Goal: Task Accomplishment & Management: Complete application form

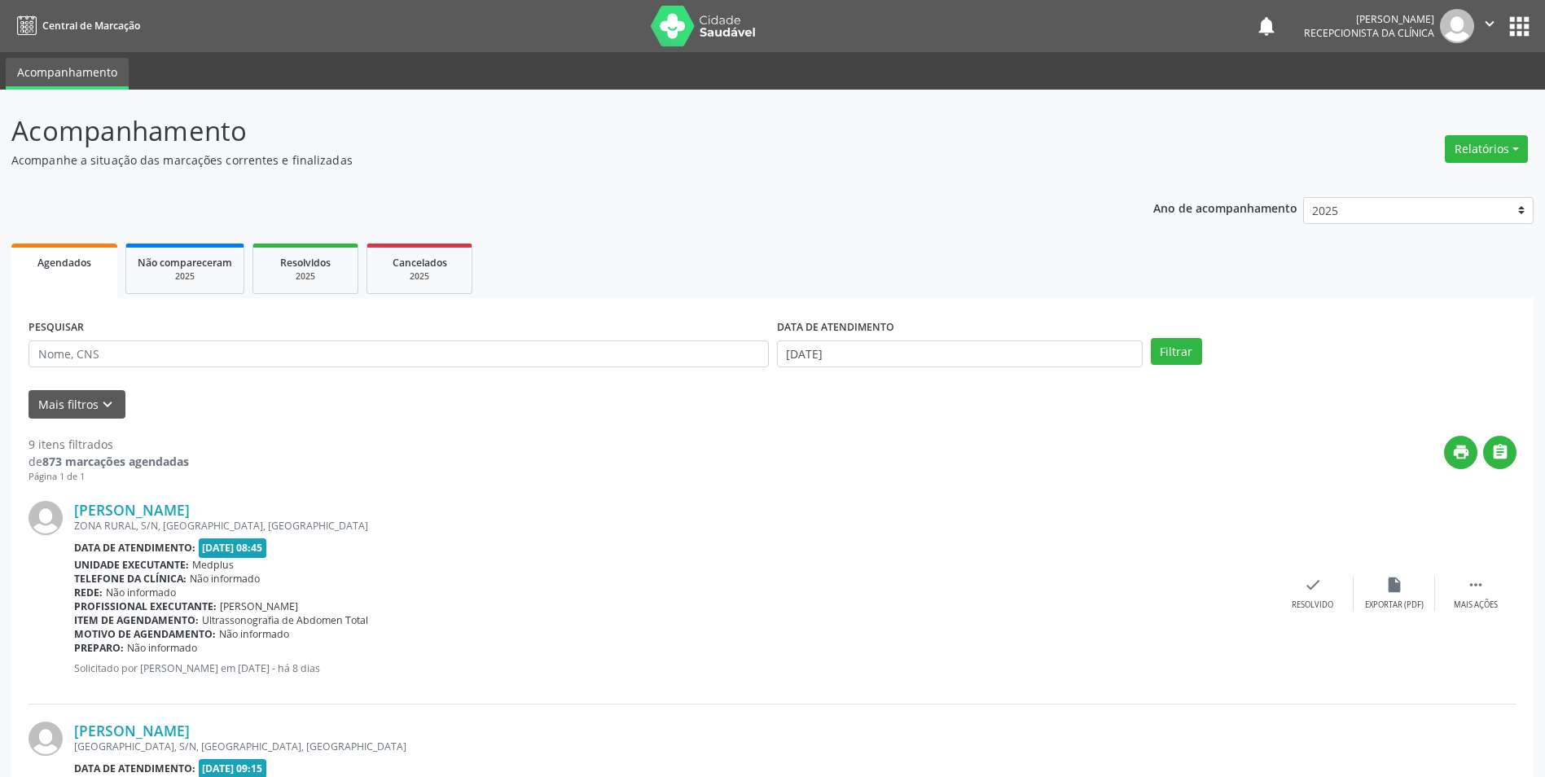
scroll to position [326, 0]
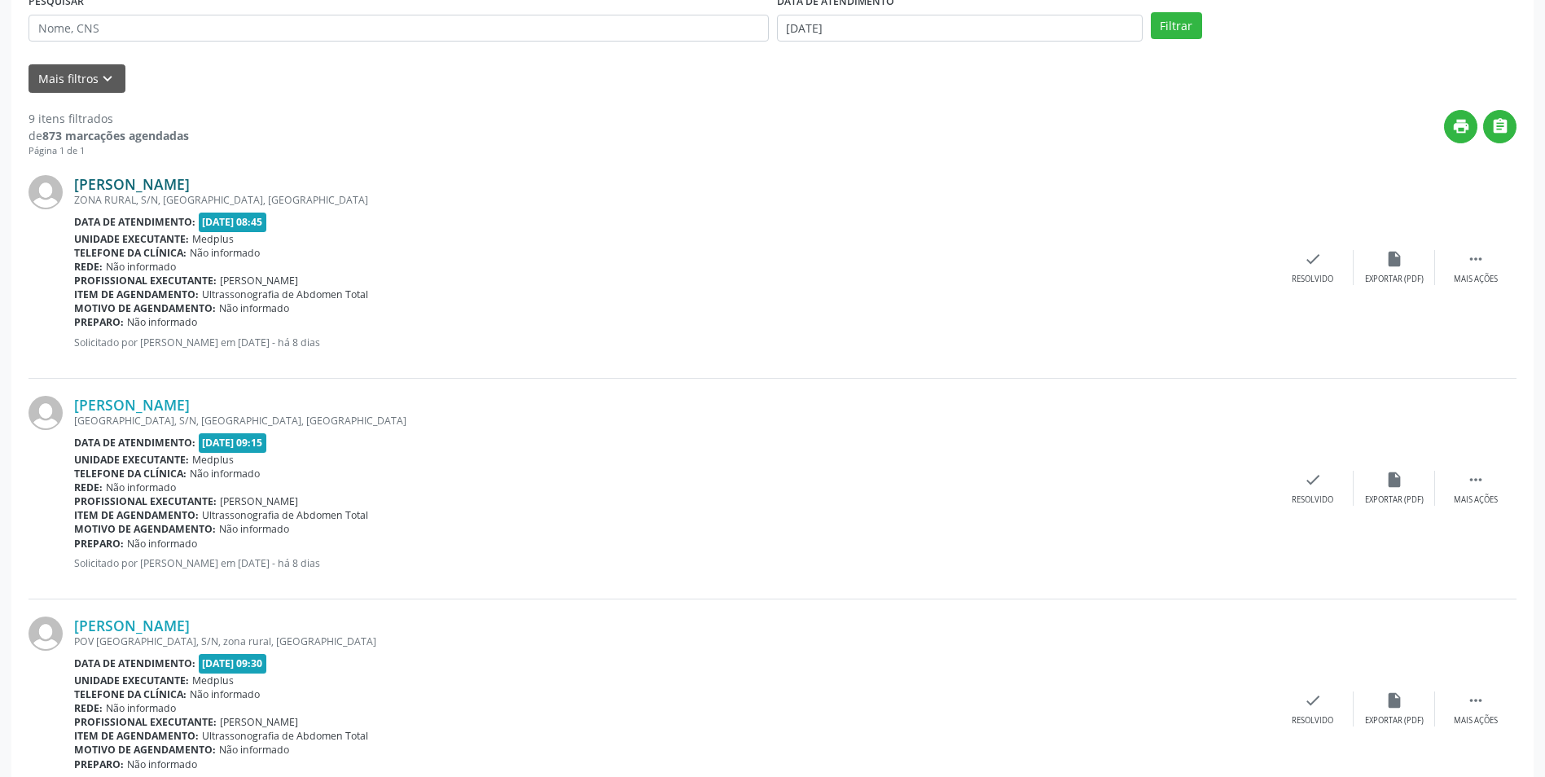
click at [131, 182] on link "[PERSON_NAME]" at bounding box center [132, 184] width 116 height 18
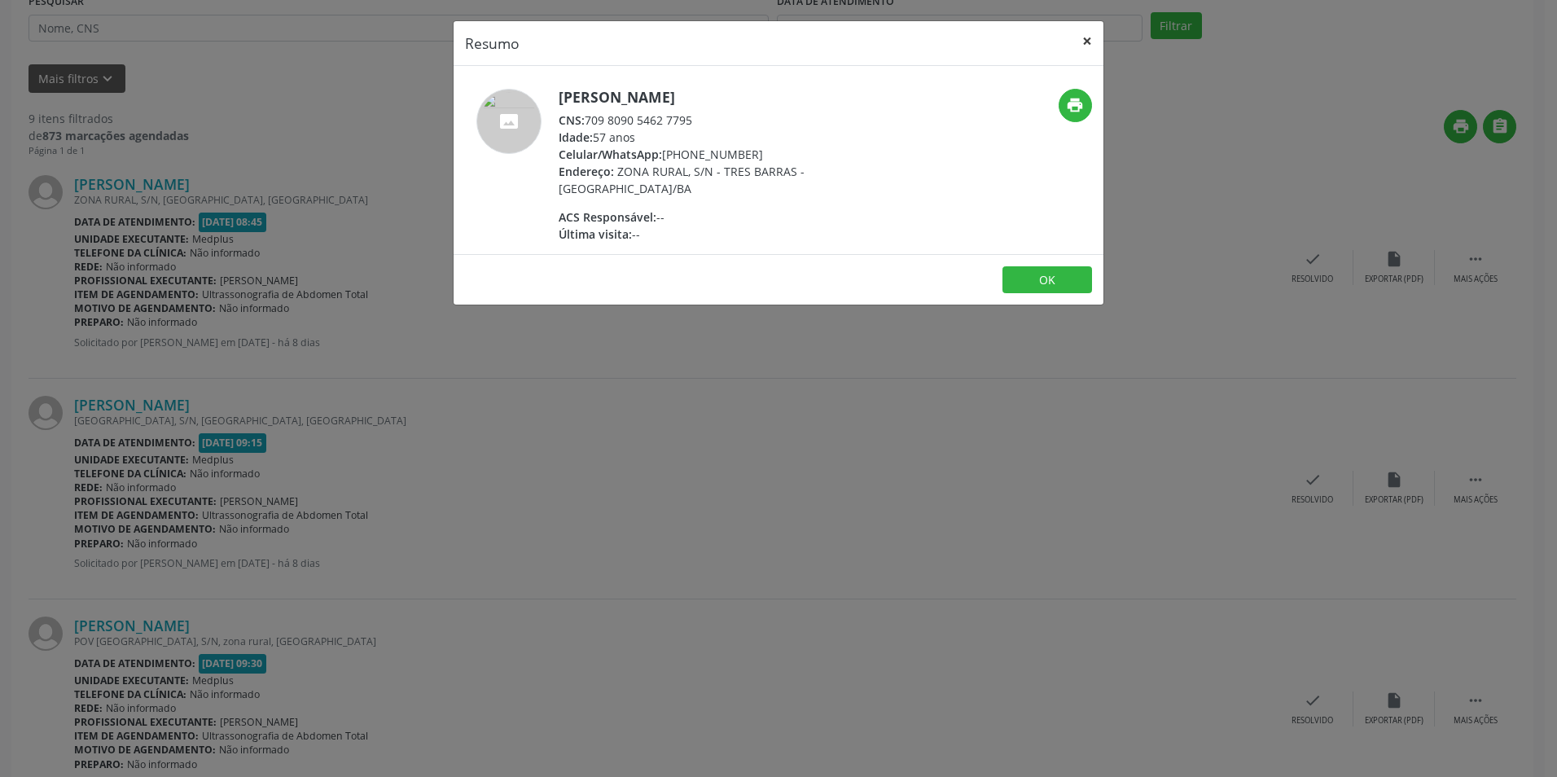
click at [1088, 39] on button "×" at bounding box center [1087, 41] width 33 height 40
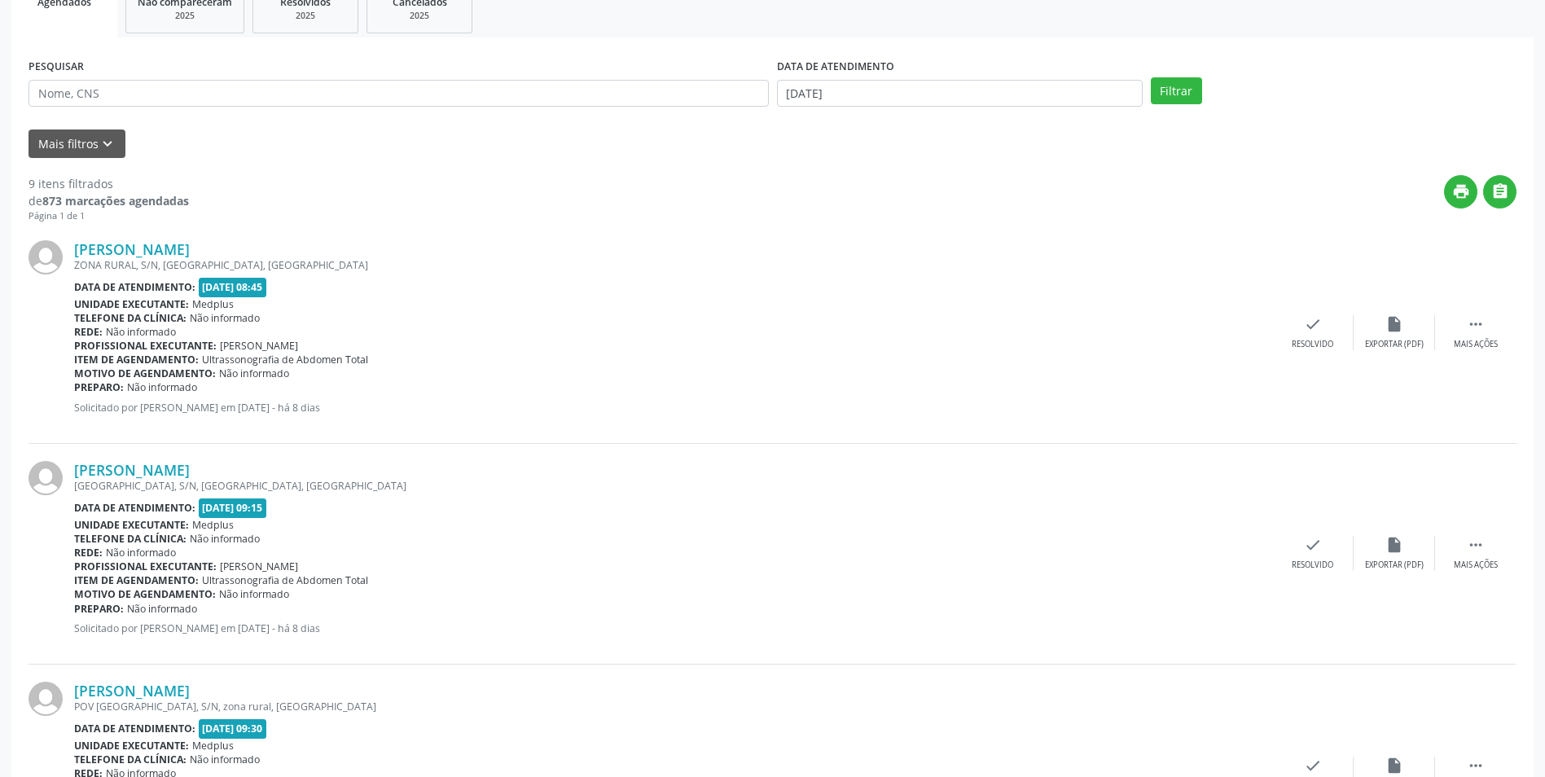
scroll to position [244, 0]
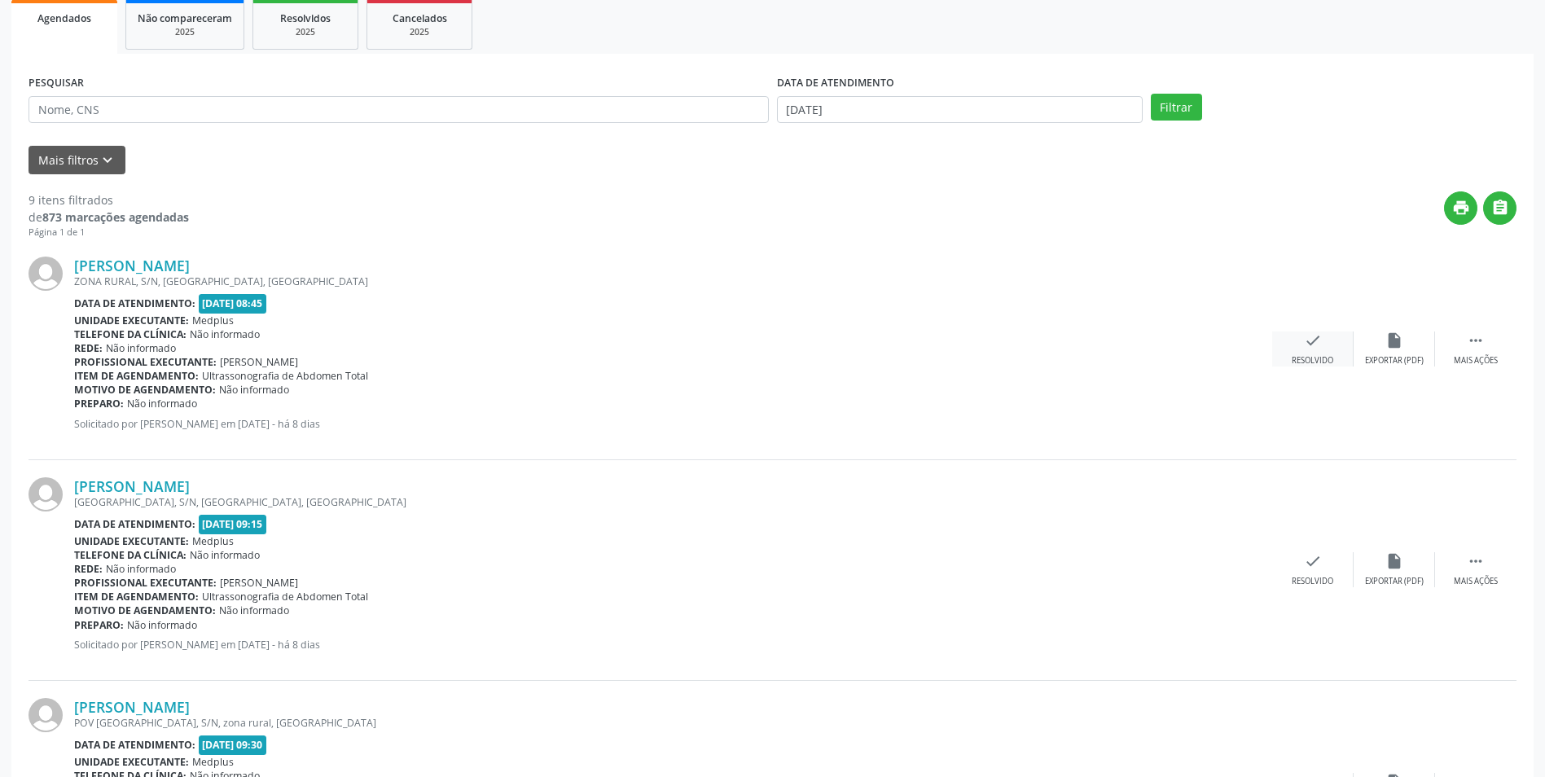
click at [1310, 361] on div "Resolvido" at bounding box center [1313, 360] width 42 height 11
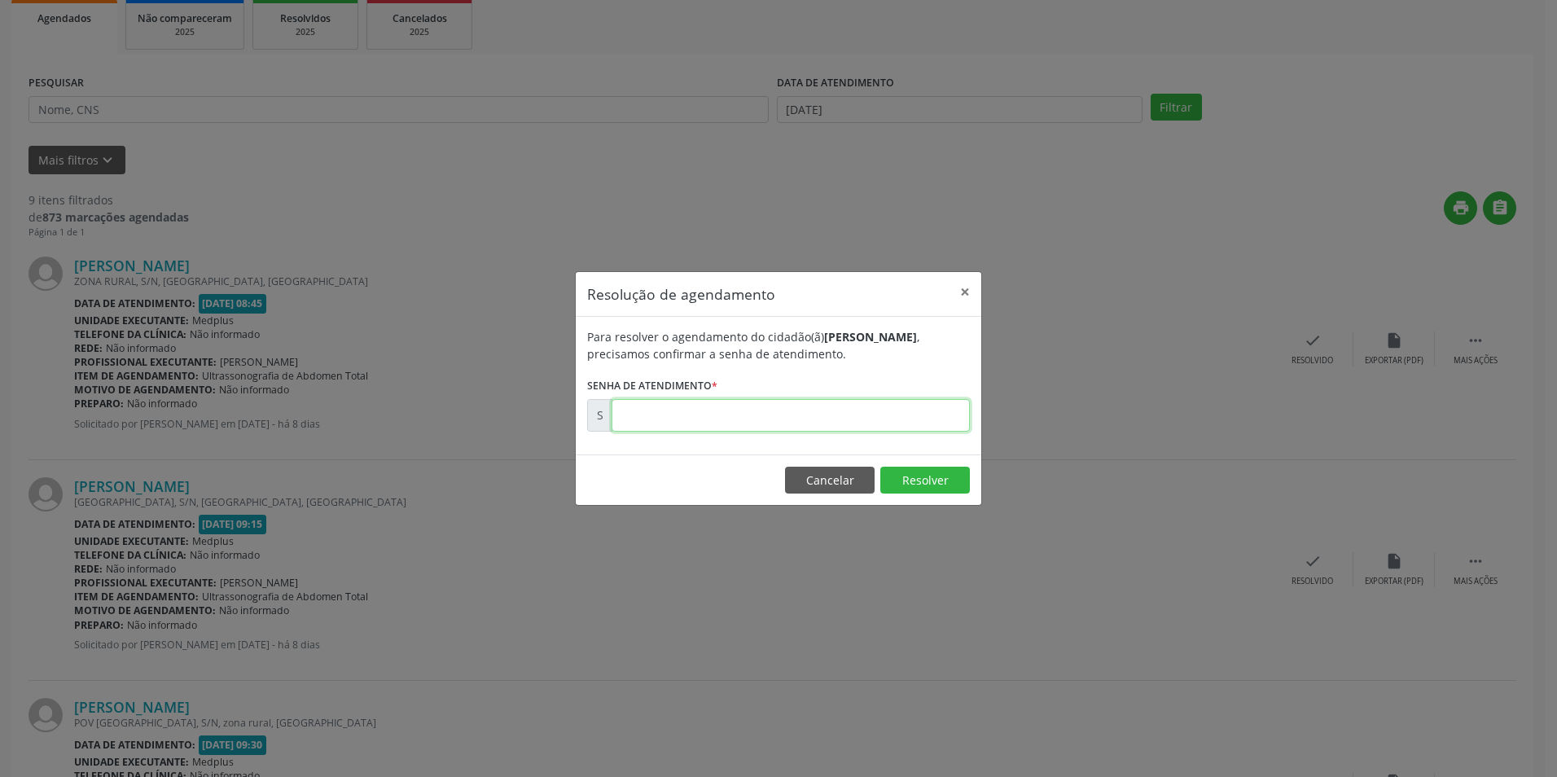
click at [800, 423] on input "text" at bounding box center [791, 415] width 358 height 33
type input "00171116"
click at [930, 480] on button "Resolver" at bounding box center [925, 481] width 90 height 28
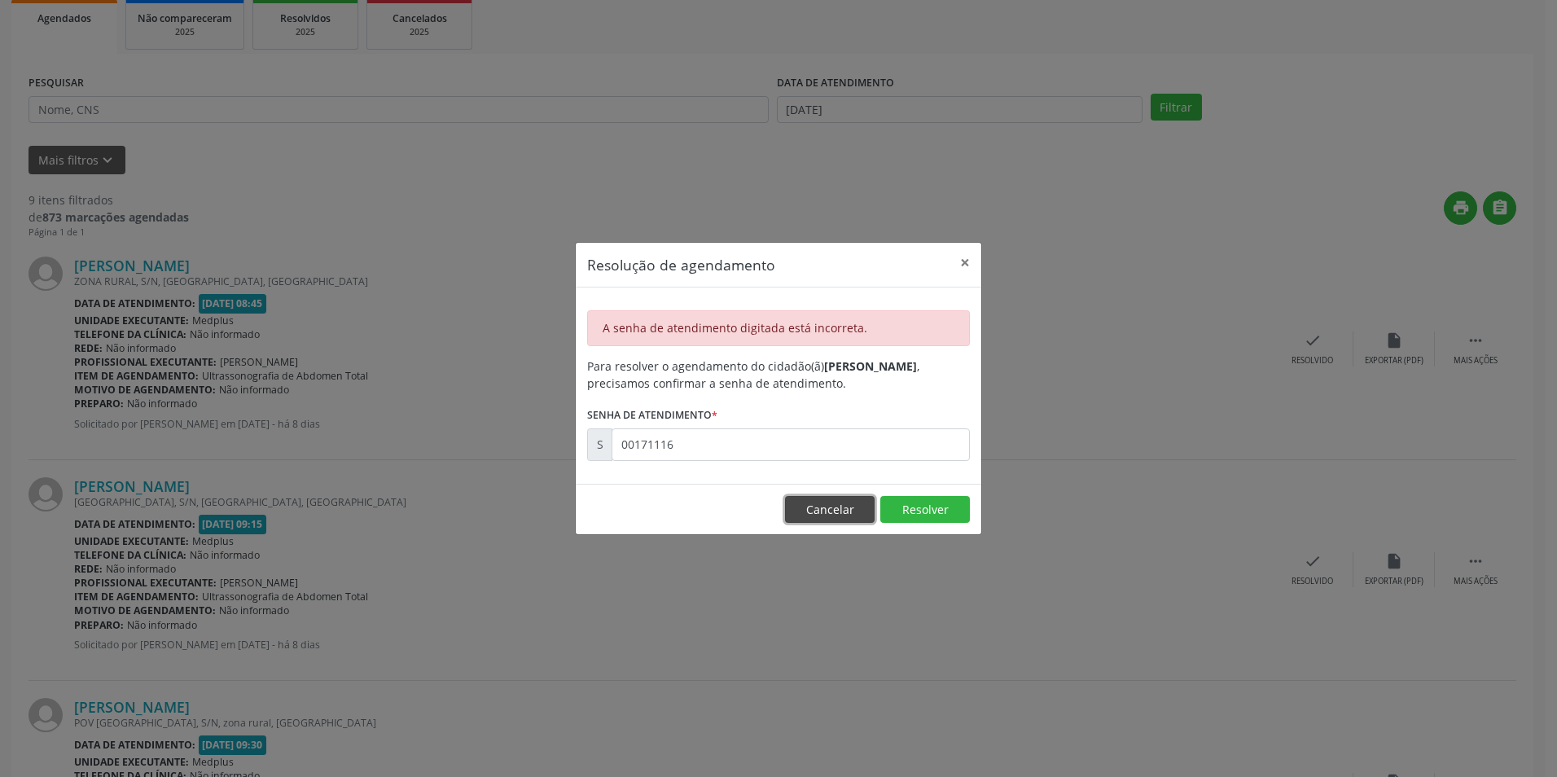
click at [832, 512] on button "Cancelar" at bounding box center [830, 510] width 90 height 28
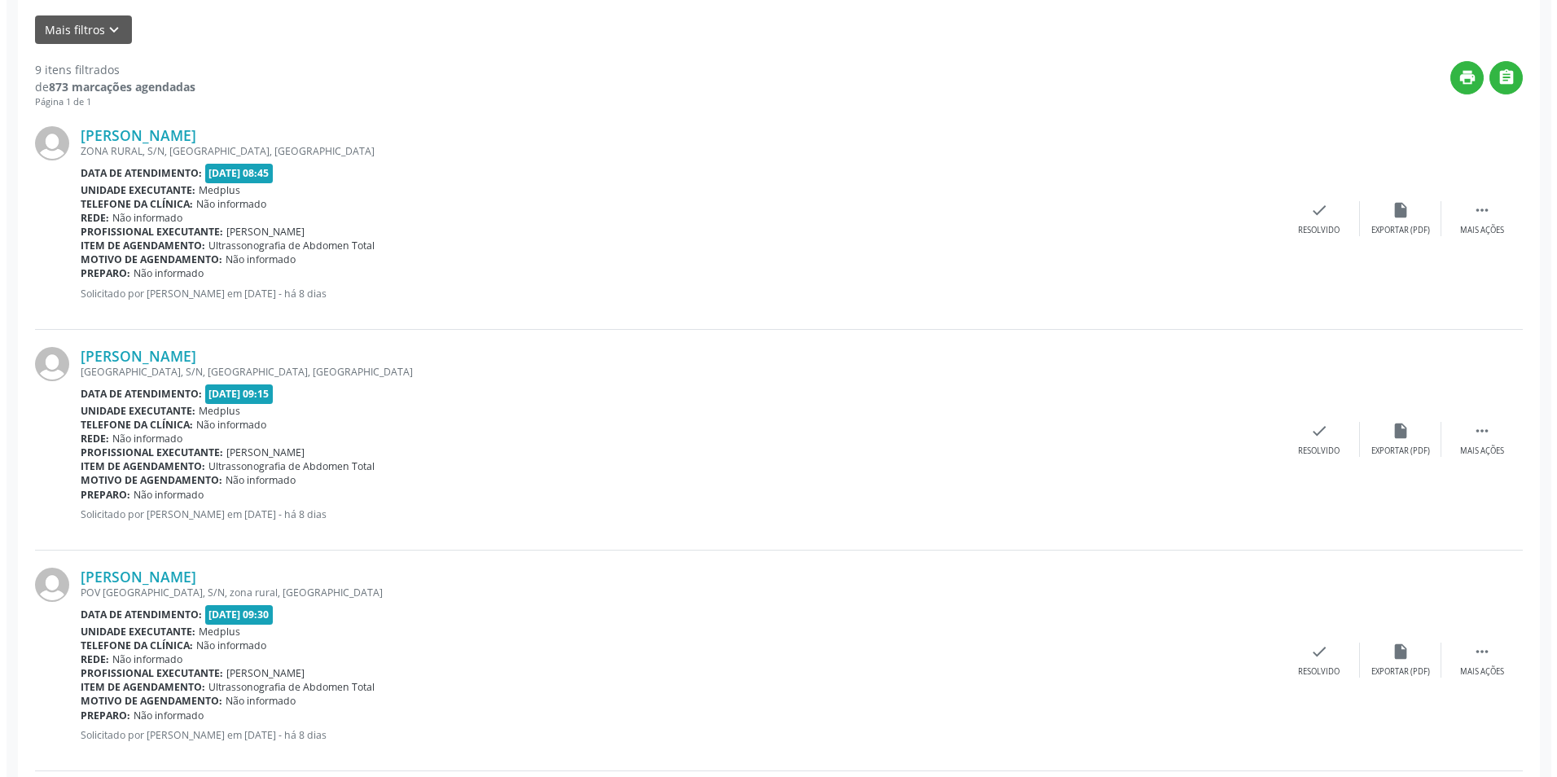
scroll to position [337, 0]
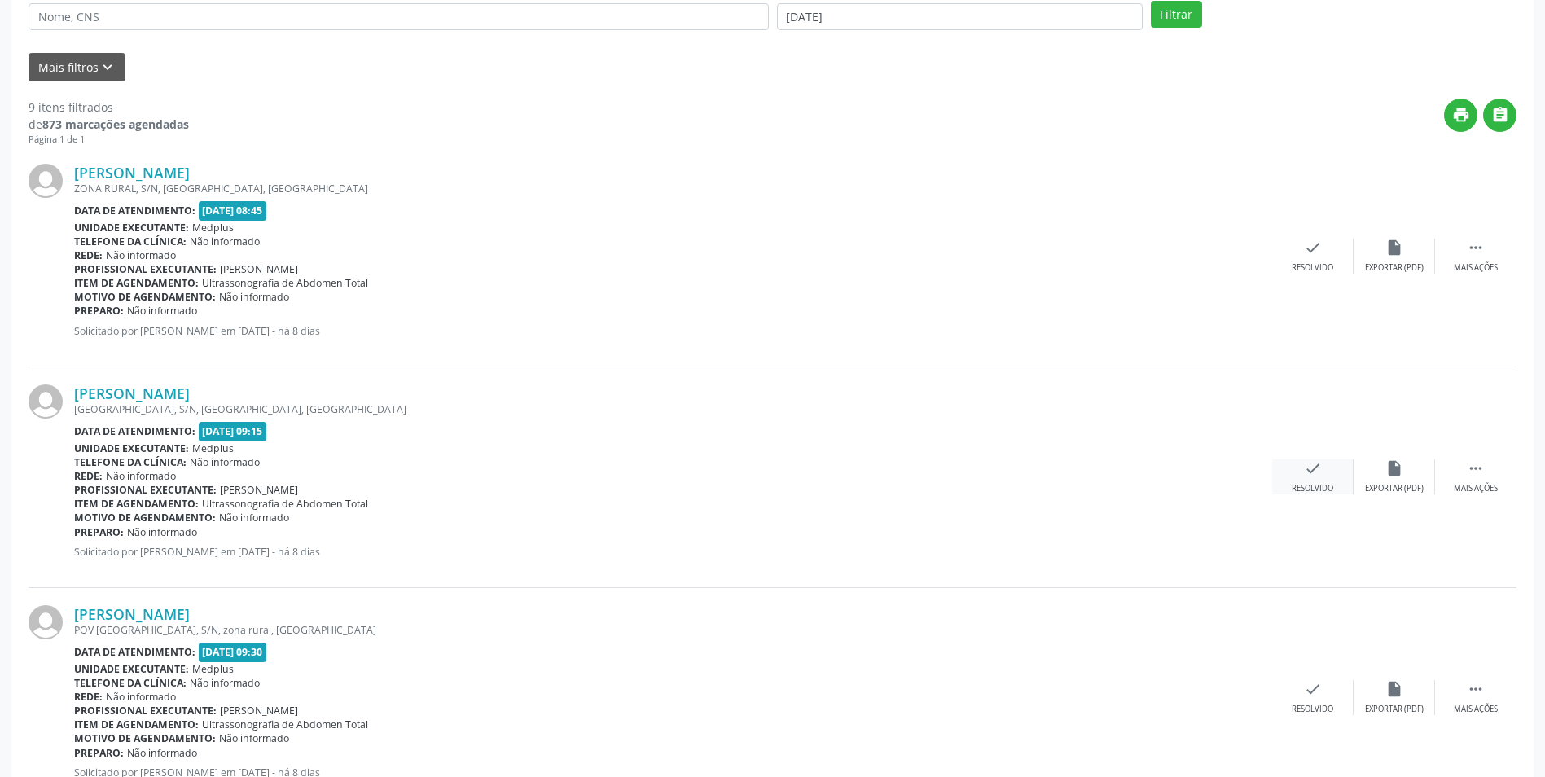
click at [1310, 485] on div "Resolvido" at bounding box center [1313, 488] width 42 height 11
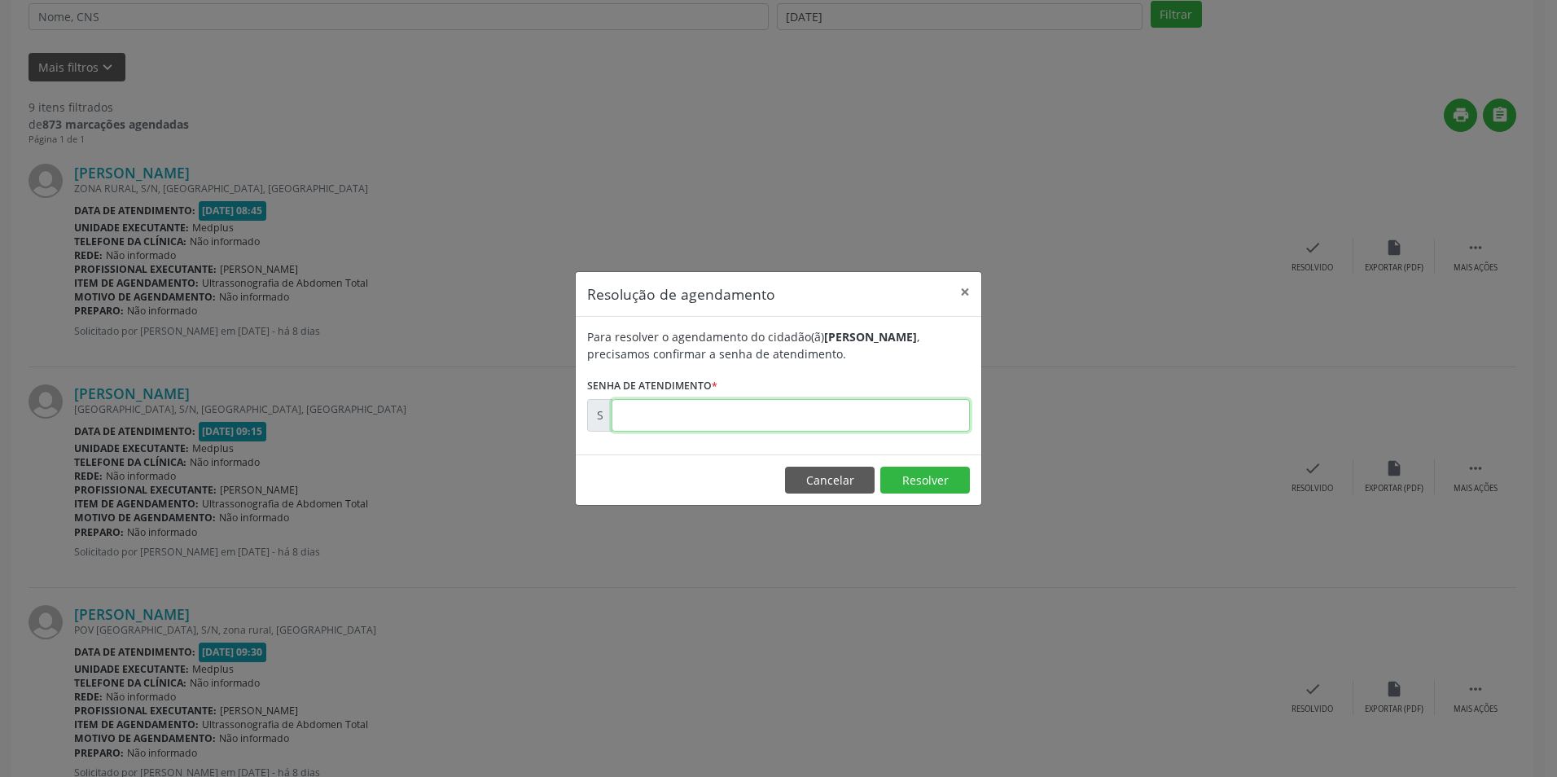
click at [707, 412] on input "text" at bounding box center [791, 415] width 358 height 33
type input "00171116"
click at [924, 482] on button "Resolver" at bounding box center [925, 481] width 90 height 28
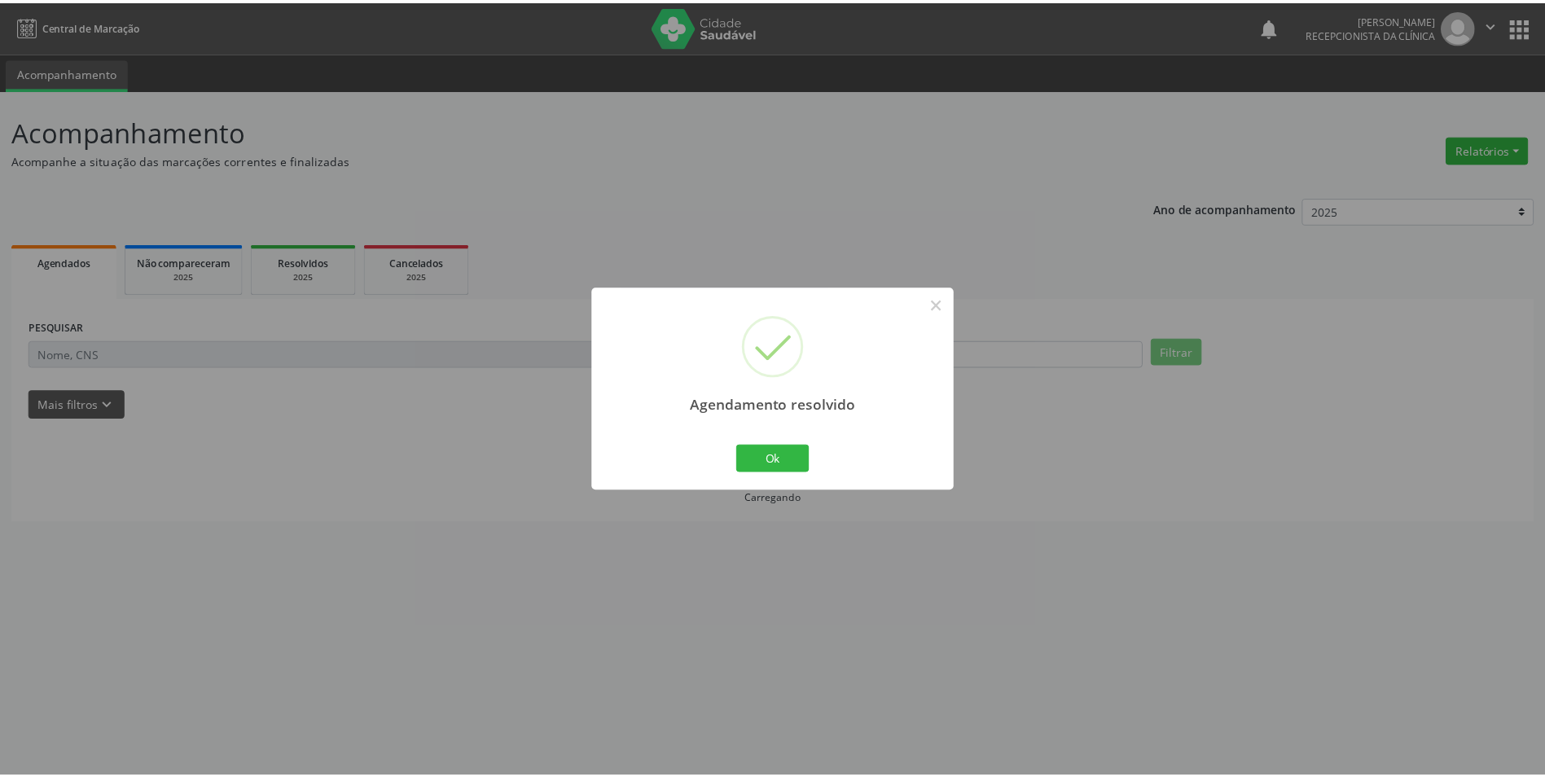
scroll to position [0, 0]
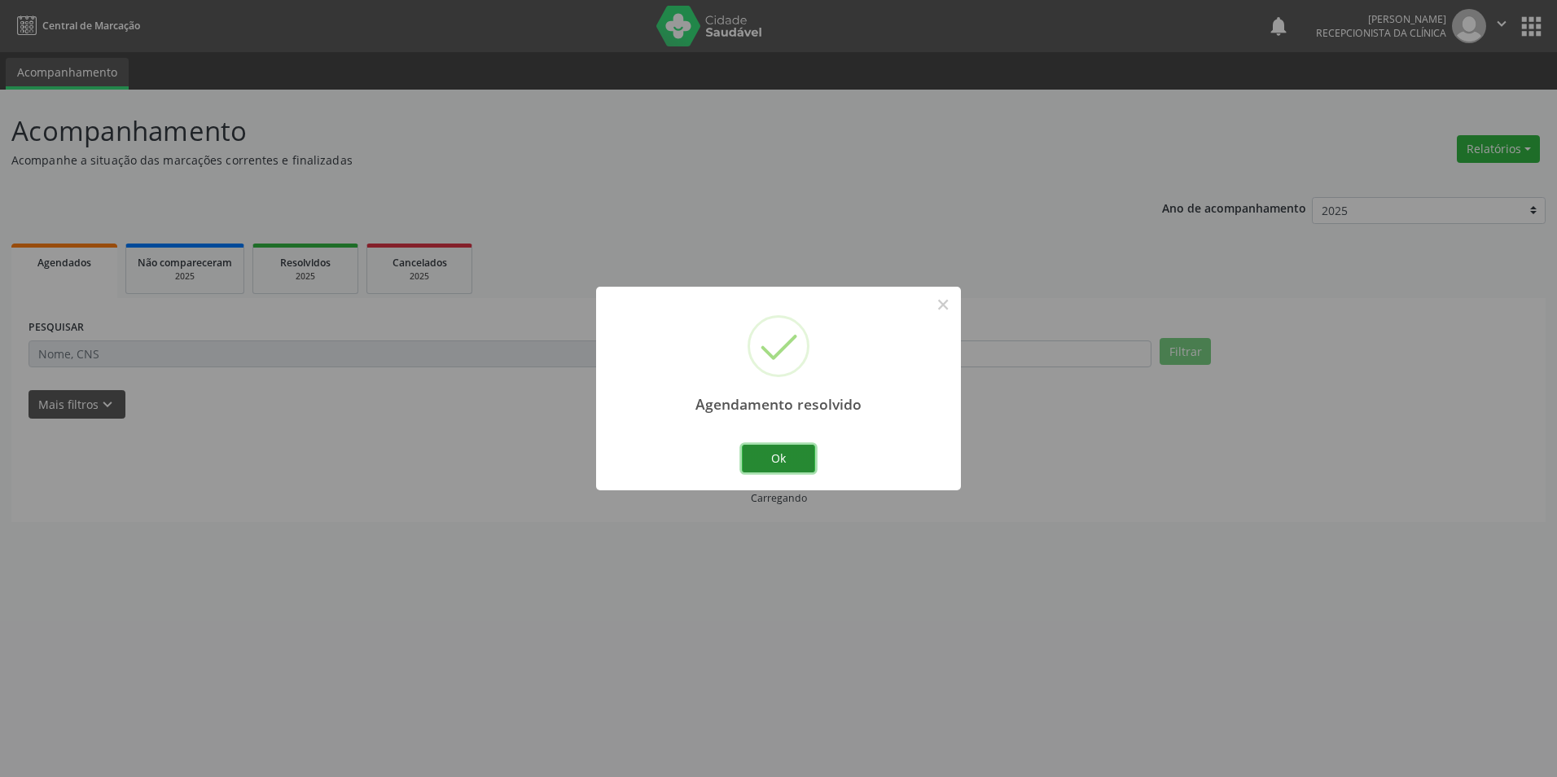
click at [781, 459] on button "Ok" at bounding box center [778, 459] width 73 height 28
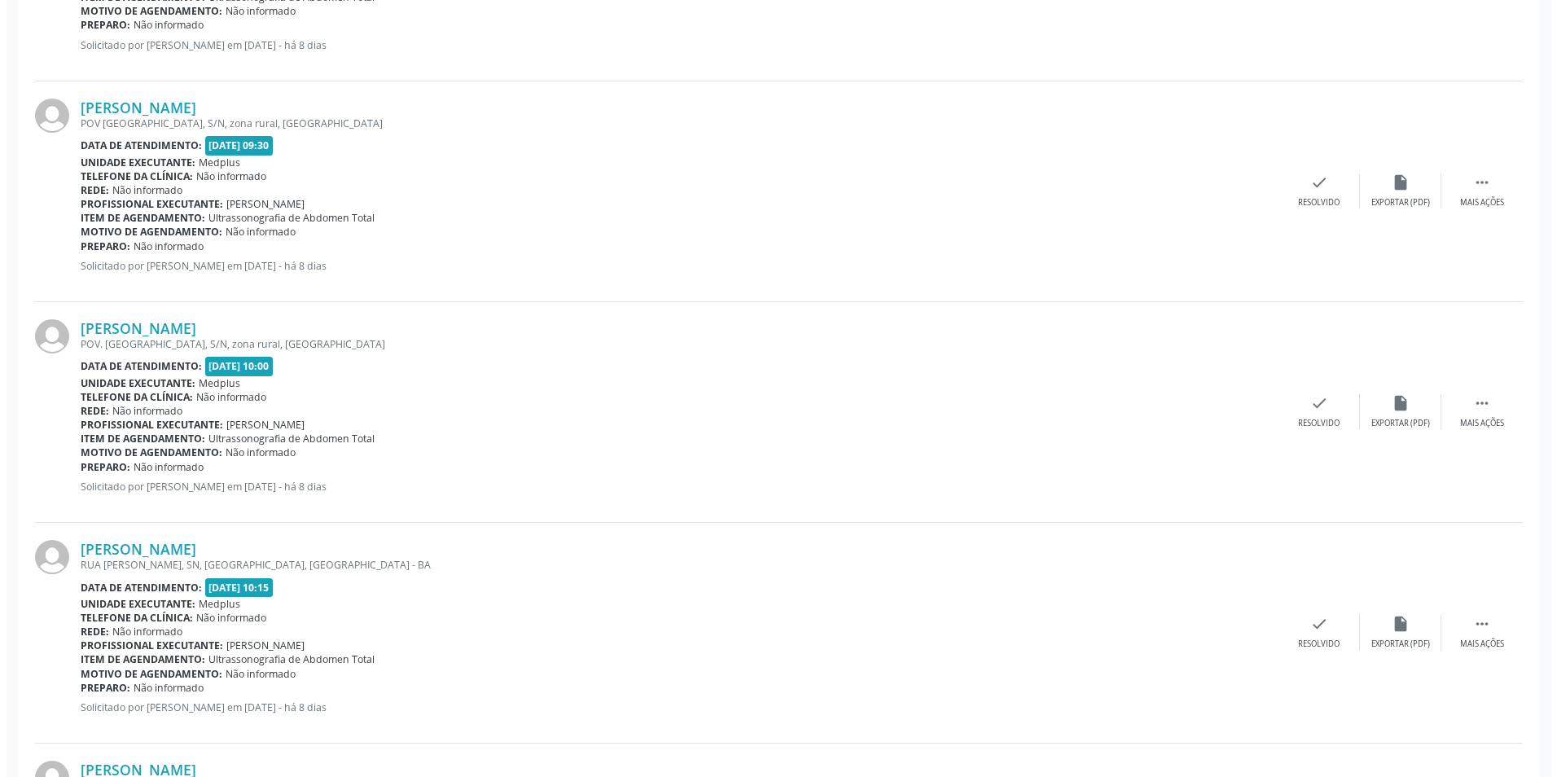
scroll to position [652, 0]
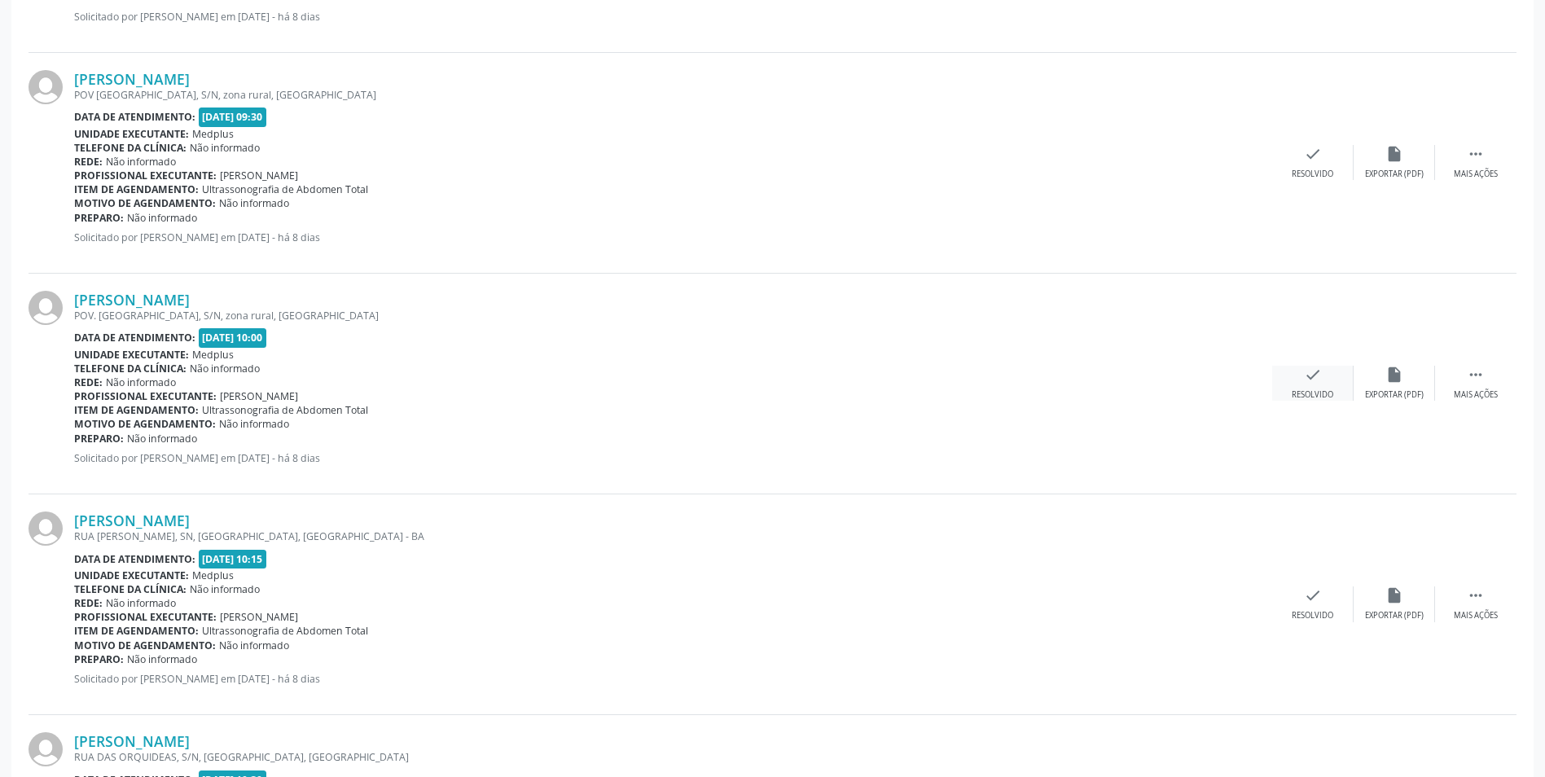
click at [1312, 384] on div "check Resolvido" at bounding box center [1312, 383] width 81 height 35
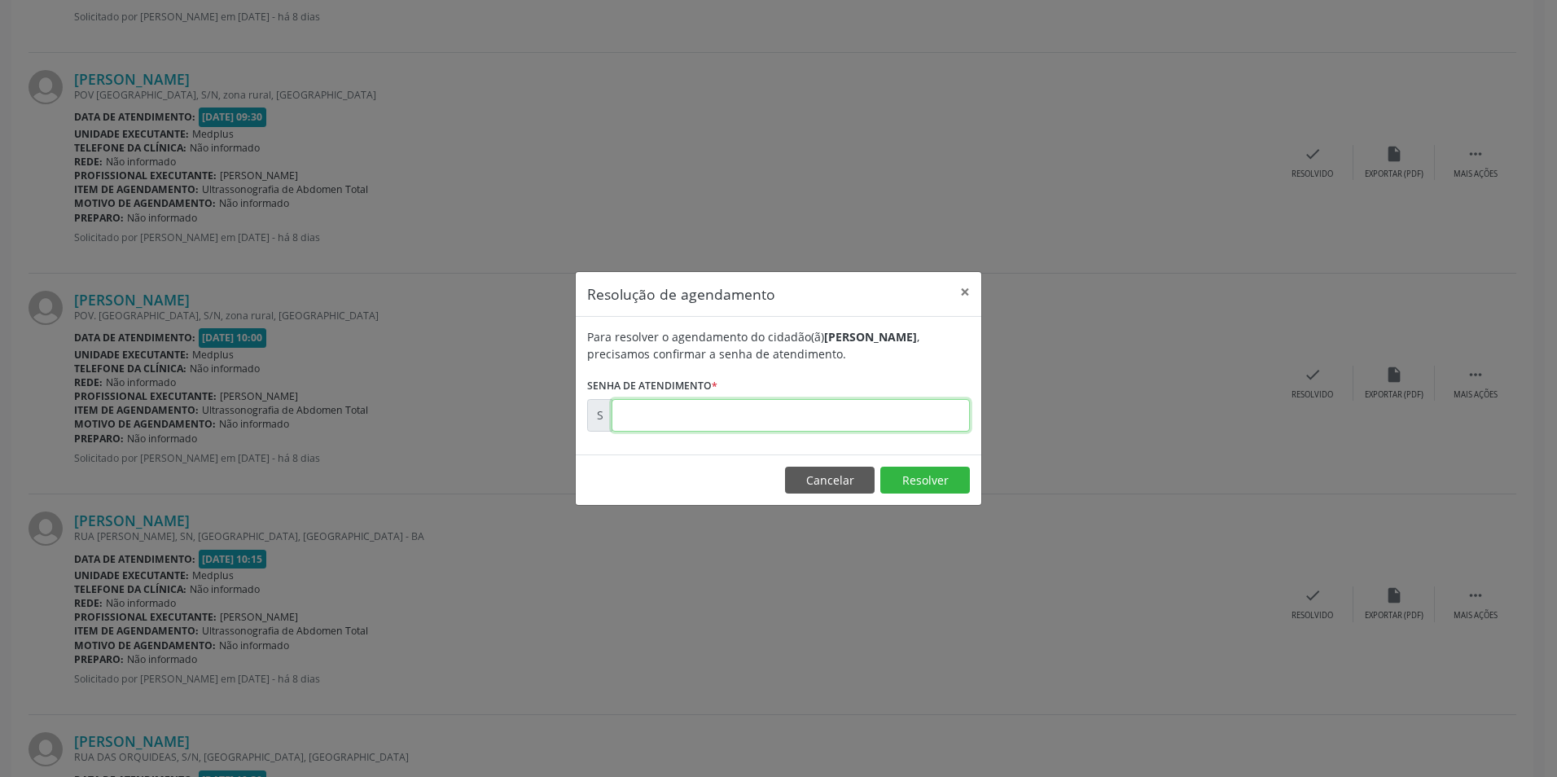
click at [757, 420] on input "text" at bounding box center [791, 415] width 358 height 33
type input "00171124"
click at [915, 469] on button "Resolver" at bounding box center [925, 481] width 90 height 28
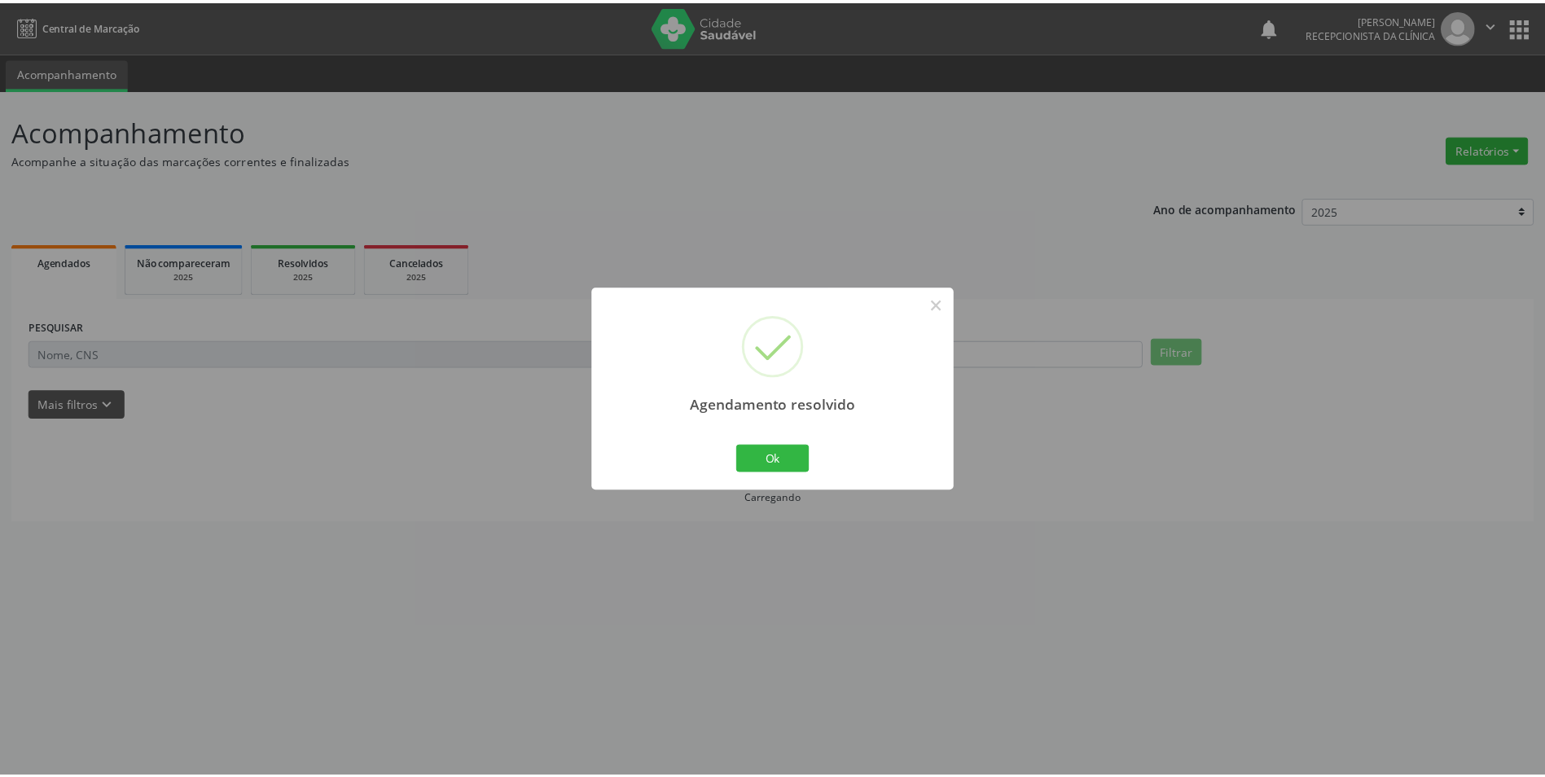
scroll to position [0, 0]
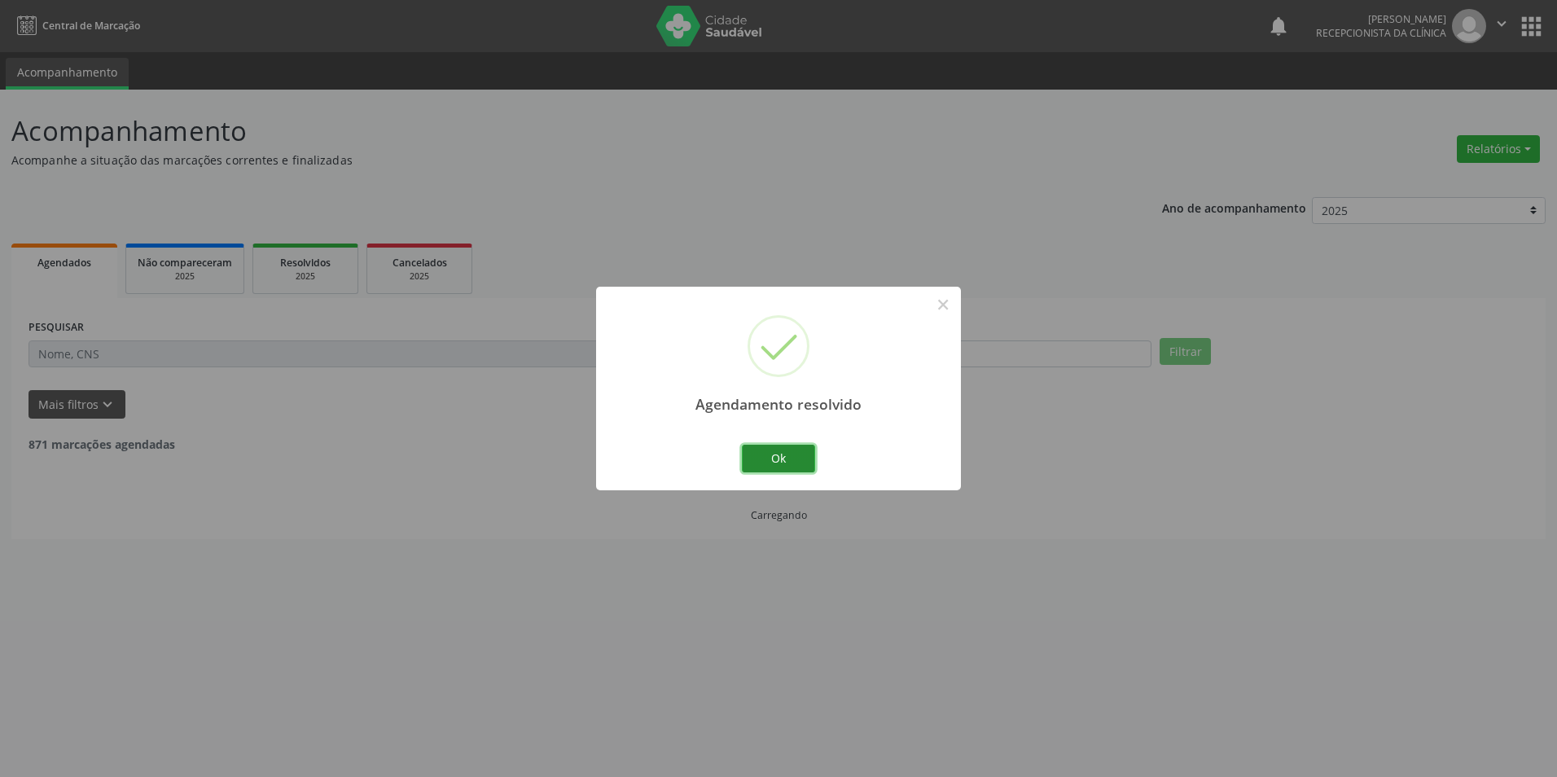
click at [774, 457] on button "Ok" at bounding box center [778, 459] width 73 height 28
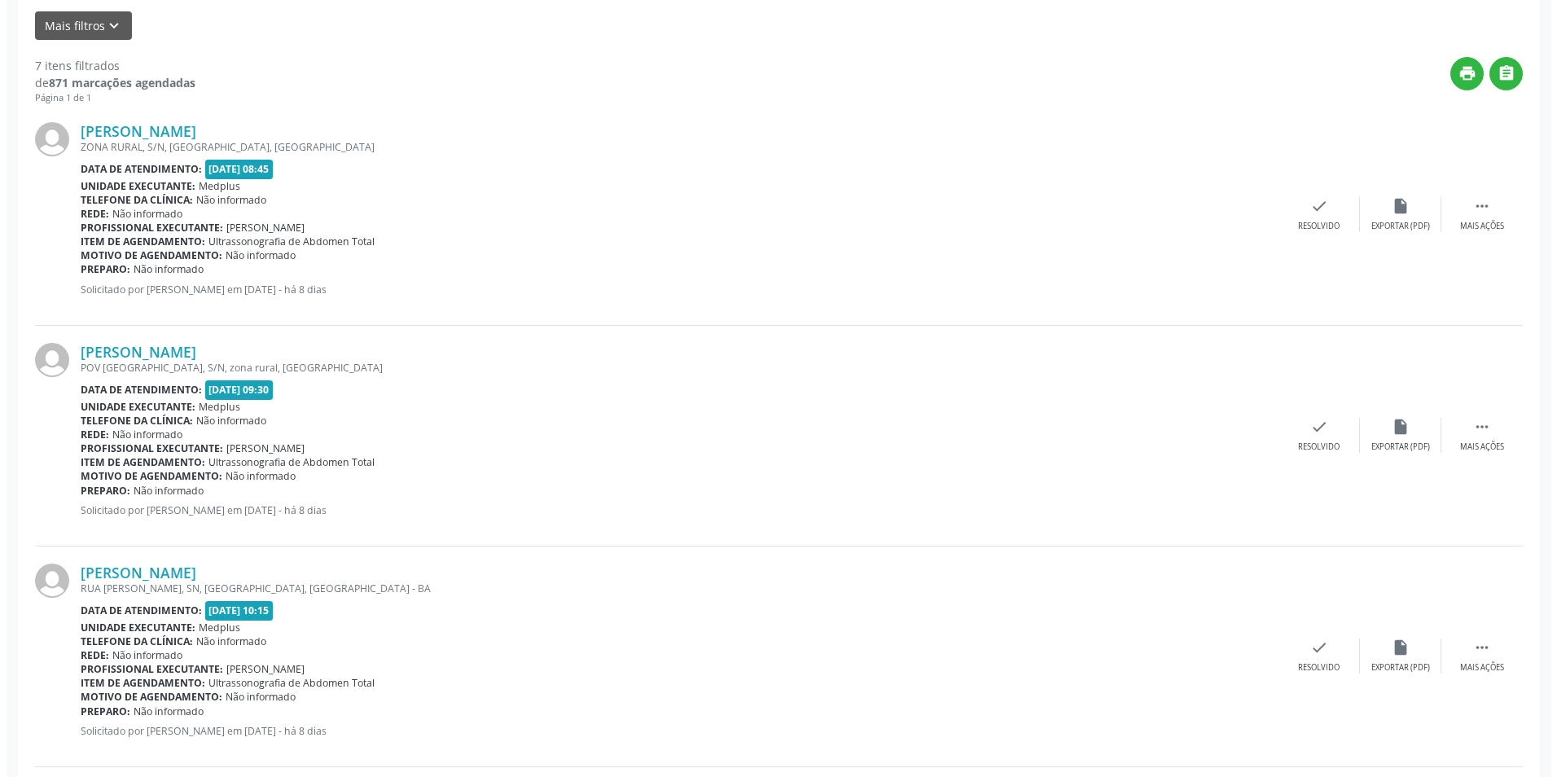
scroll to position [407, 0]
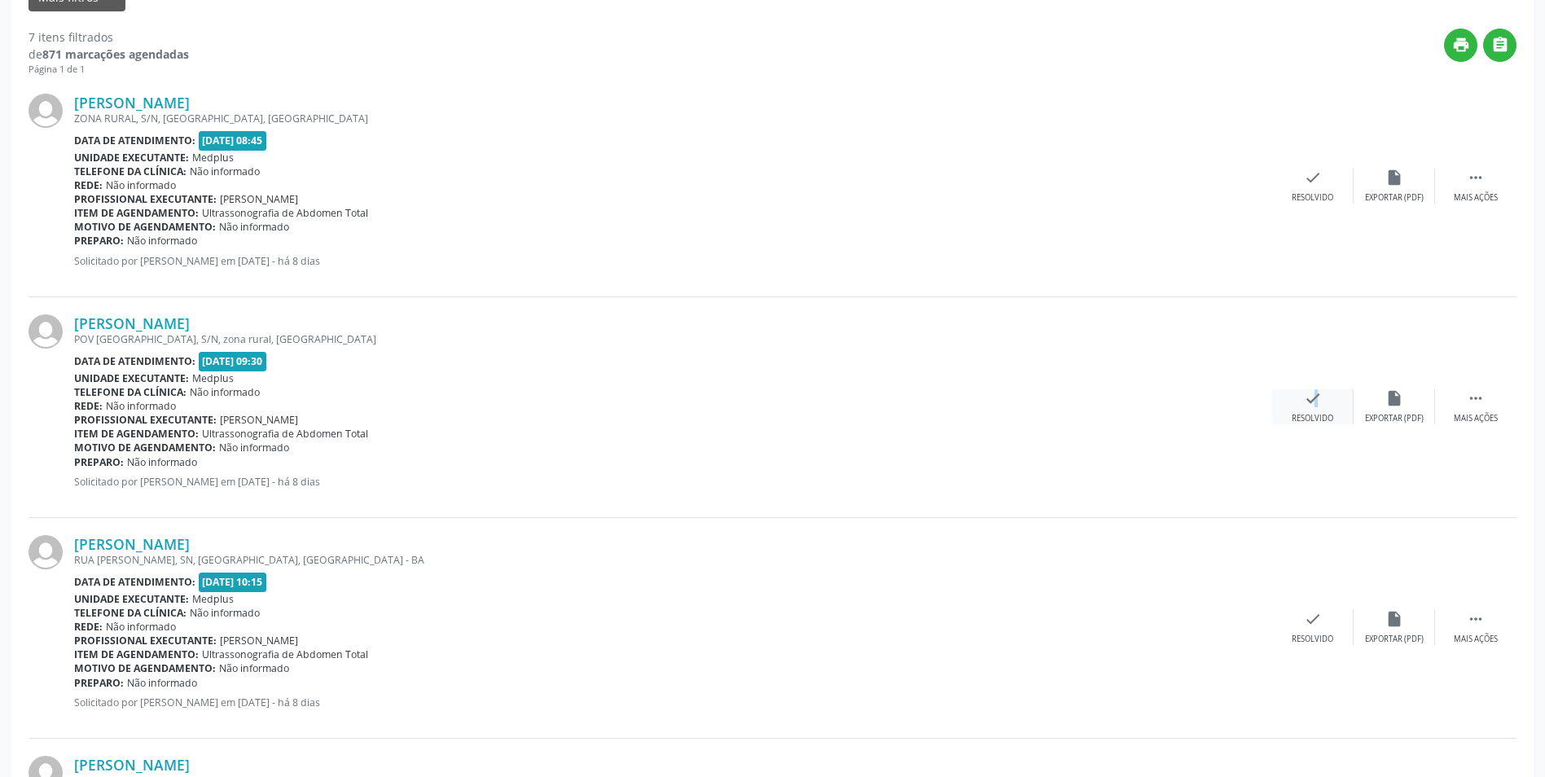
click at [1305, 401] on icon "check" at bounding box center [1313, 398] width 18 height 18
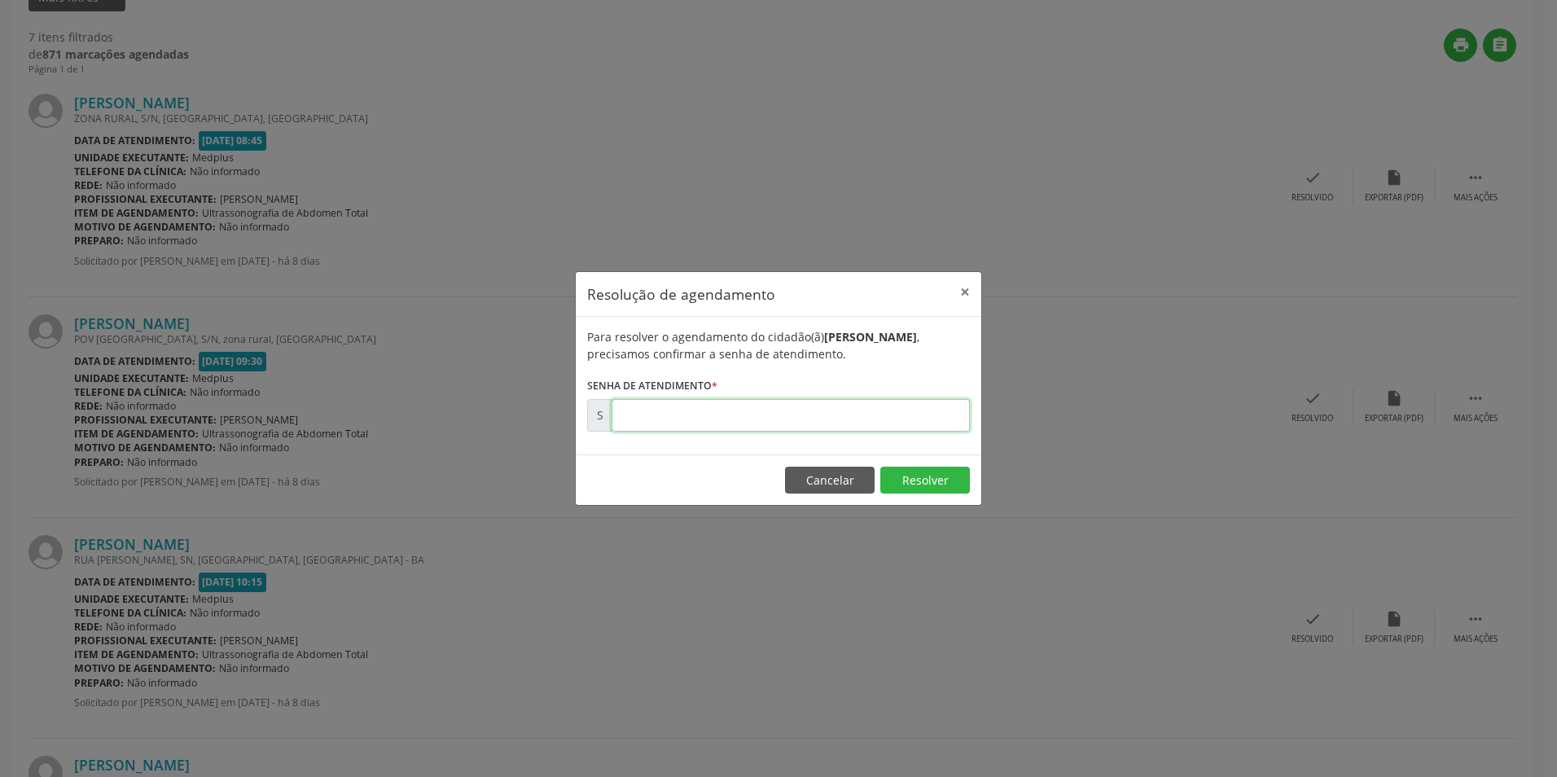
click at [721, 419] on input "text" at bounding box center [791, 415] width 358 height 33
click at [700, 419] on input "text" at bounding box center [791, 415] width 358 height 33
type input "00171123"
click at [905, 480] on button "Resolver" at bounding box center [925, 481] width 90 height 28
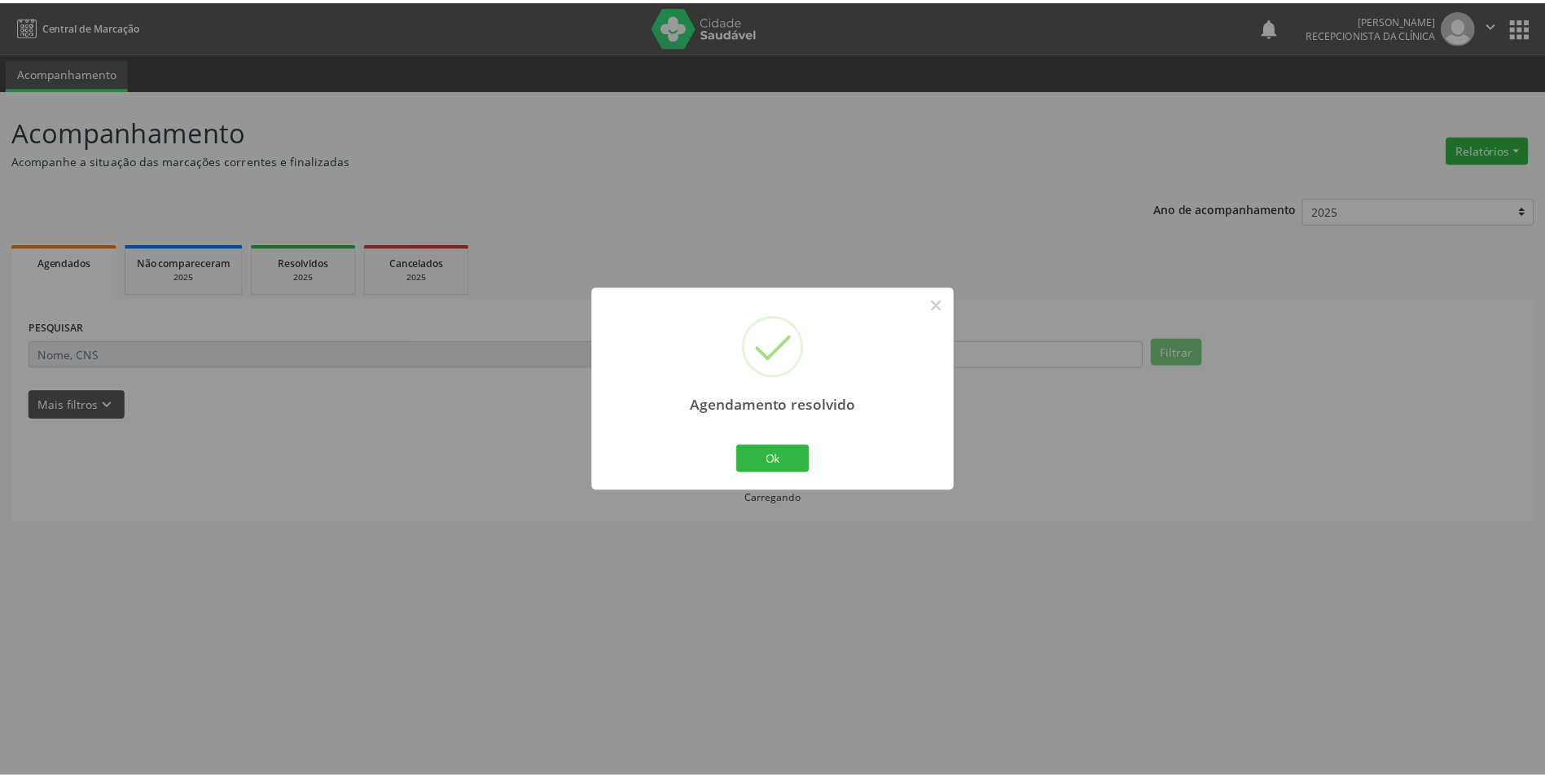
scroll to position [0, 0]
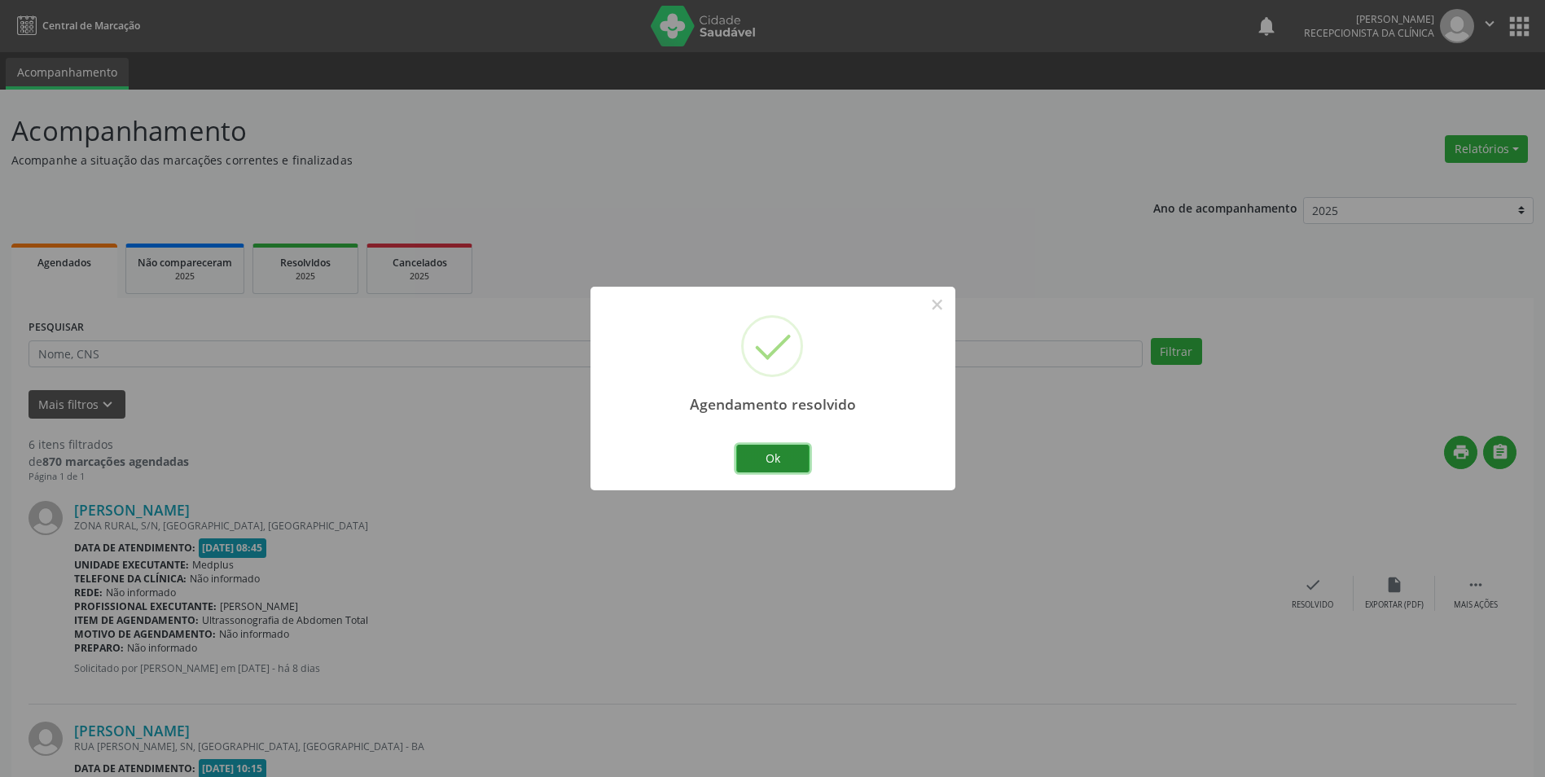
click at [774, 459] on button "Ok" at bounding box center [772, 459] width 73 height 28
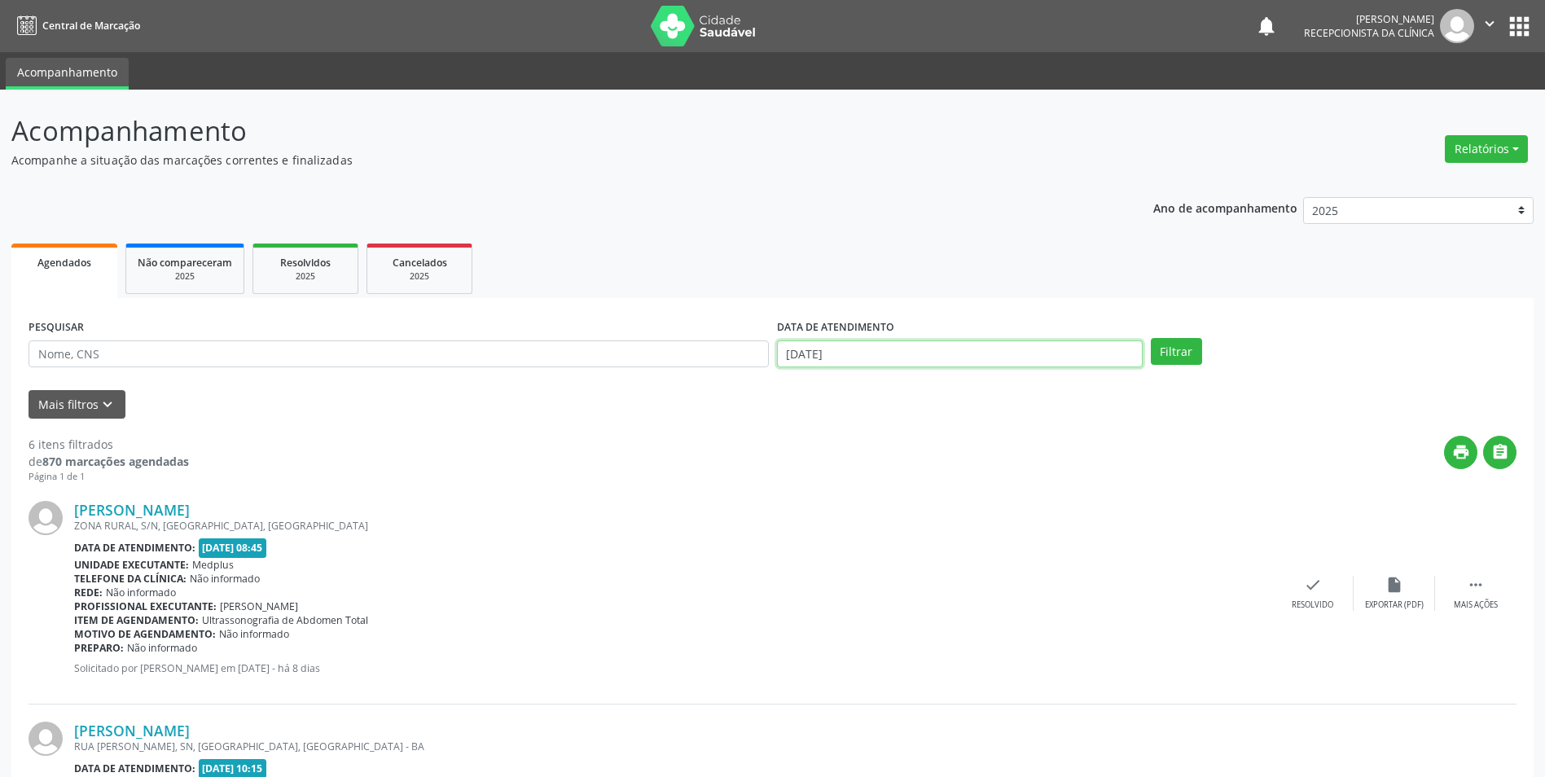
click at [818, 348] on input "[DATE]" at bounding box center [960, 354] width 366 height 28
click at [831, 538] on span "18" at bounding box center [830, 535] width 32 height 32
type input "[DATE]"
click at [1170, 349] on button "Filtrar" at bounding box center [1176, 352] width 51 height 28
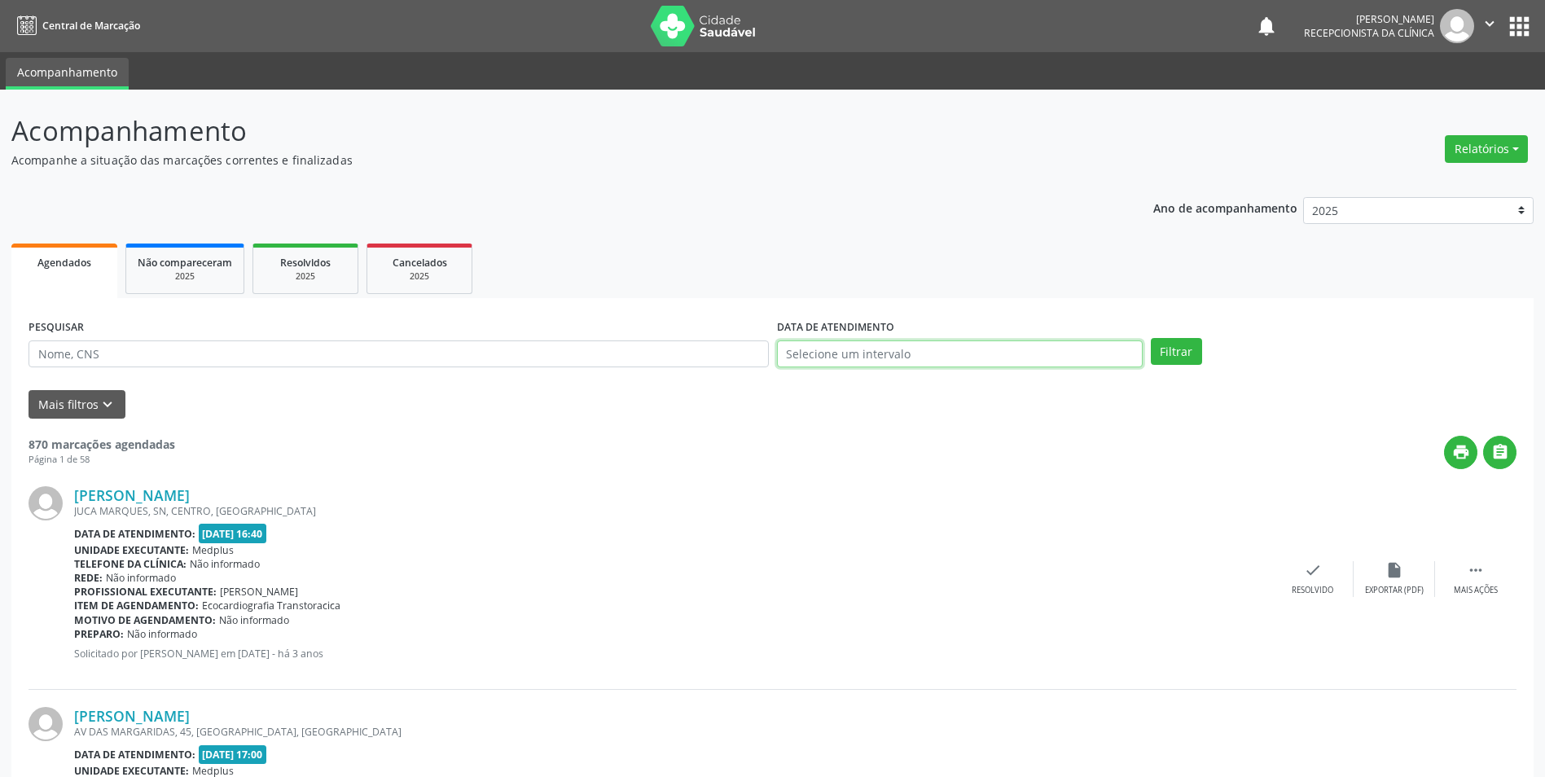
click at [792, 360] on input "text" at bounding box center [960, 354] width 366 height 28
click at [832, 533] on span "18" at bounding box center [830, 535] width 32 height 32
type input "[DATE]"
click at [832, 533] on span "18" at bounding box center [830, 535] width 32 height 32
click at [1173, 350] on button "Filtrar" at bounding box center [1176, 352] width 51 height 28
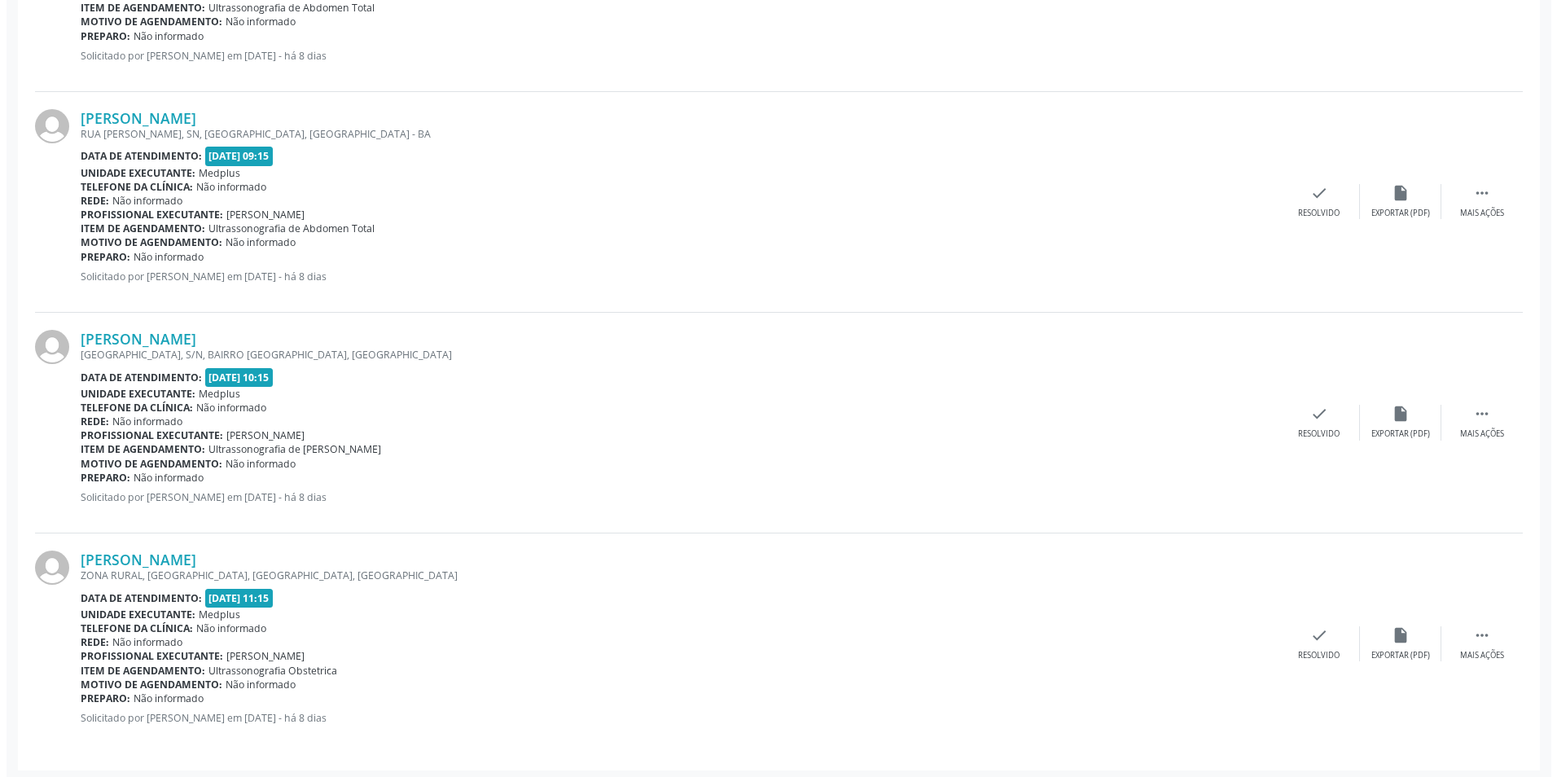
scroll to position [838, 0]
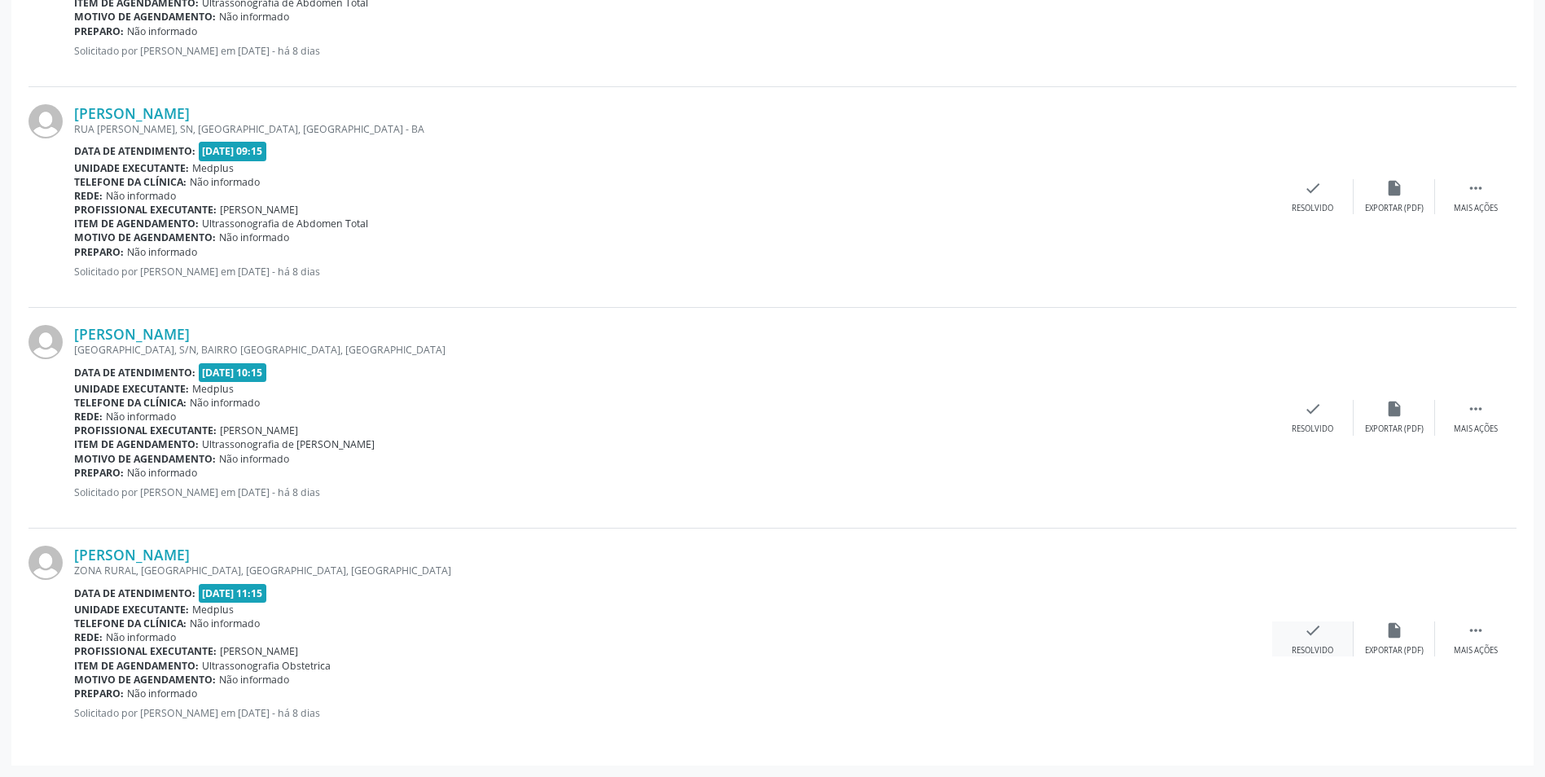
click at [1309, 637] on icon "check" at bounding box center [1313, 630] width 18 height 18
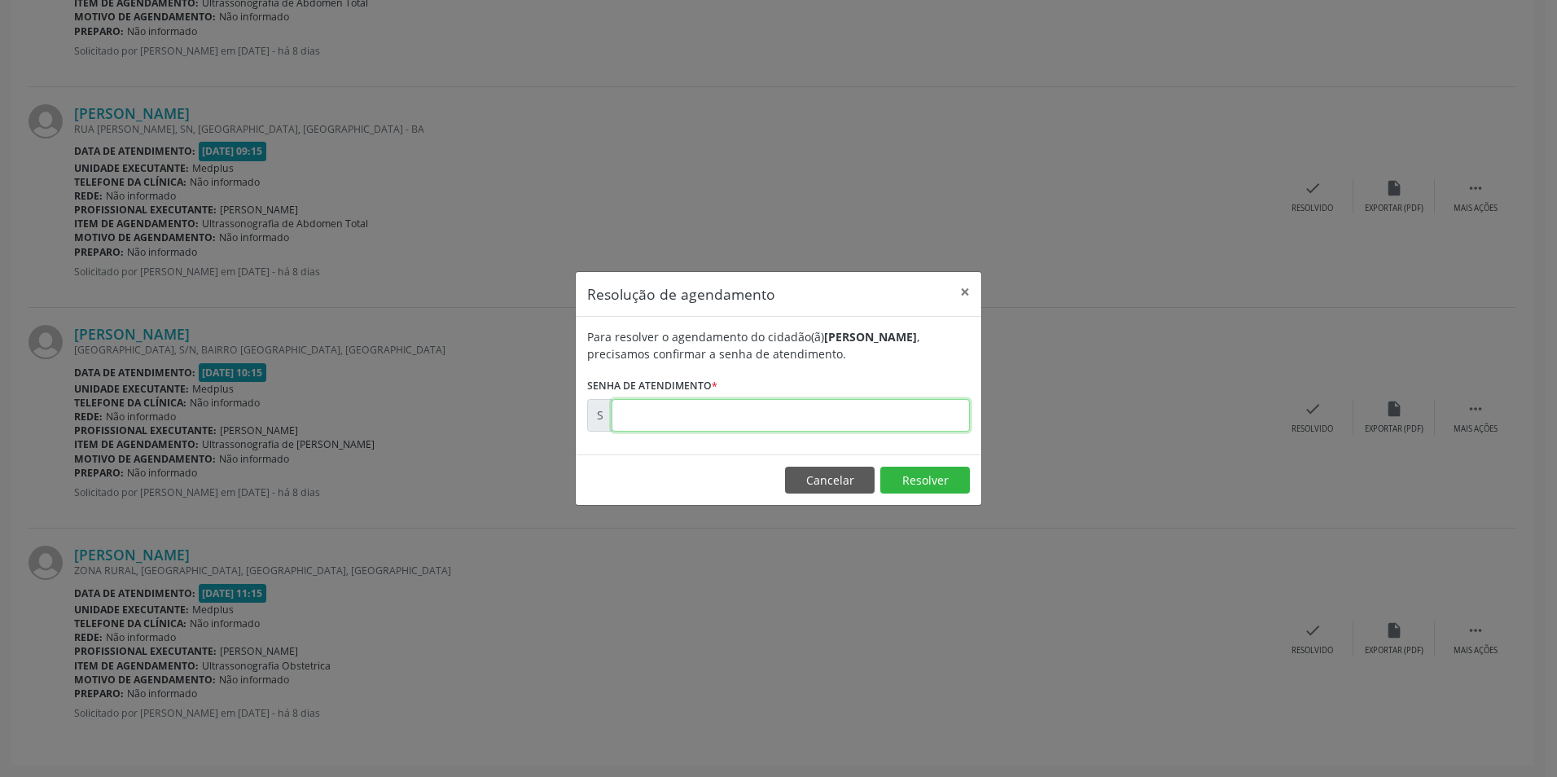
click at [701, 423] on input "text" at bounding box center [791, 415] width 358 height 33
type input "00171166"
click at [932, 472] on button "Resolver" at bounding box center [925, 481] width 90 height 28
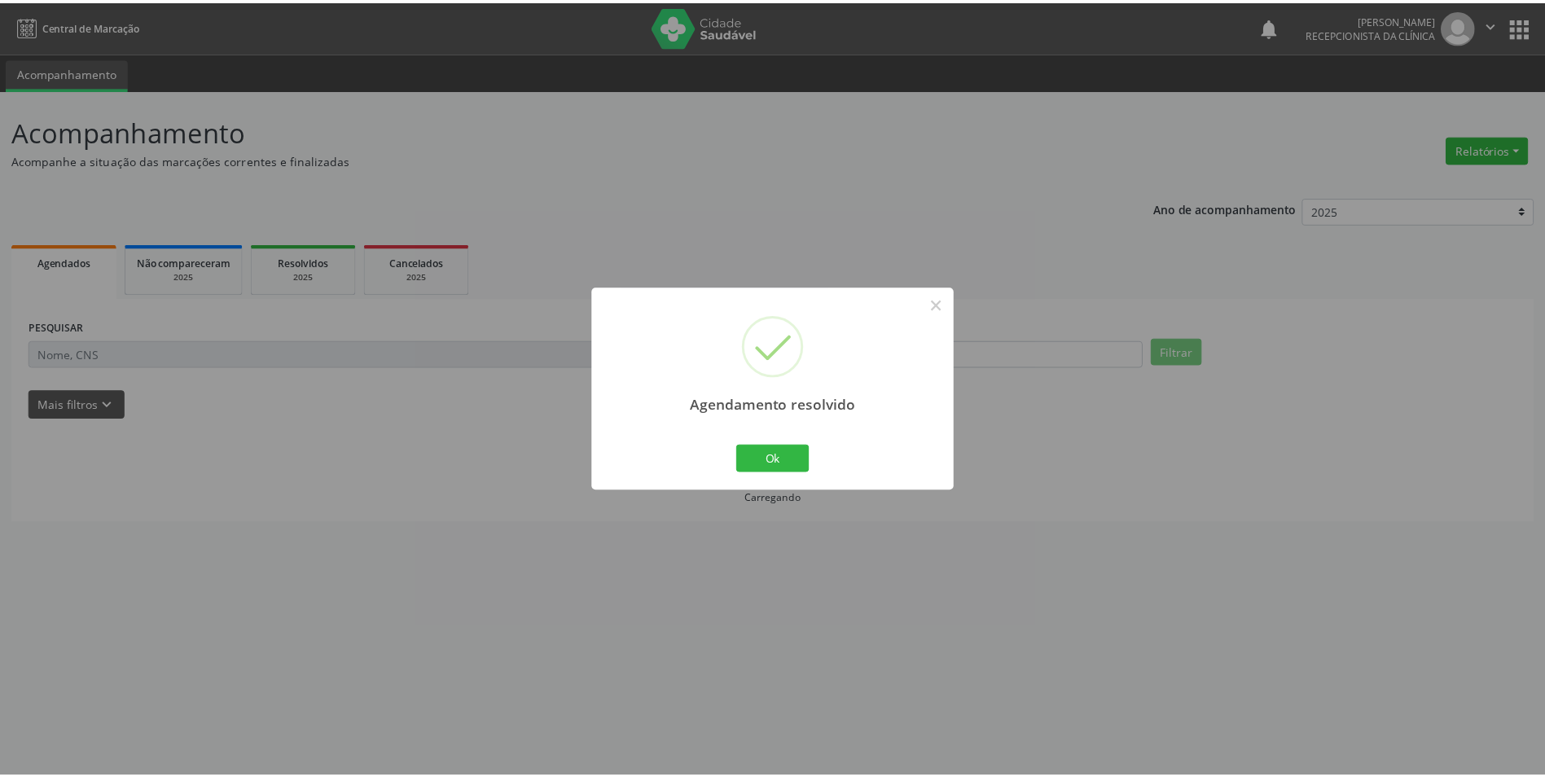
scroll to position [0, 0]
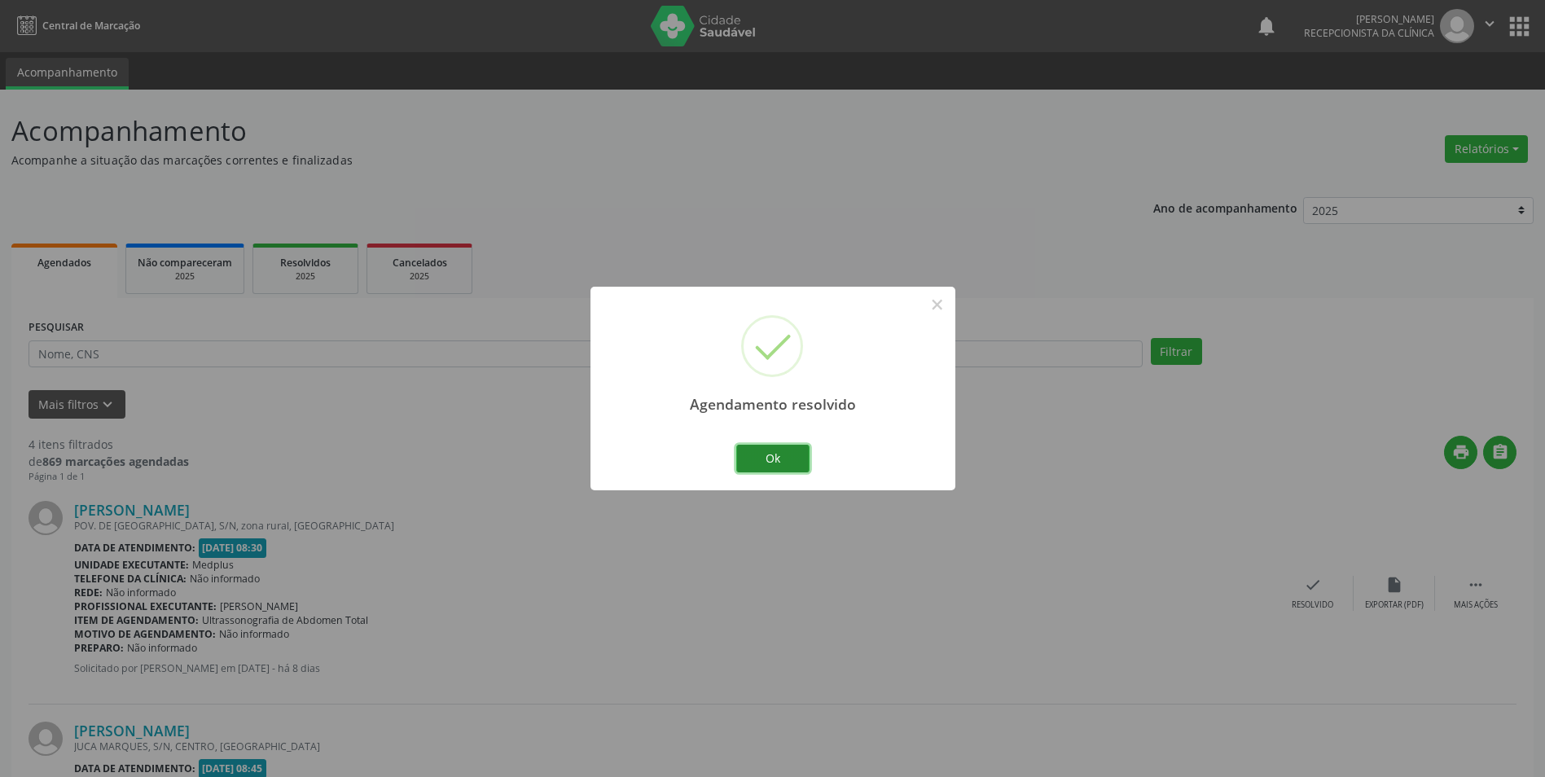
click at [769, 463] on button "Ok" at bounding box center [772, 459] width 73 height 28
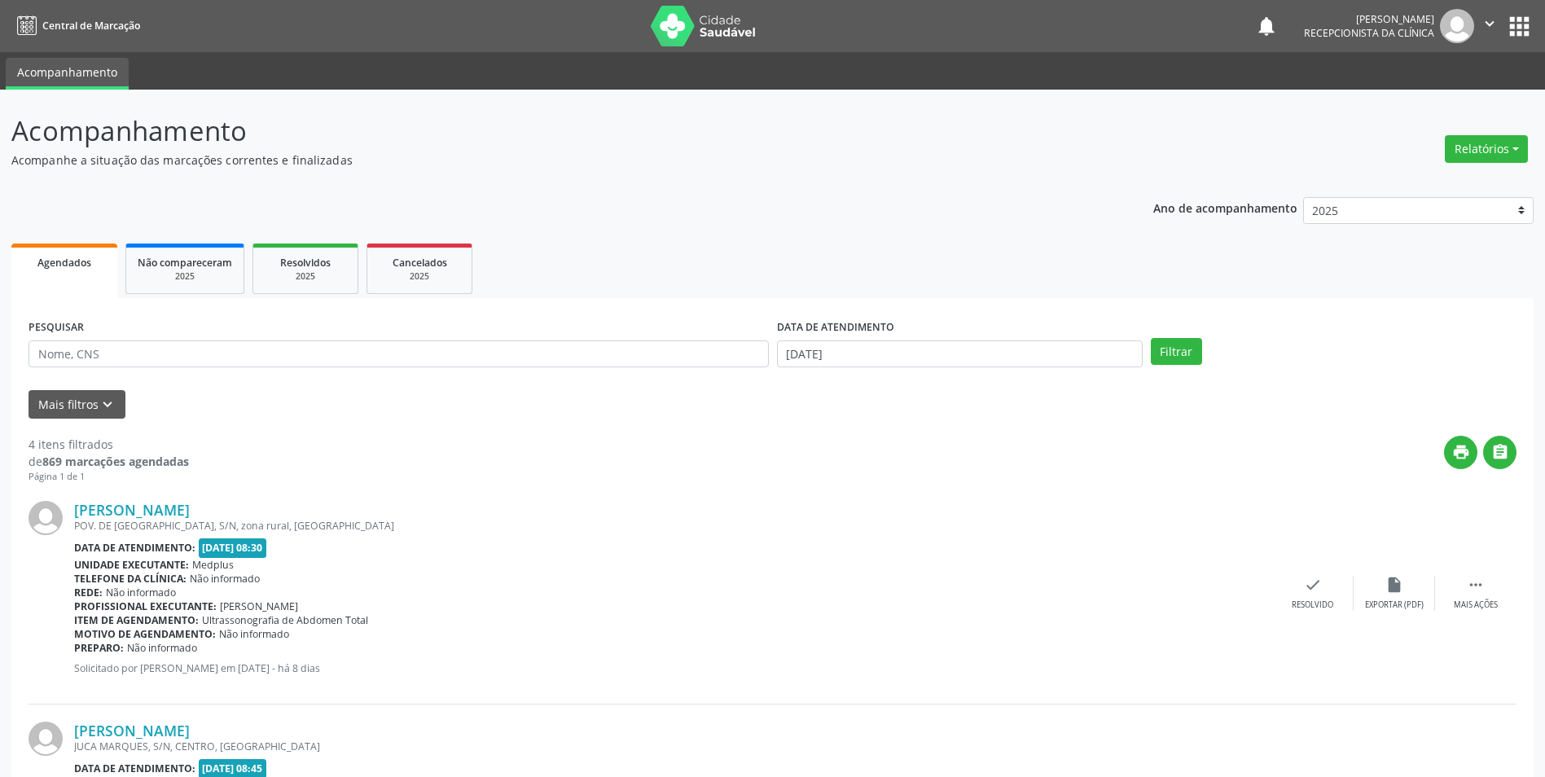
click at [906, 447] on div "print " at bounding box center [852, 460] width 1327 height 48
drag, startPoint x: 907, startPoint y: 447, endPoint x: 918, endPoint y: 458, distance: 15.0
click at [918, 458] on div "print " at bounding box center [852, 460] width 1327 height 48
drag, startPoint x: 918, startPoint y: 458, endPoint x: 950, endPoint y: 511, distance: 61.7
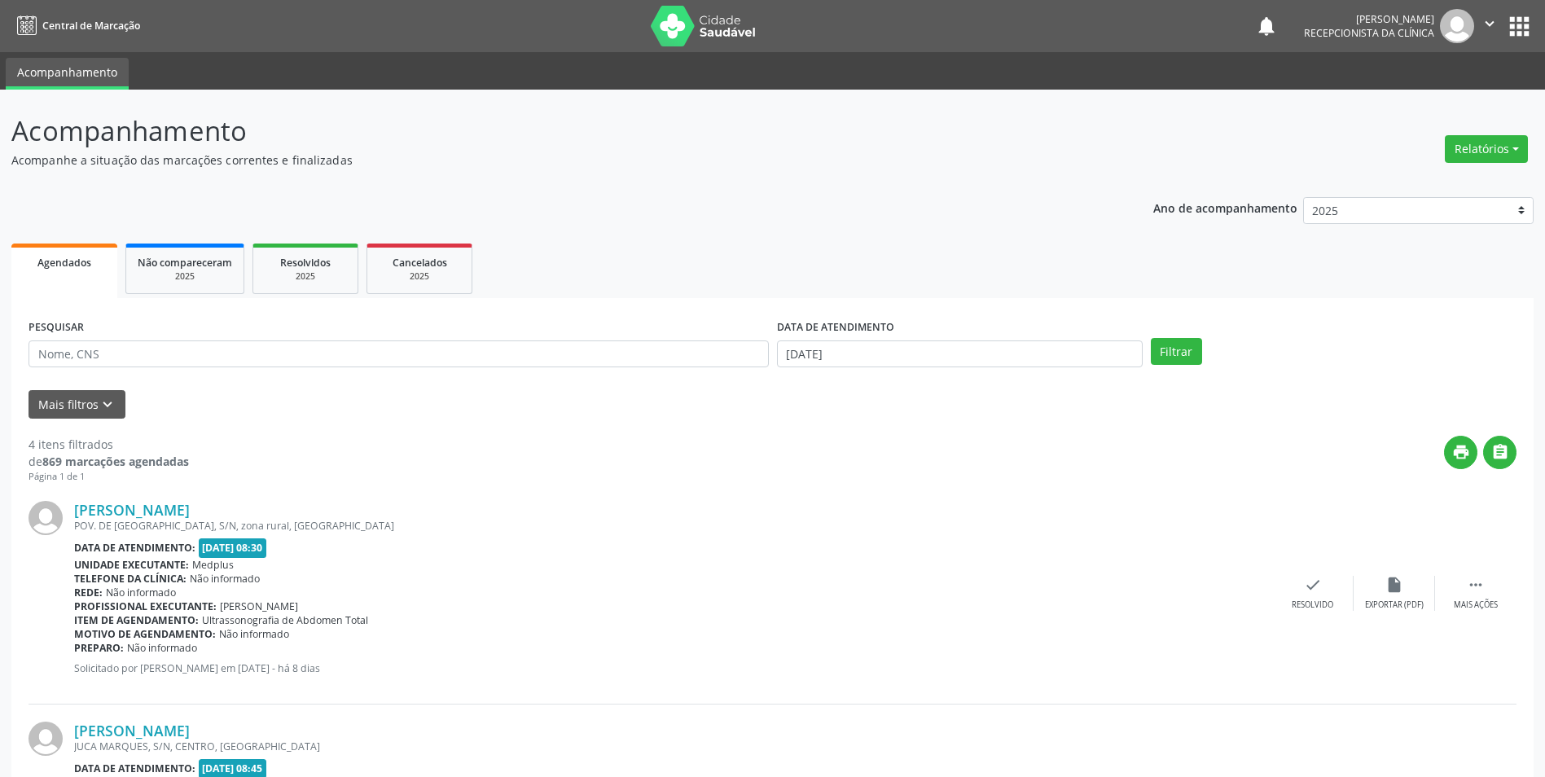
click at [301, 472] on div "print " at bounding box center [852, 460] width 1327 height 48
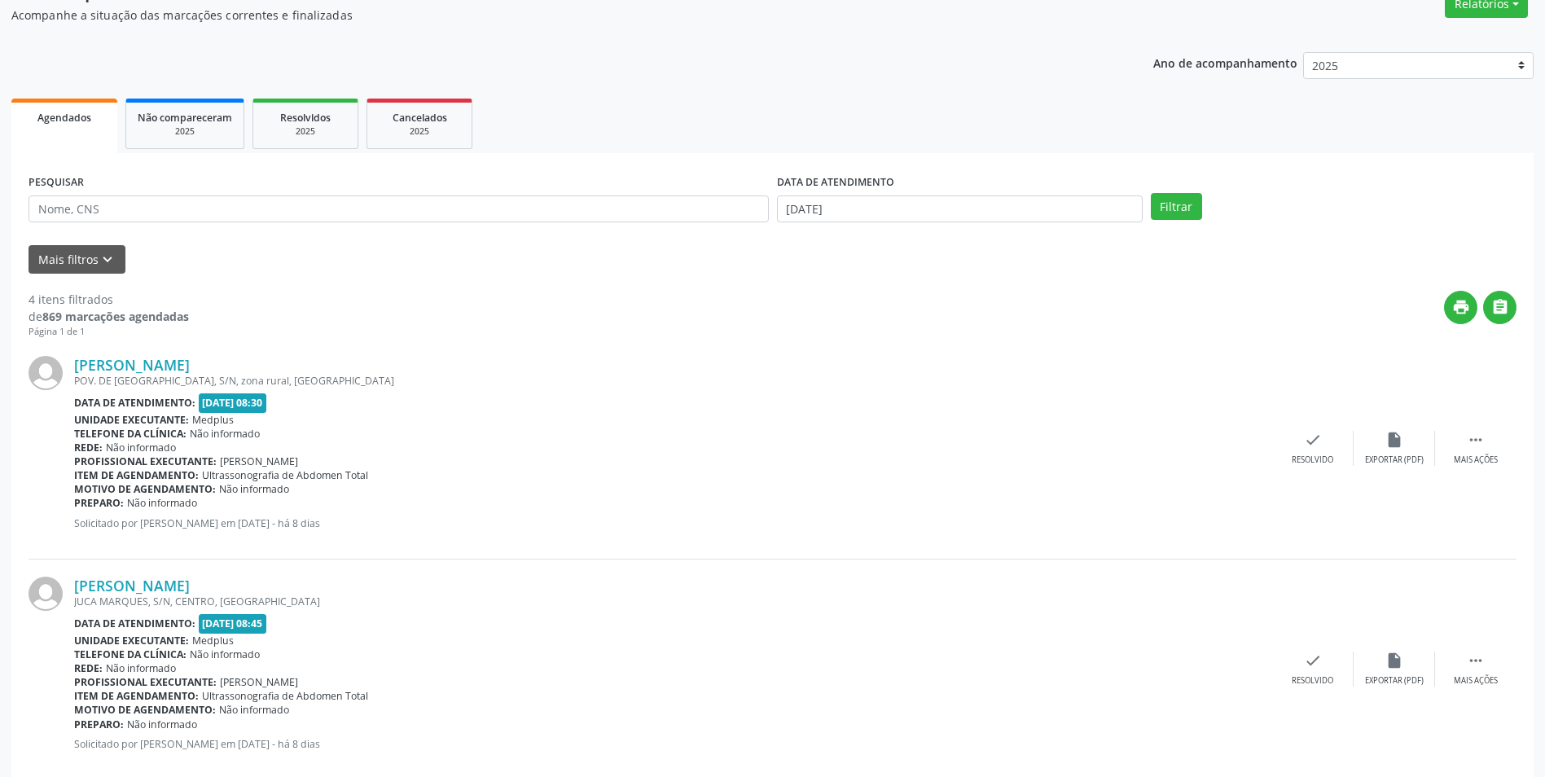
scroll to position [47, 0]
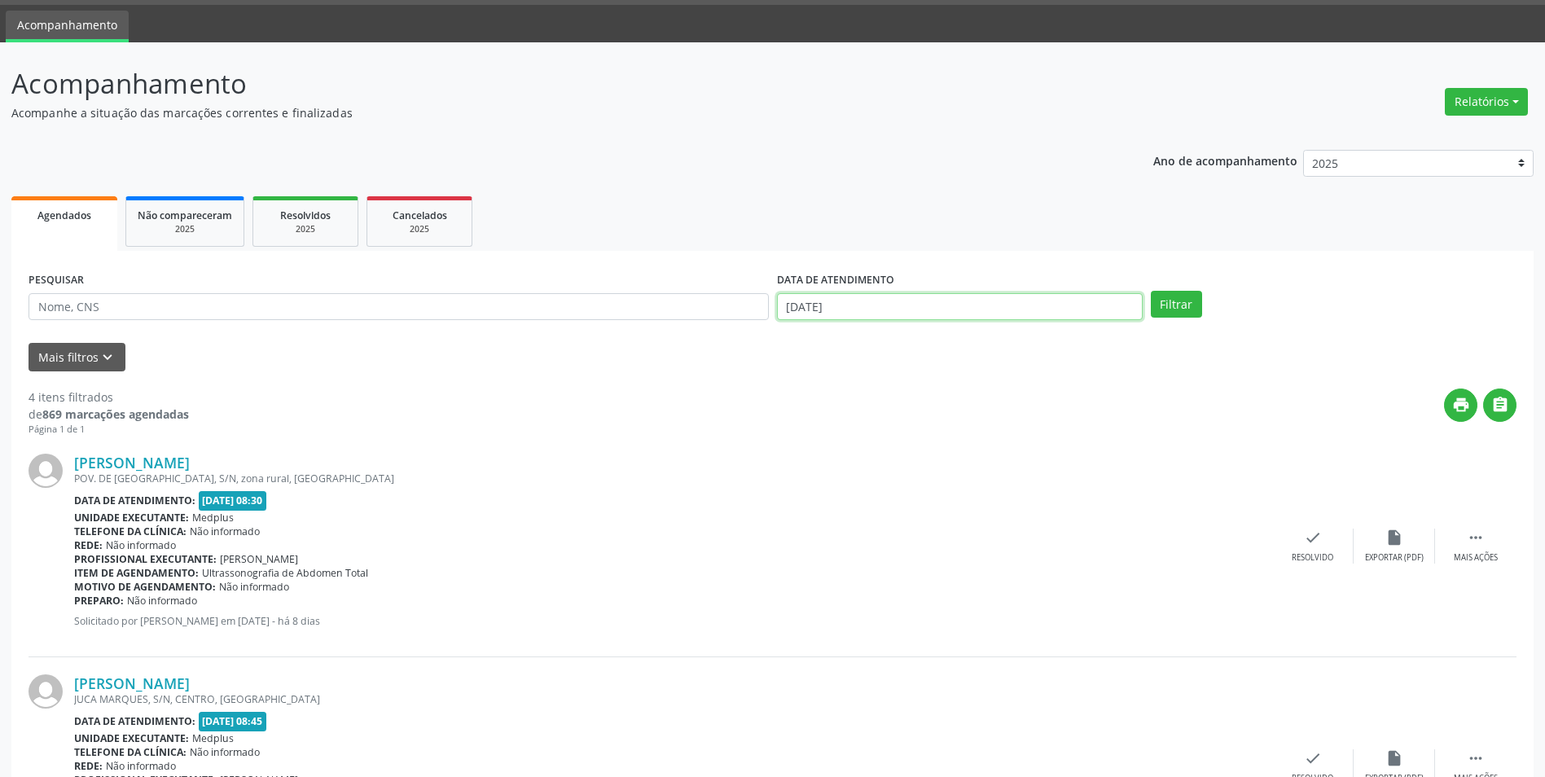
click at [792, 306] on input "[DATE]" at bounding box center [960, 307] width 366 height 28
click at [862, 485] on span "19" at bounding box center [866, 488] width 32 height 32
type input "[DATE]"
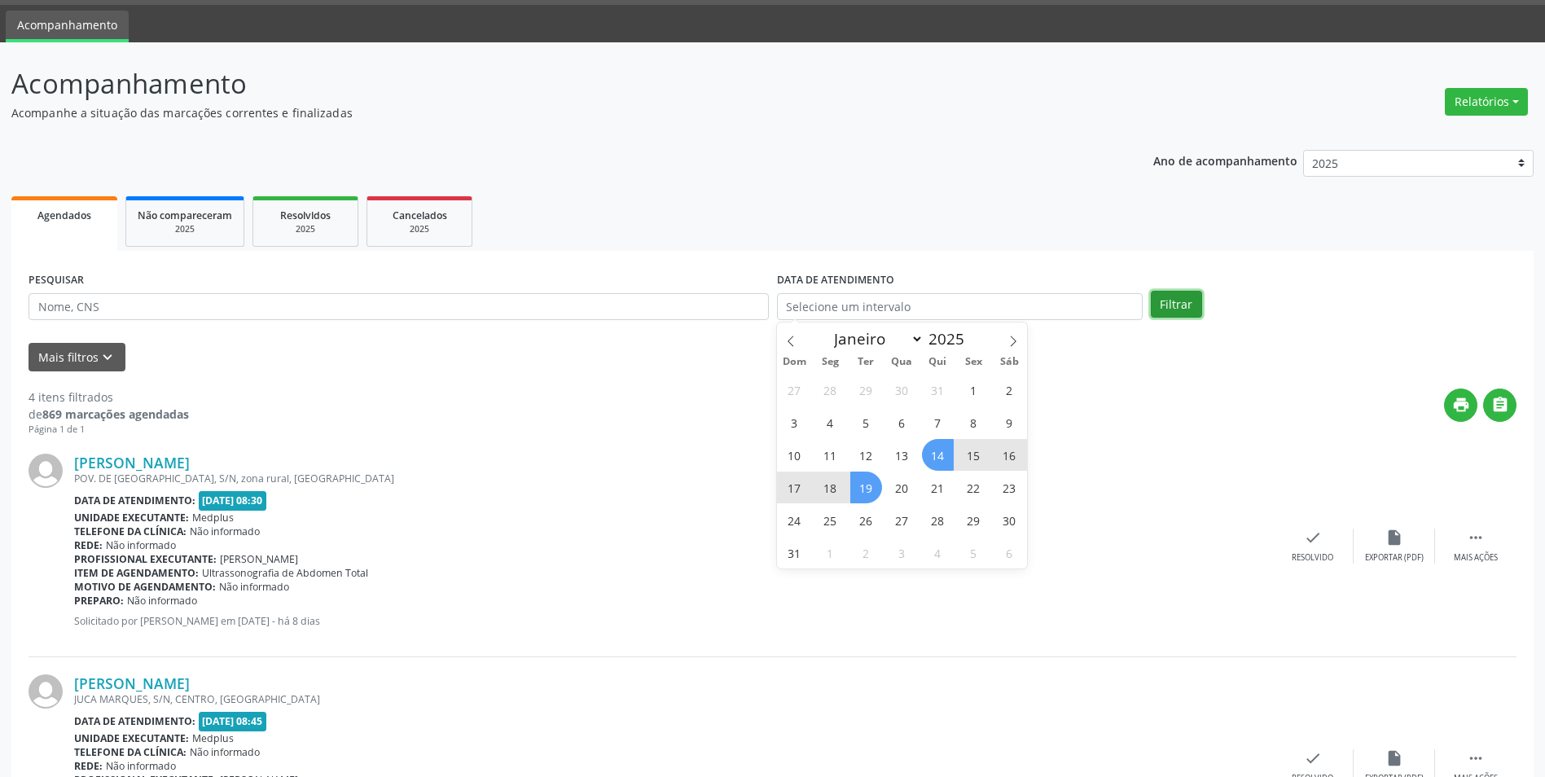
click at [1178, 296] on button "Filtrar" at bounding box center [1176, 305] width 51 height 28
select select "7"
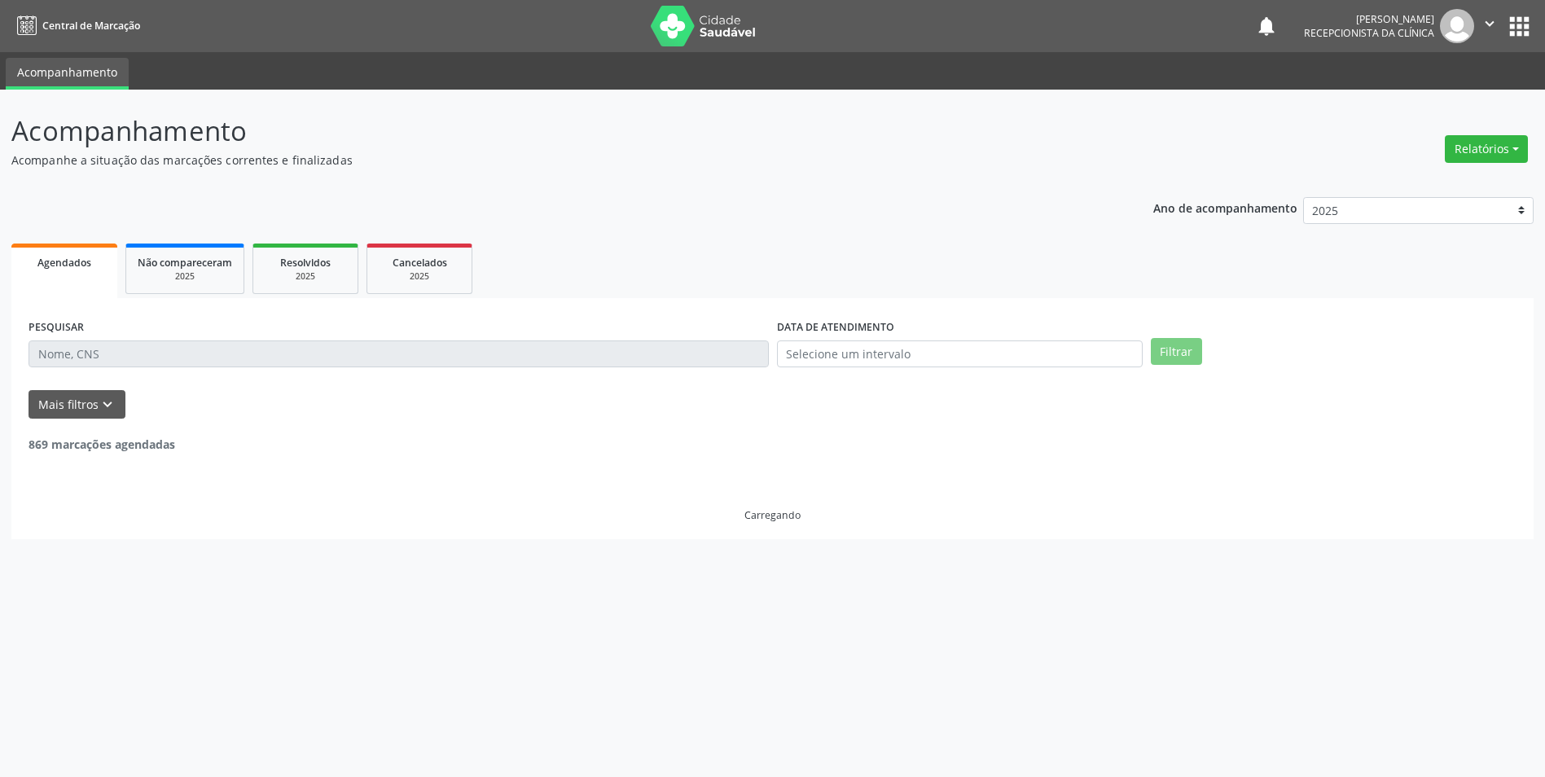
scroll to position [0, 0]
click at [820, 355] on input "text" at bounding box center [967, 354] width 369 height 28
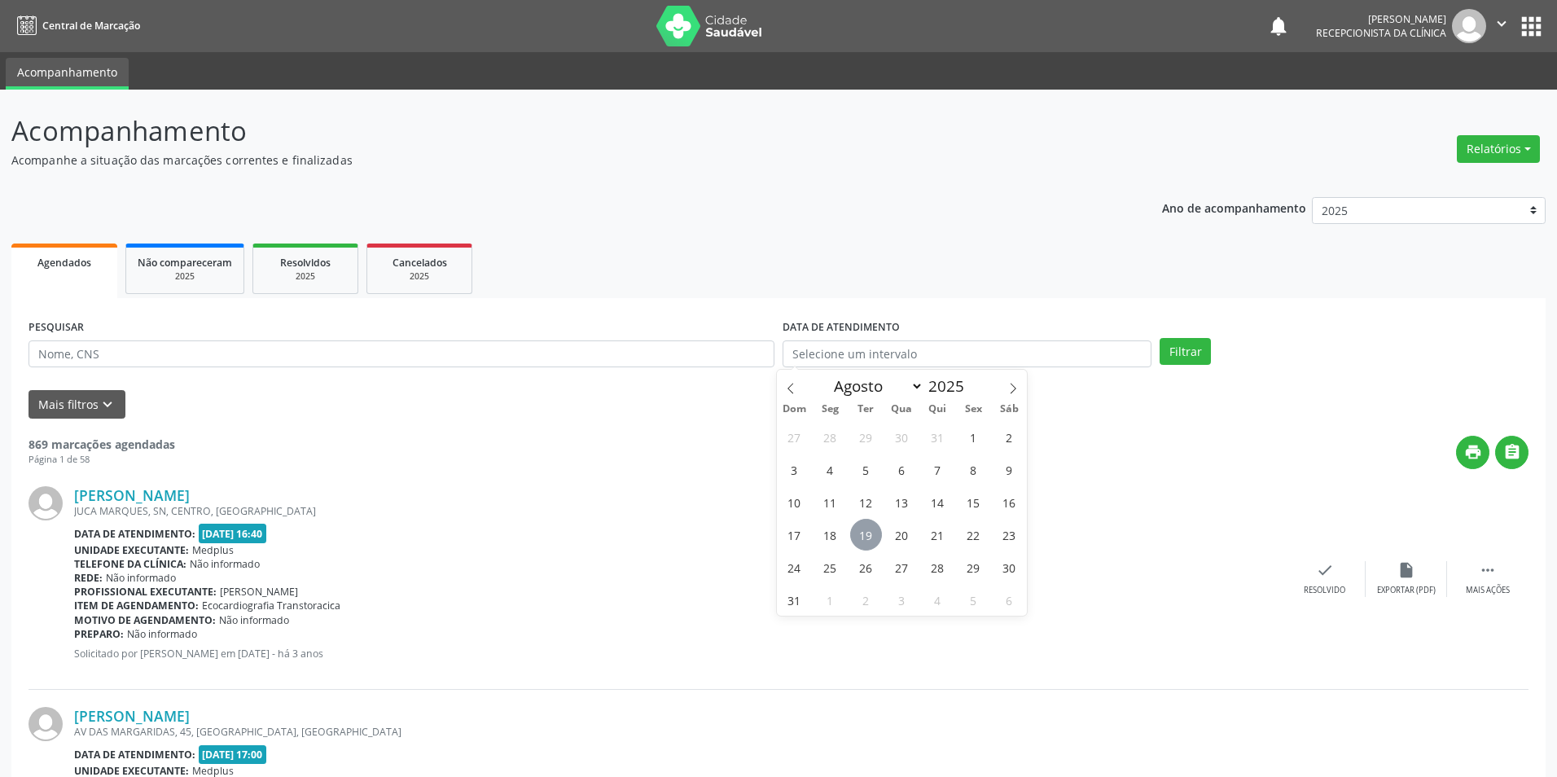
drag, startPoint x: 859, startPoint y: 524, endPoint x: 875, endPoint y: 526, distance: 15.6
click at [860, 524] on span "19" at bounding box center [866, 535] width 32 height 32
type input "[DATE]"
click at [1163, 345] on button "Filtrar" at bounding box center [1176, 352] width 51 height 28
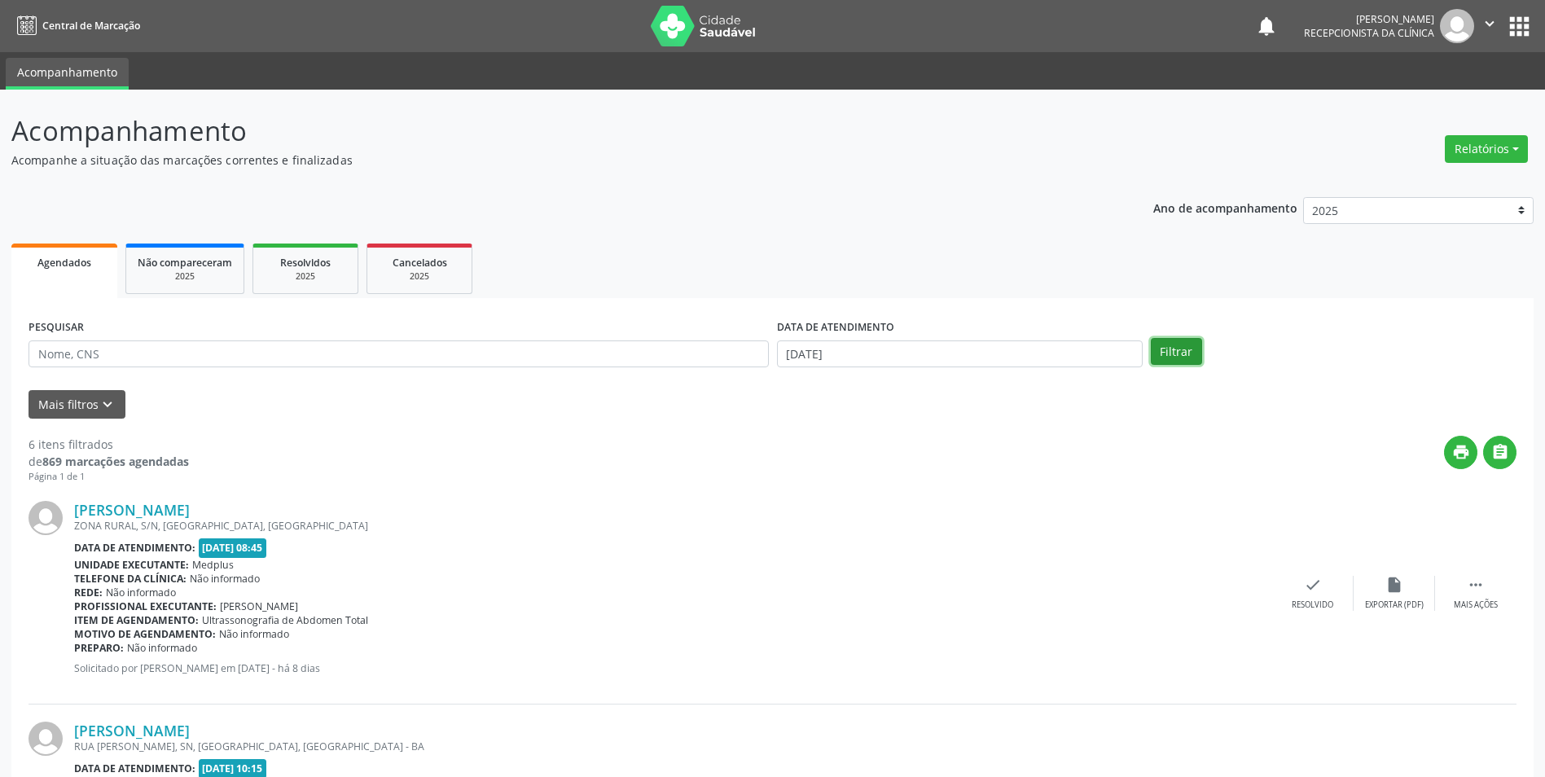
click at [1169, 352] on button "Filtrar" at bounding box center [1176, 352] width 51 height 28
click at [301, 275] on div "2025" at bounding box center [305, 276] width 81 height 12
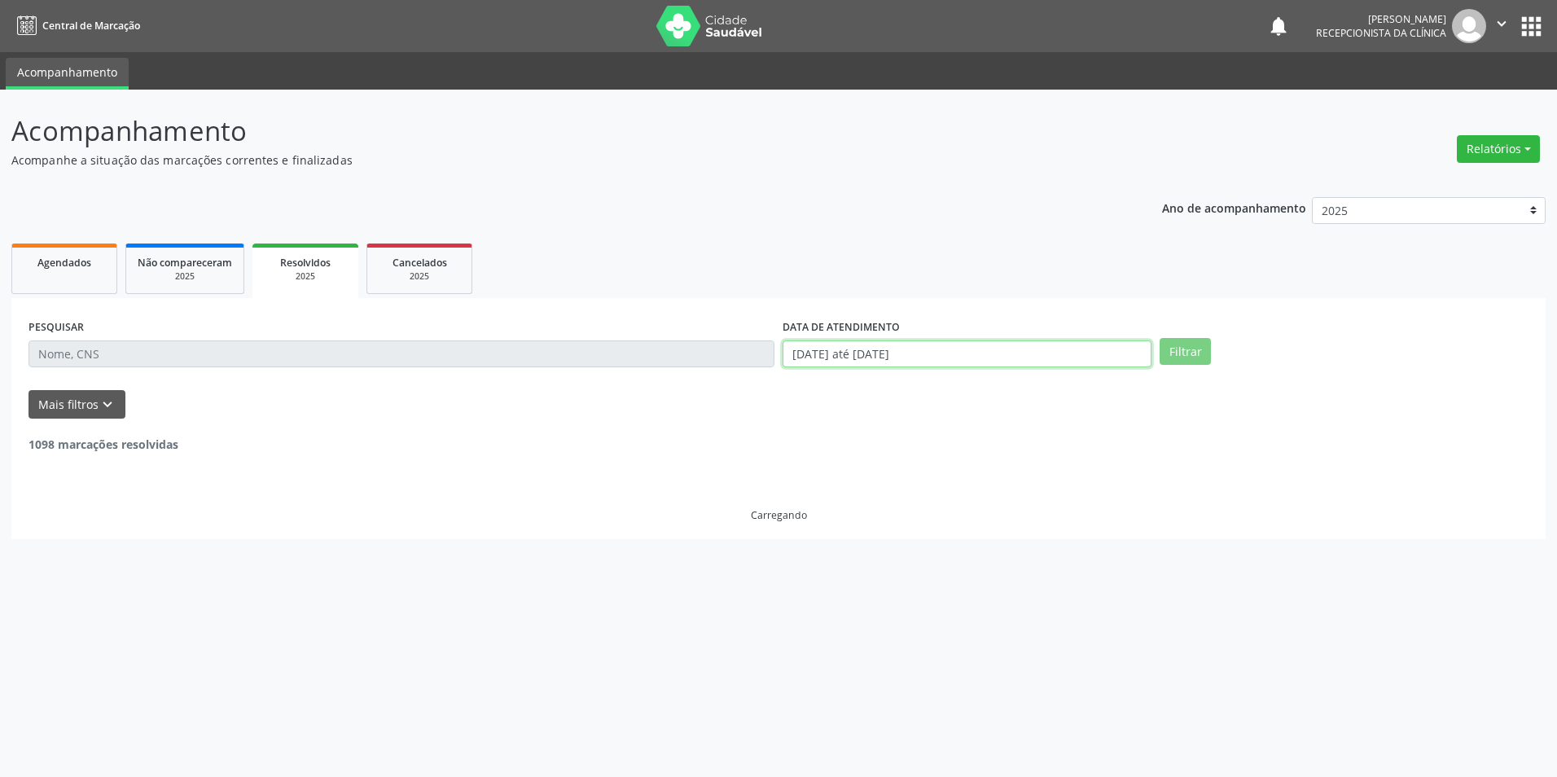
click at [810, 353] on input "[DATE] até [DATE]" at bounding box center [967, 354] width 369 height 28
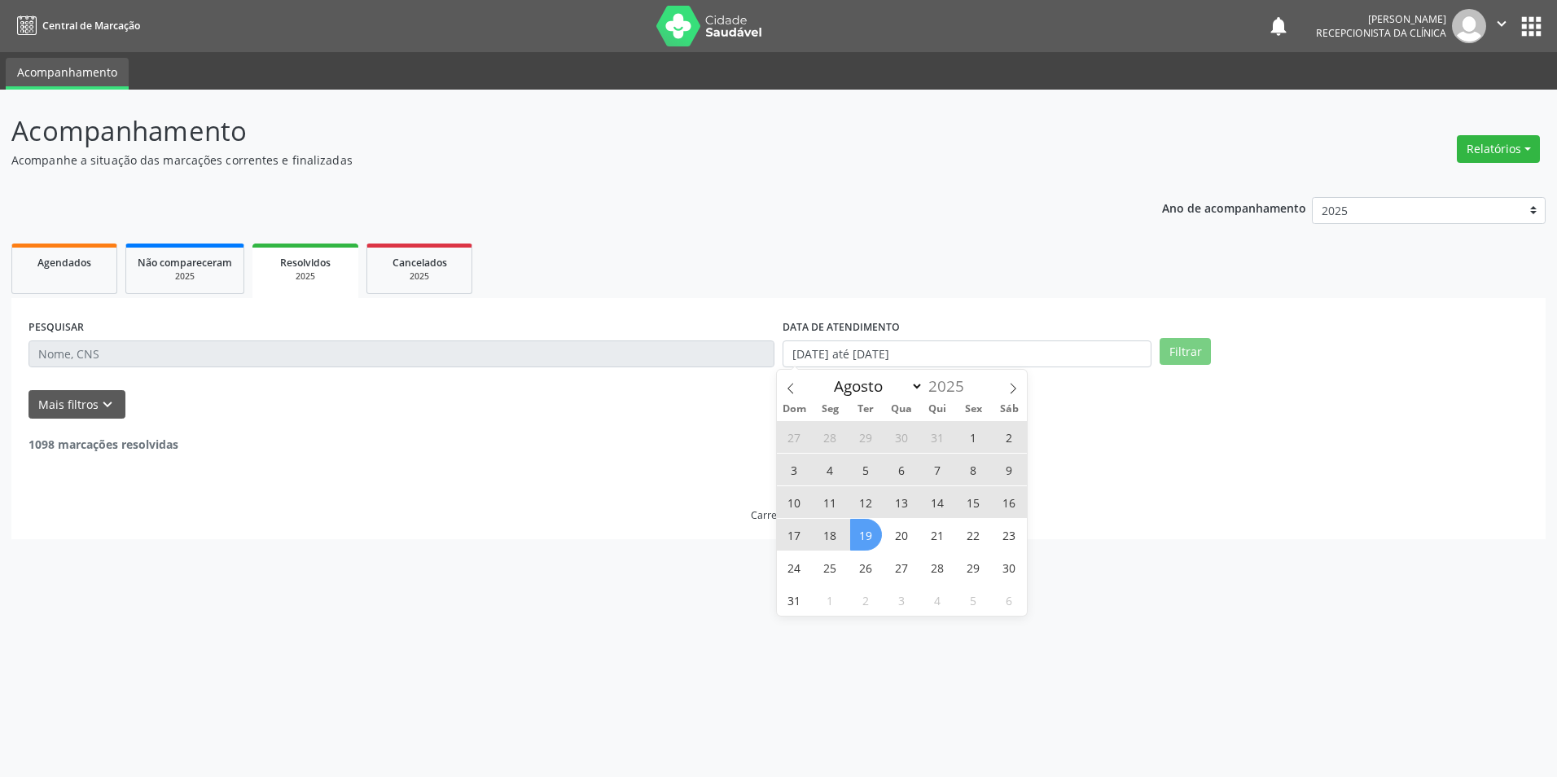
click at [869, 533] on span "19" at bounding box center [866, 535] width 32 height 32
type input "[DATE]"
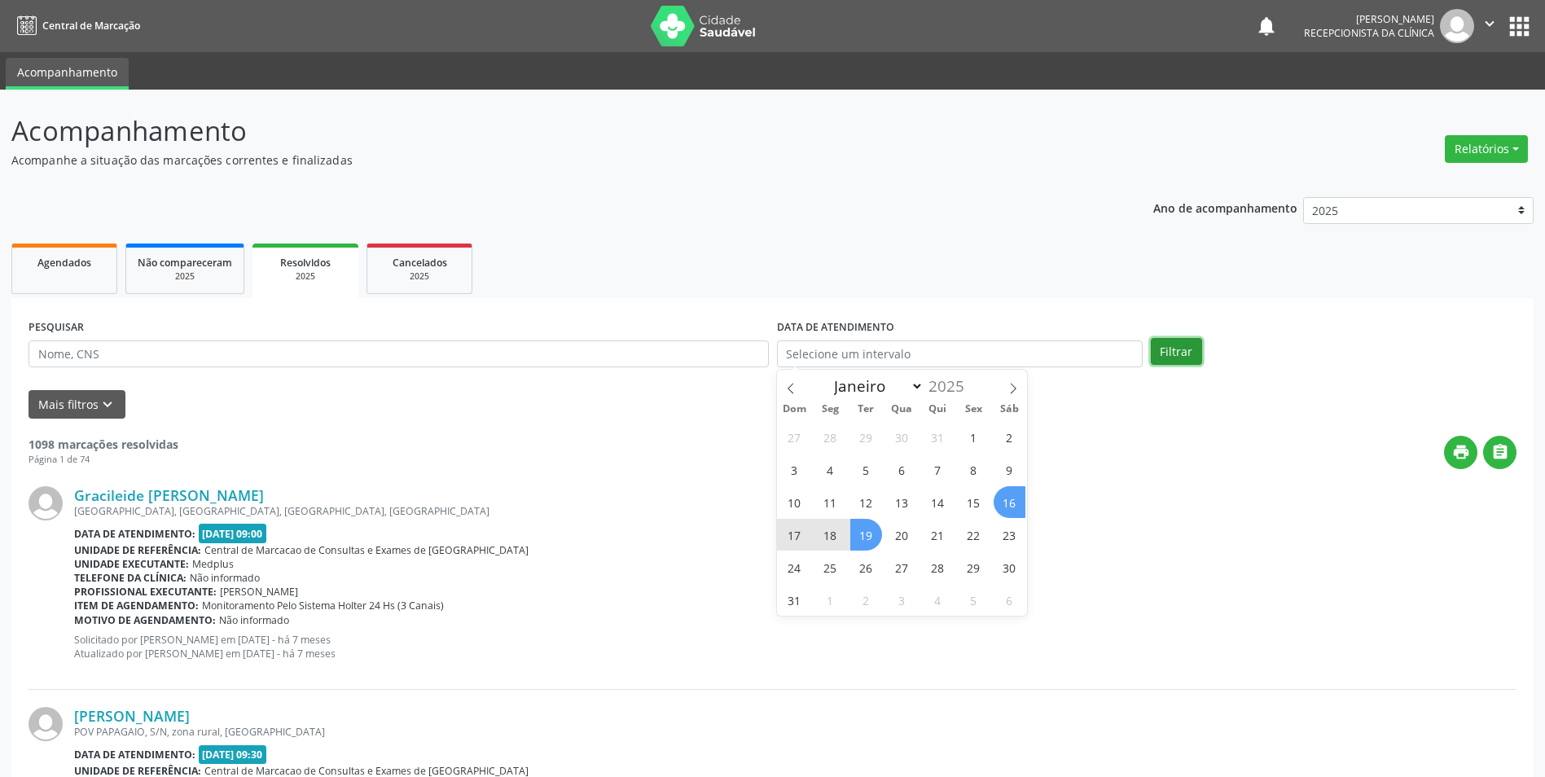
click at [1177, 346] on button "Filtrar" at bounding box center [1176, 352] width 51 height 28
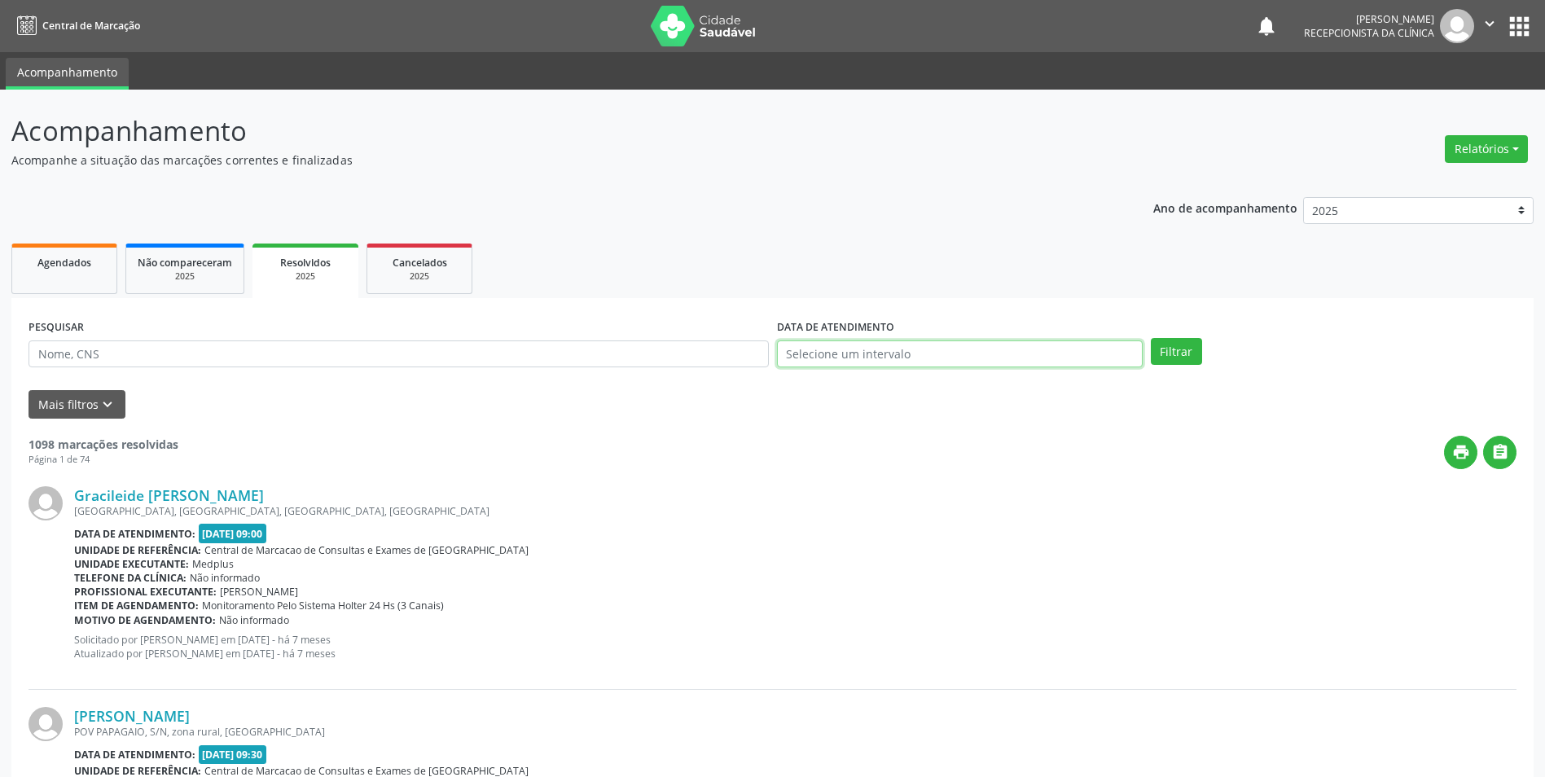
click at [804, 352] on input "text" at bounding box center [960, 354] width 366 height 28
click at [871, 541] on span "19" at bounding box center [866, 535] width 32 height 32
type input "[DATE]"
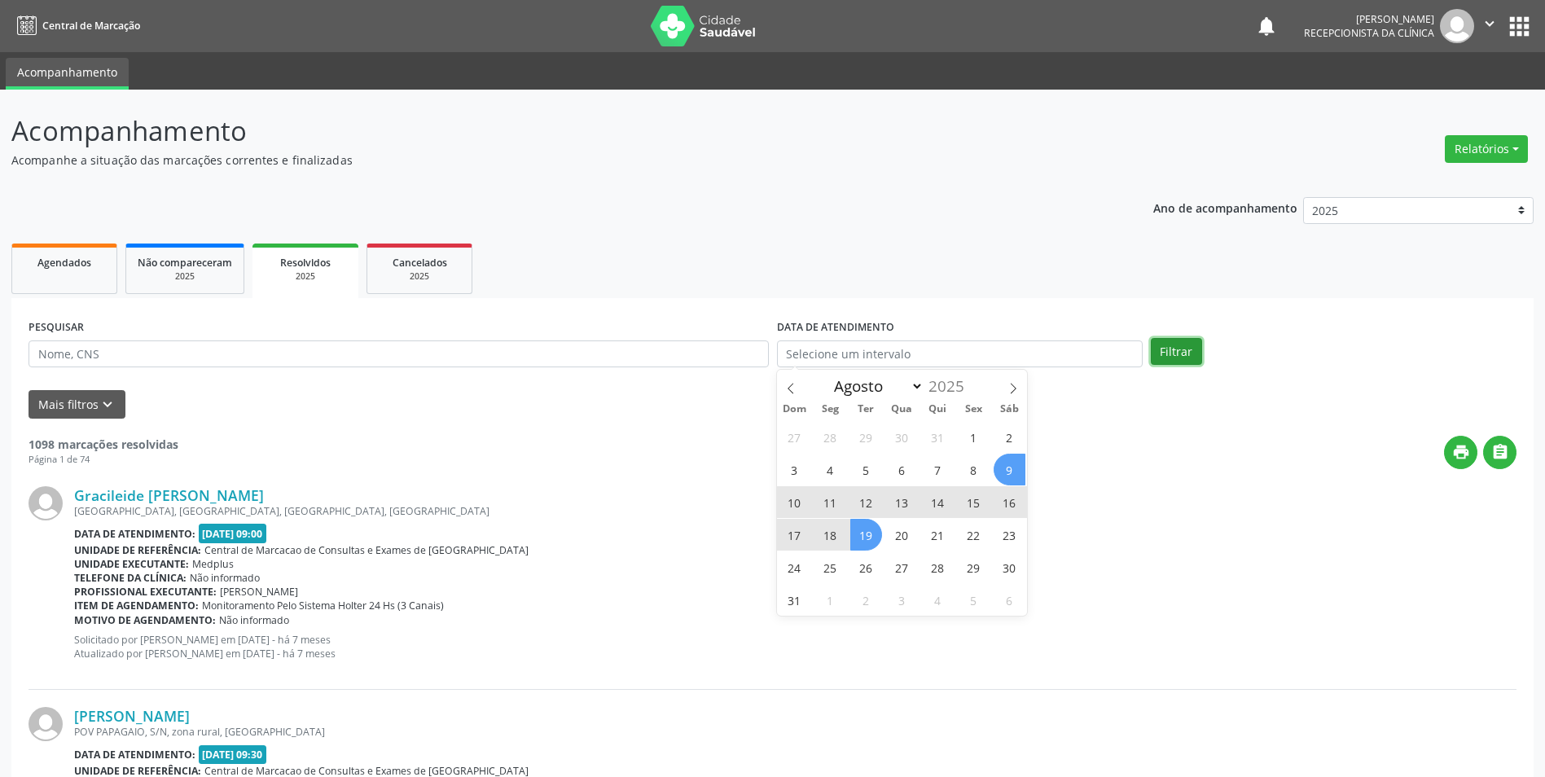
click at [1172, 348] on button "Filtrar" at bounding box center [1176, 352] width 51 height 28
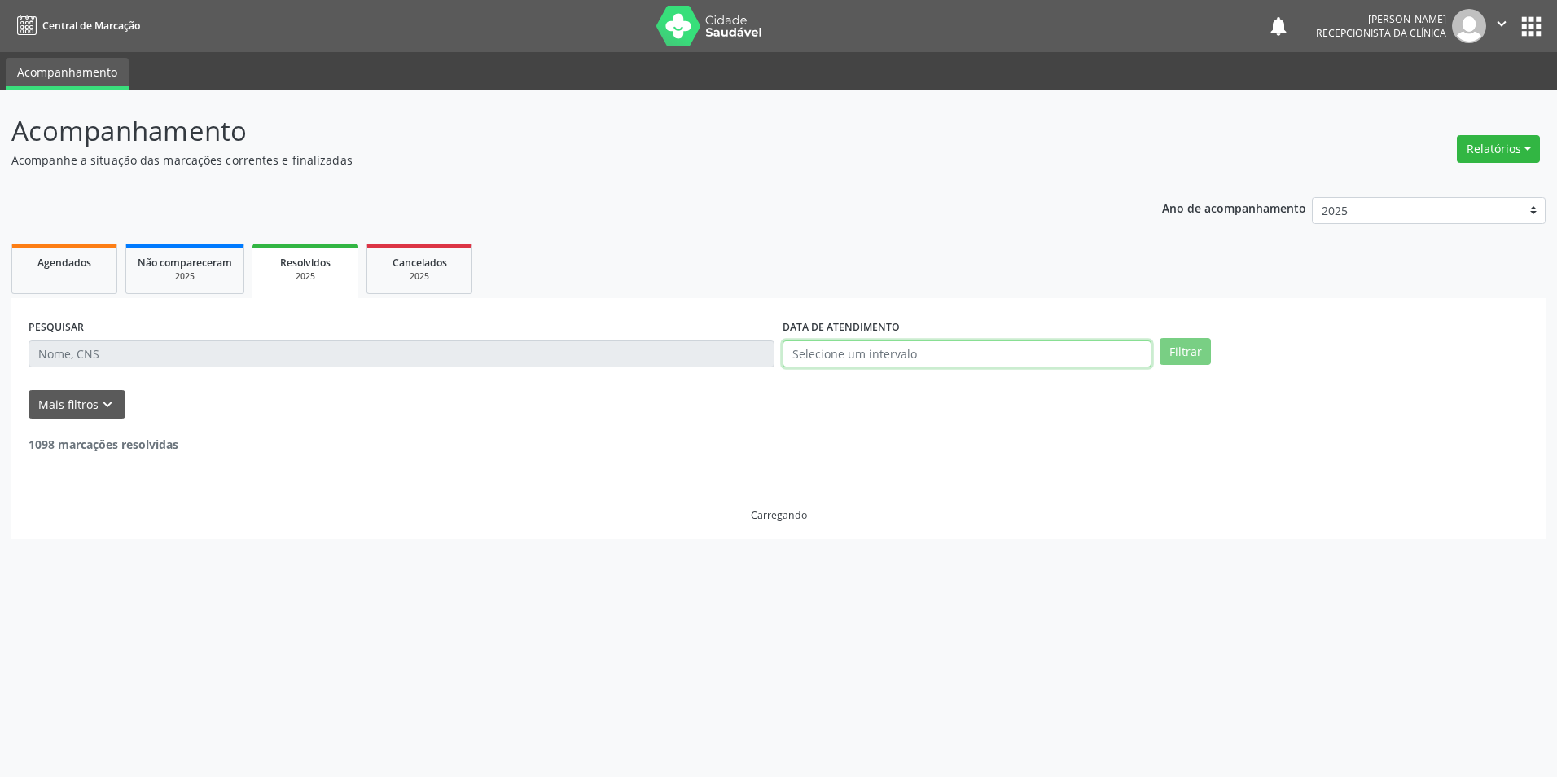
click at [827, 358] on input "text" at bounding box center [967, 354] width 369 height 28
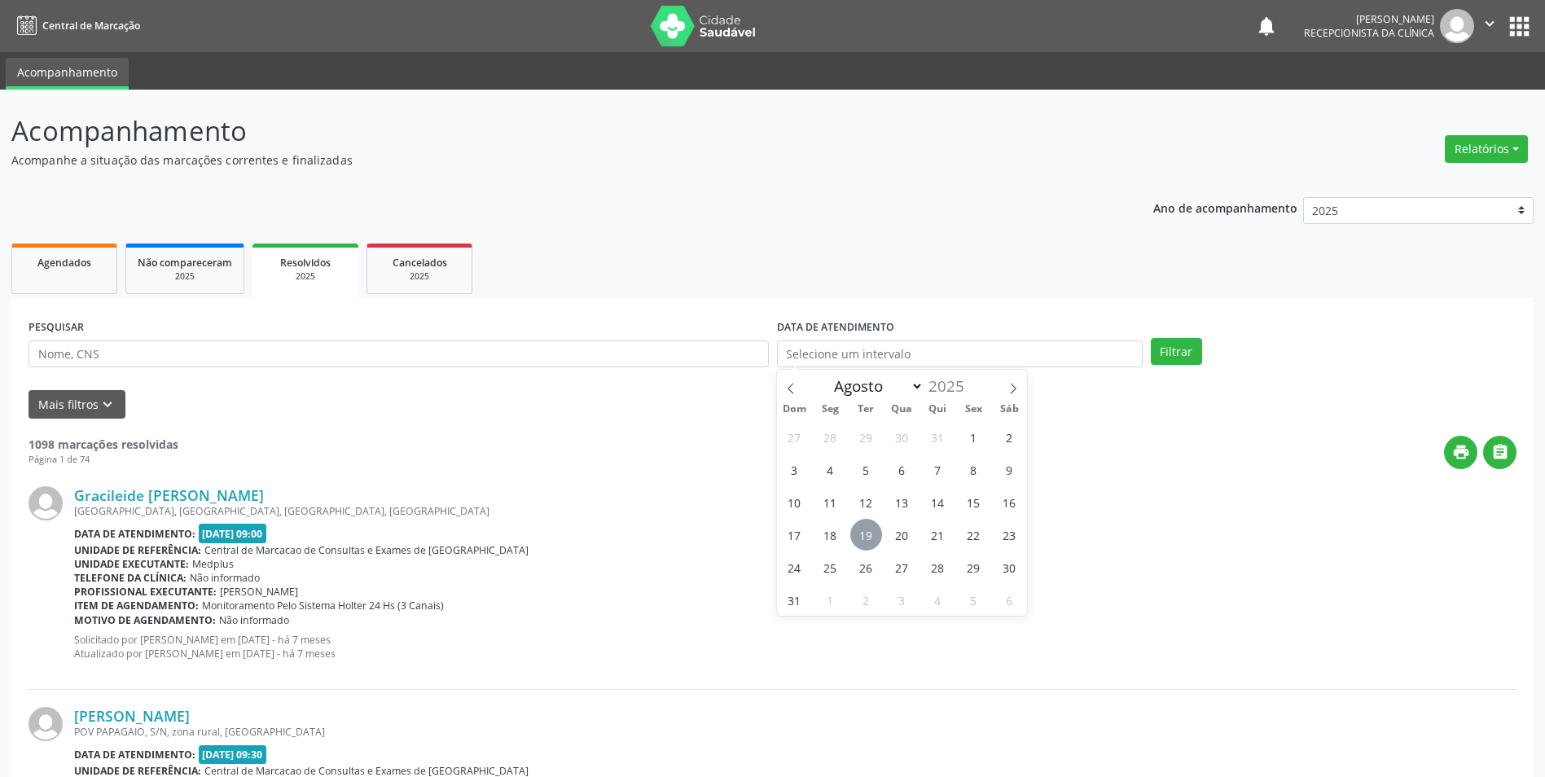
click at [865, 529] on span "19" at bounding box center [866, 535] width 32 height 32
type input "[DATE]"
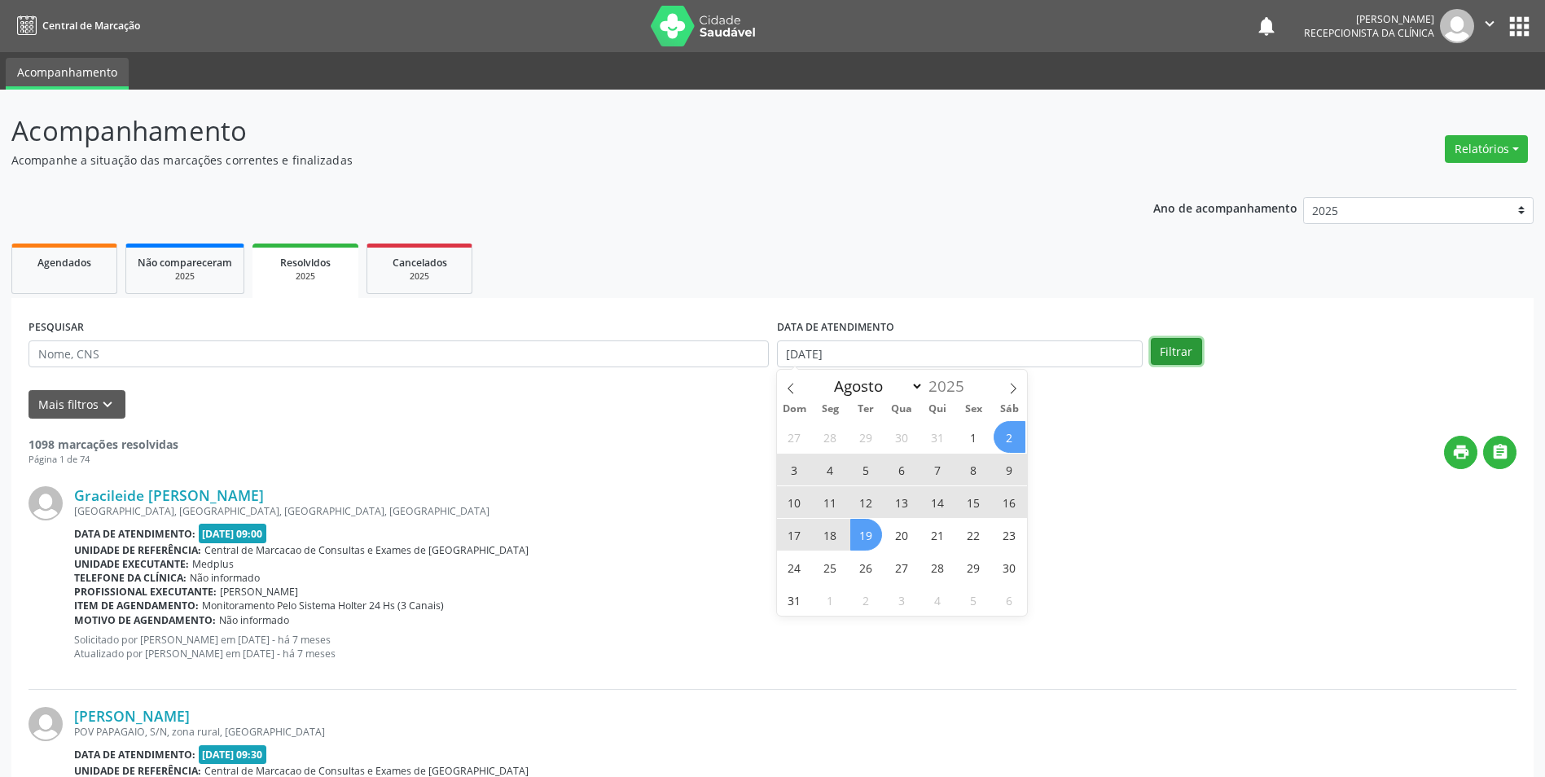
click at [1189, 353] on button "Filtrar" at bounding box center [1176, 352] width 51 height 28
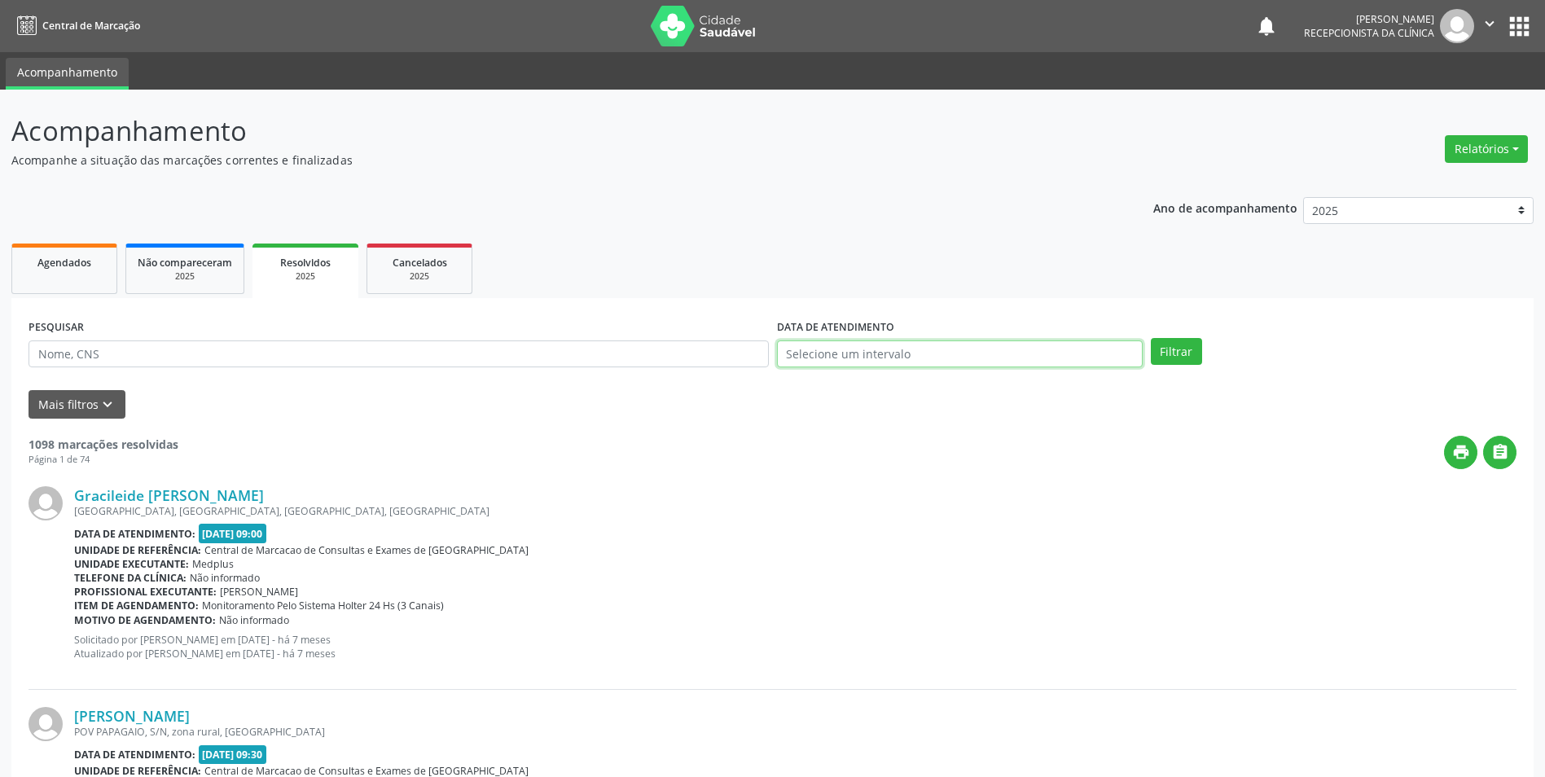
click at [796, 354] on input "text" at bounding box center [960, 354] width 366 height 28
click at [874, 537] on span "19" at bounding box center [866, 535] width 32 height 32
type input "[DATE]"
click at [1178, 345] on button "Filtrar" at bounding box center [1176, 352] width 51 height 28
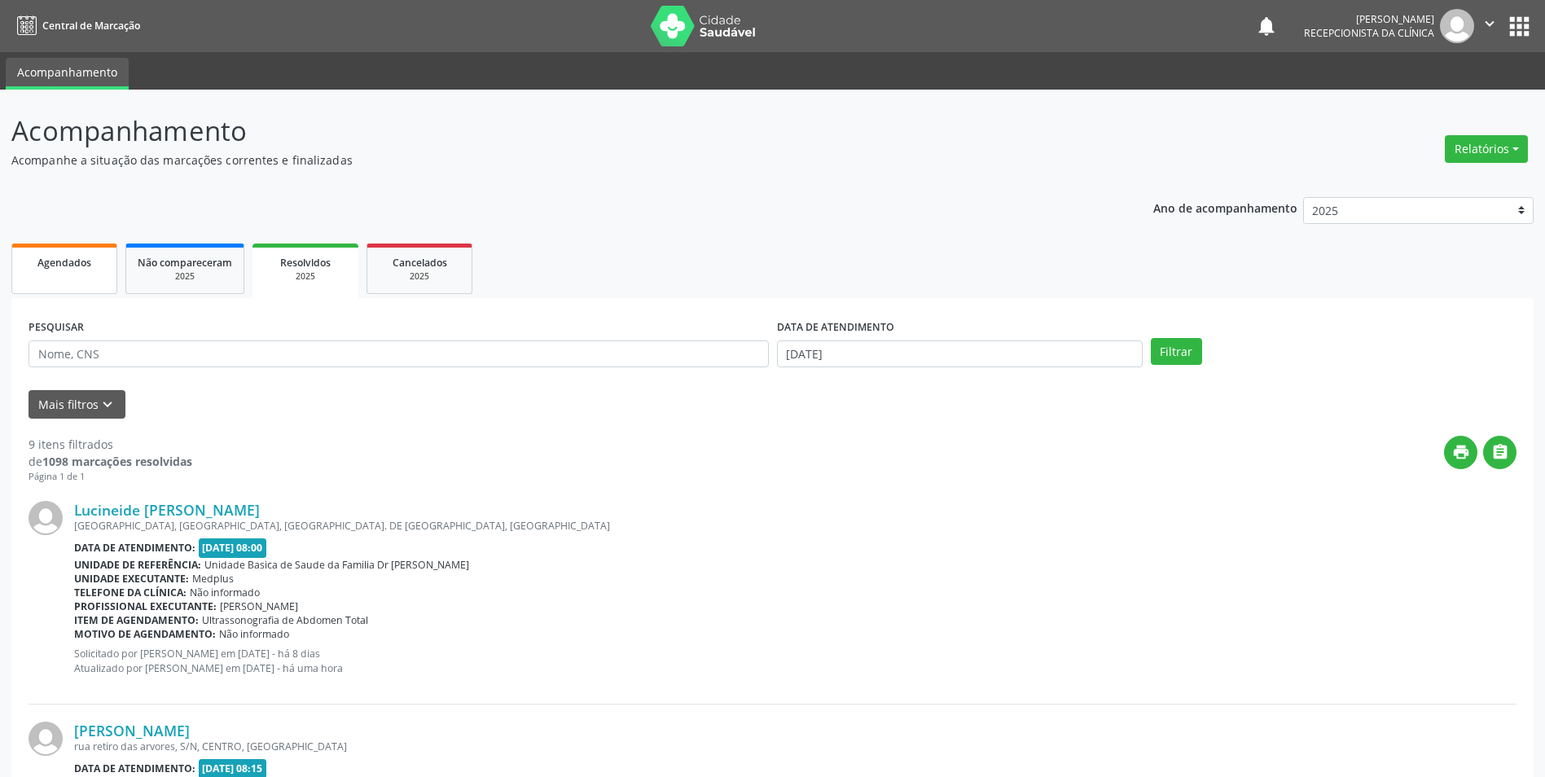
click at [56, 267] on span "Agendados" at bounding box center [64, 263] width 54 height 14
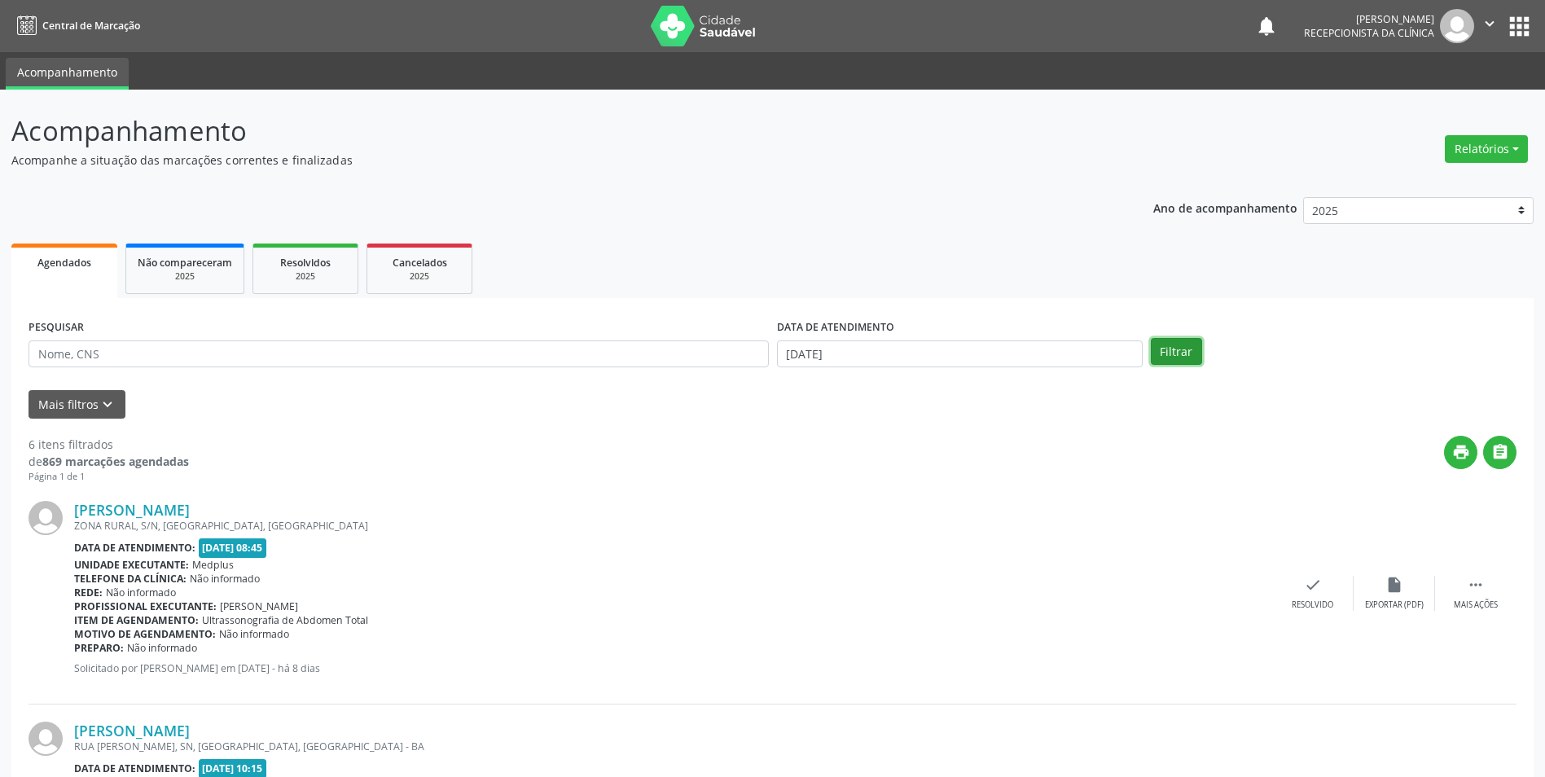
click at [1169, 350] on button "Filtrar" at bounding box center [1176, 352] width 51 height 28
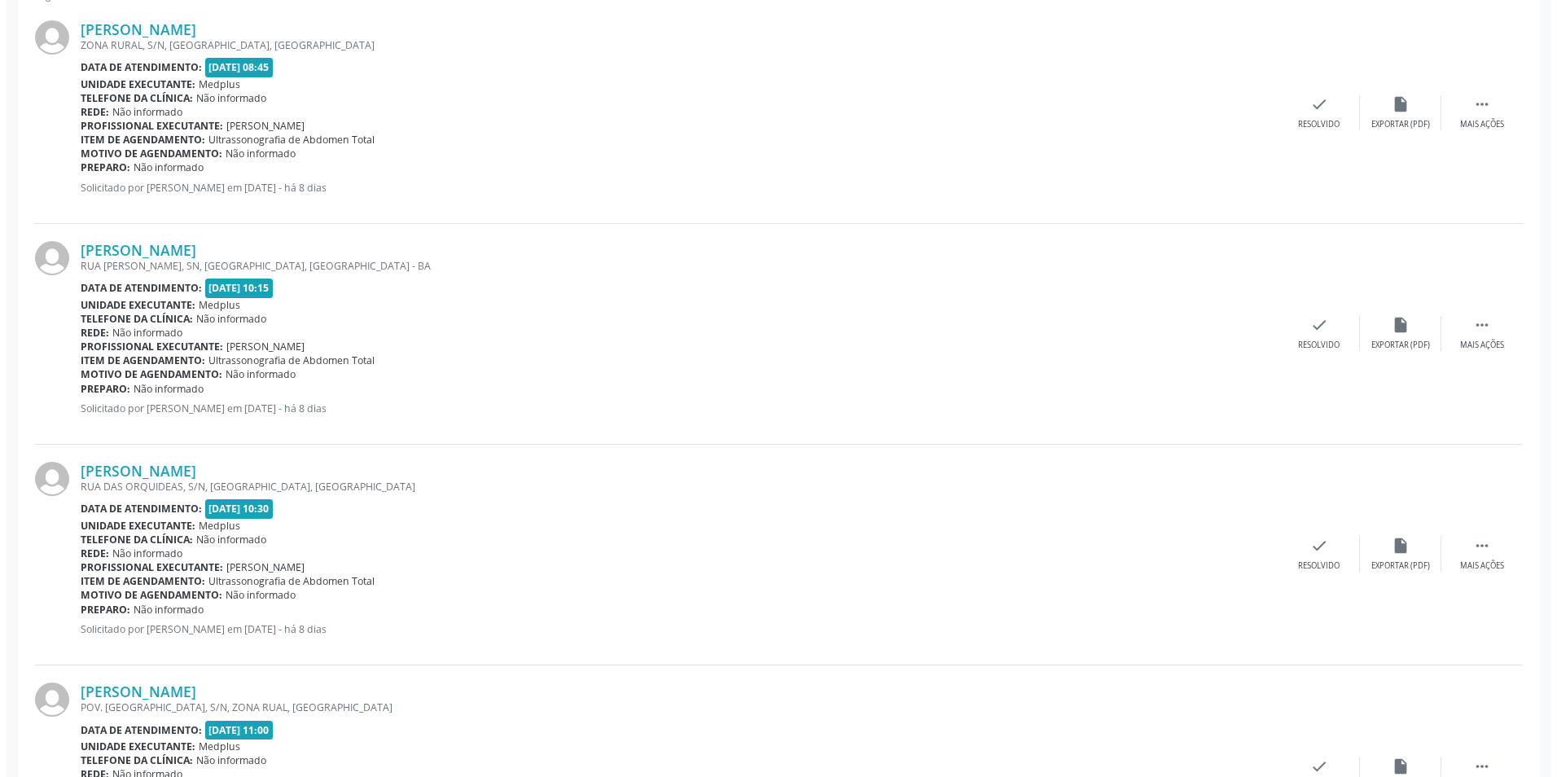
scroll to position [489, 0]
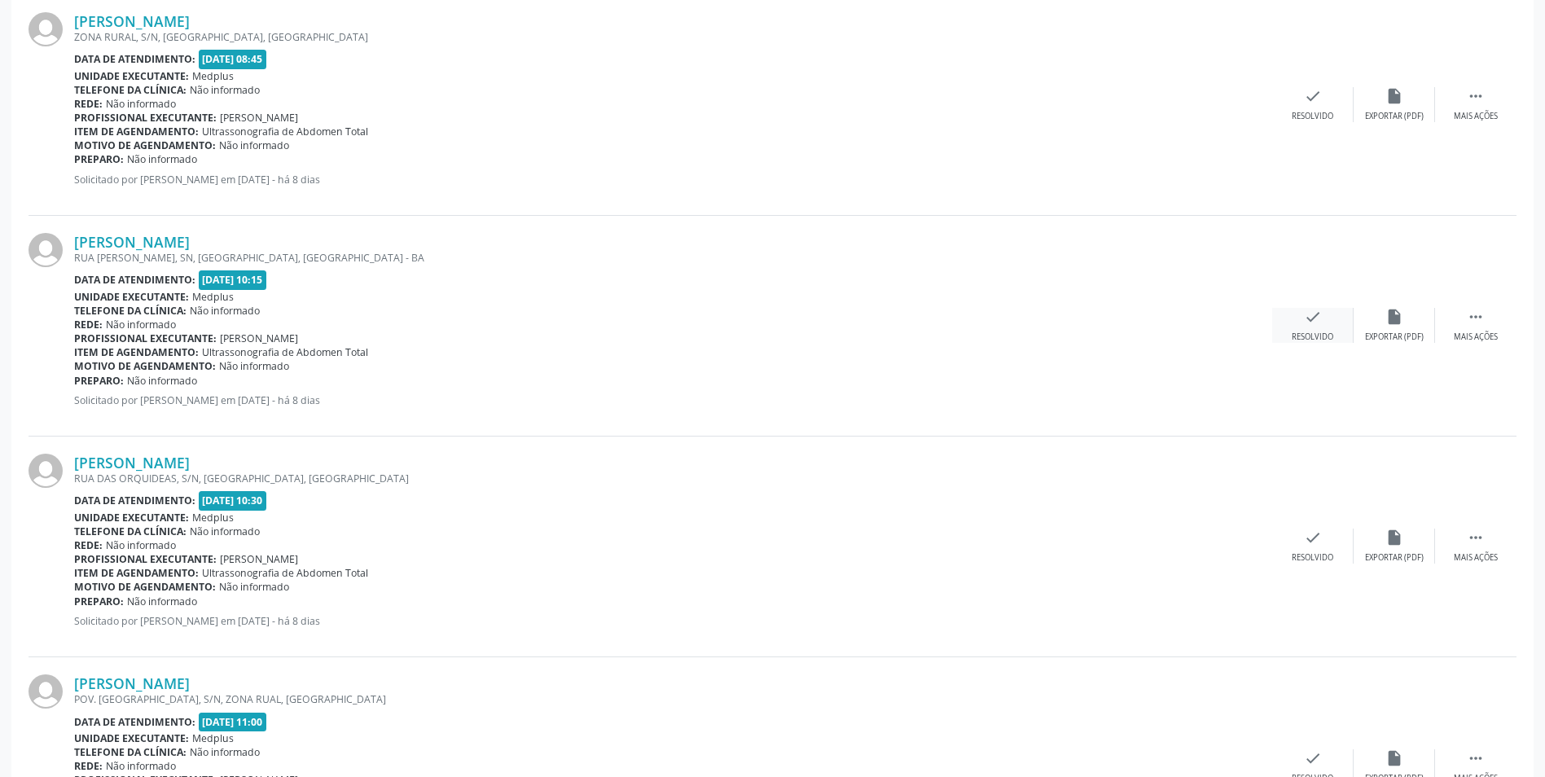
click at [1312, 327] on div "check Resolvido" at bounding box center [1312, 325] width 81 height 35
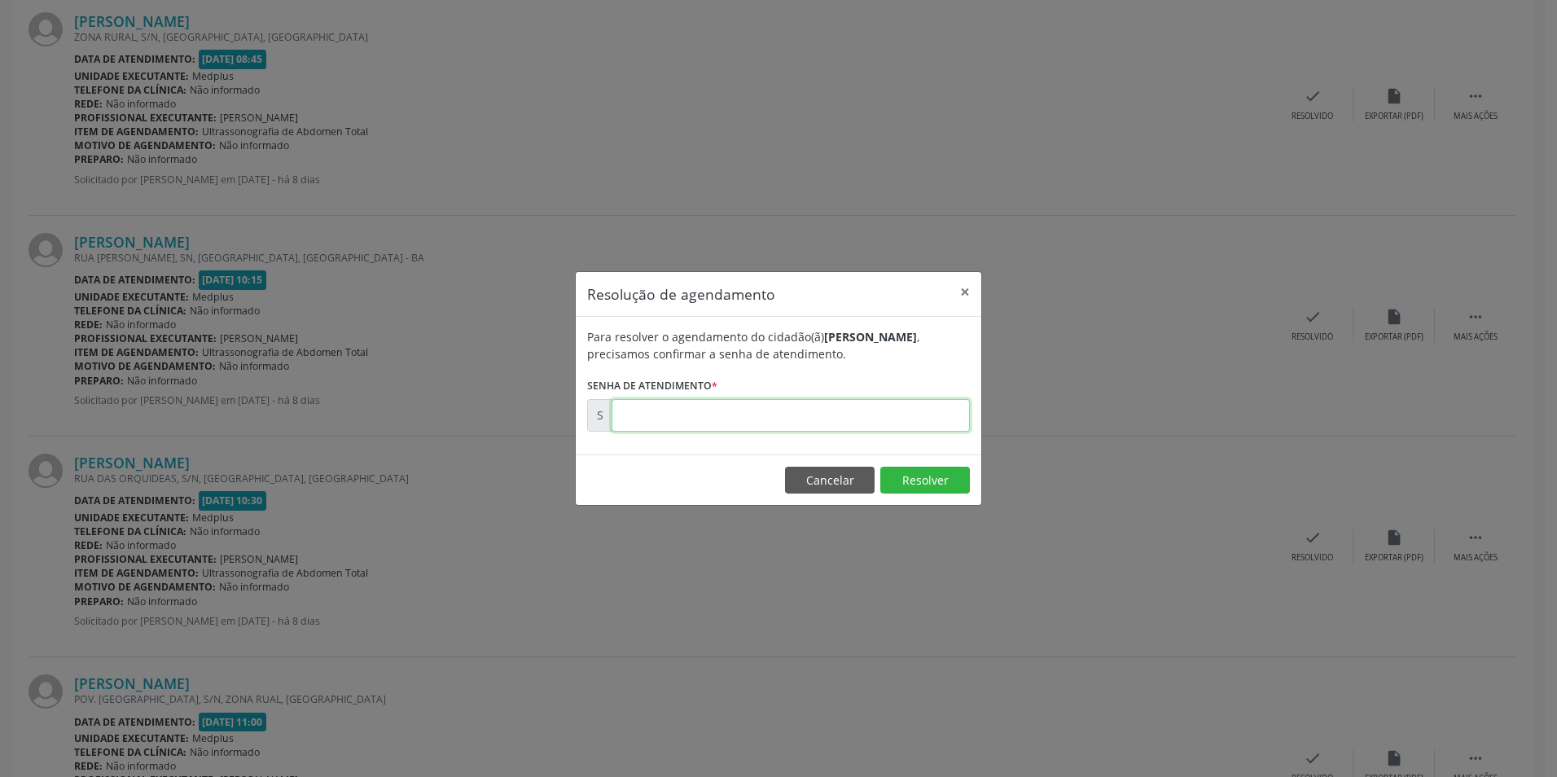
click at [654, 421] on input "text" at bounding box center [791, 415] width 358 height 33
type input "00171125"
click at [915, 482] on button "Resolver" at bounding box center [925, 481] width 90 height 28
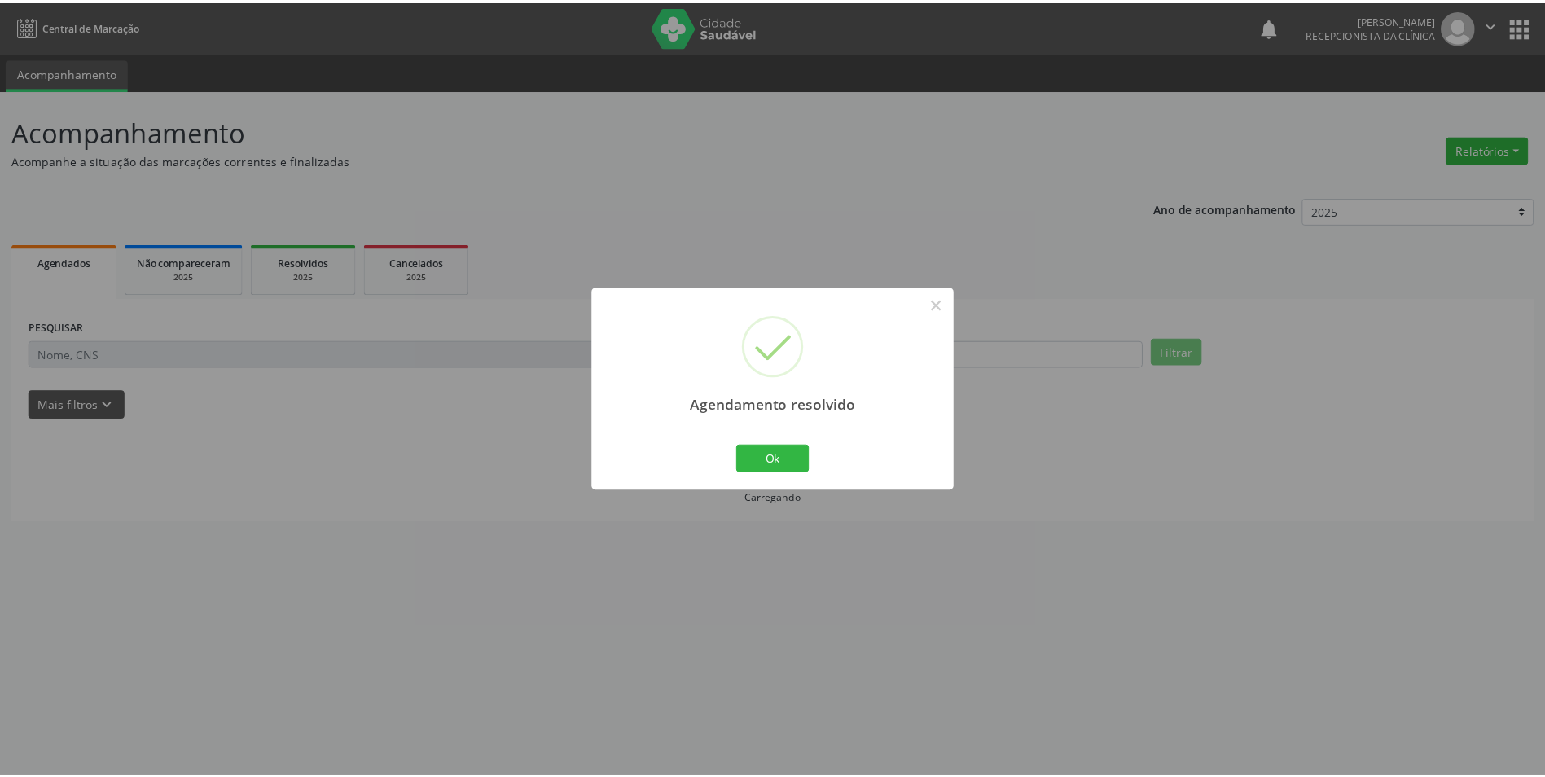
scroll to position [0, 0]
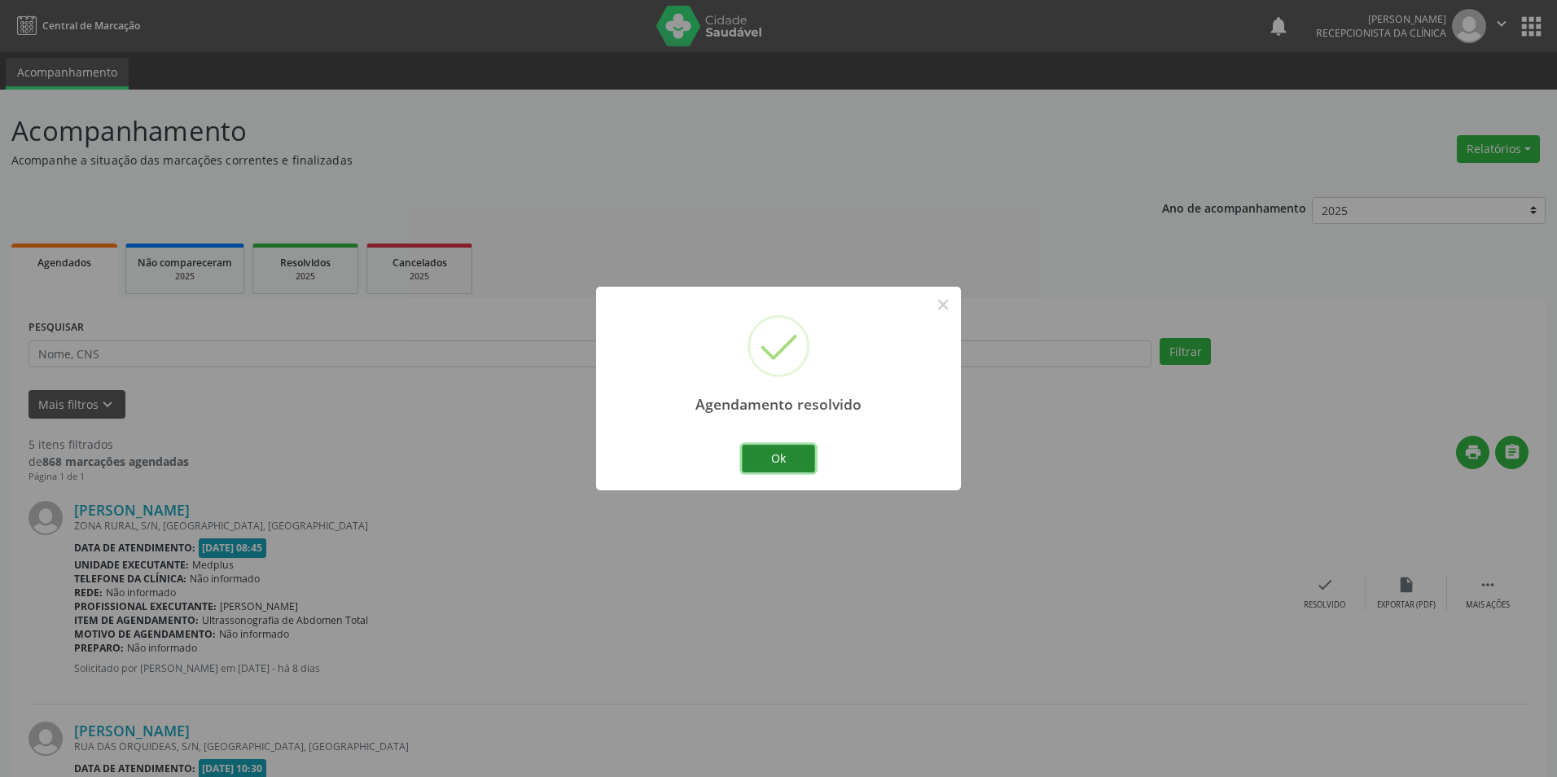
click at [780, 451] on button "Ok" at bounding box center [778, 459] width 73 height 28
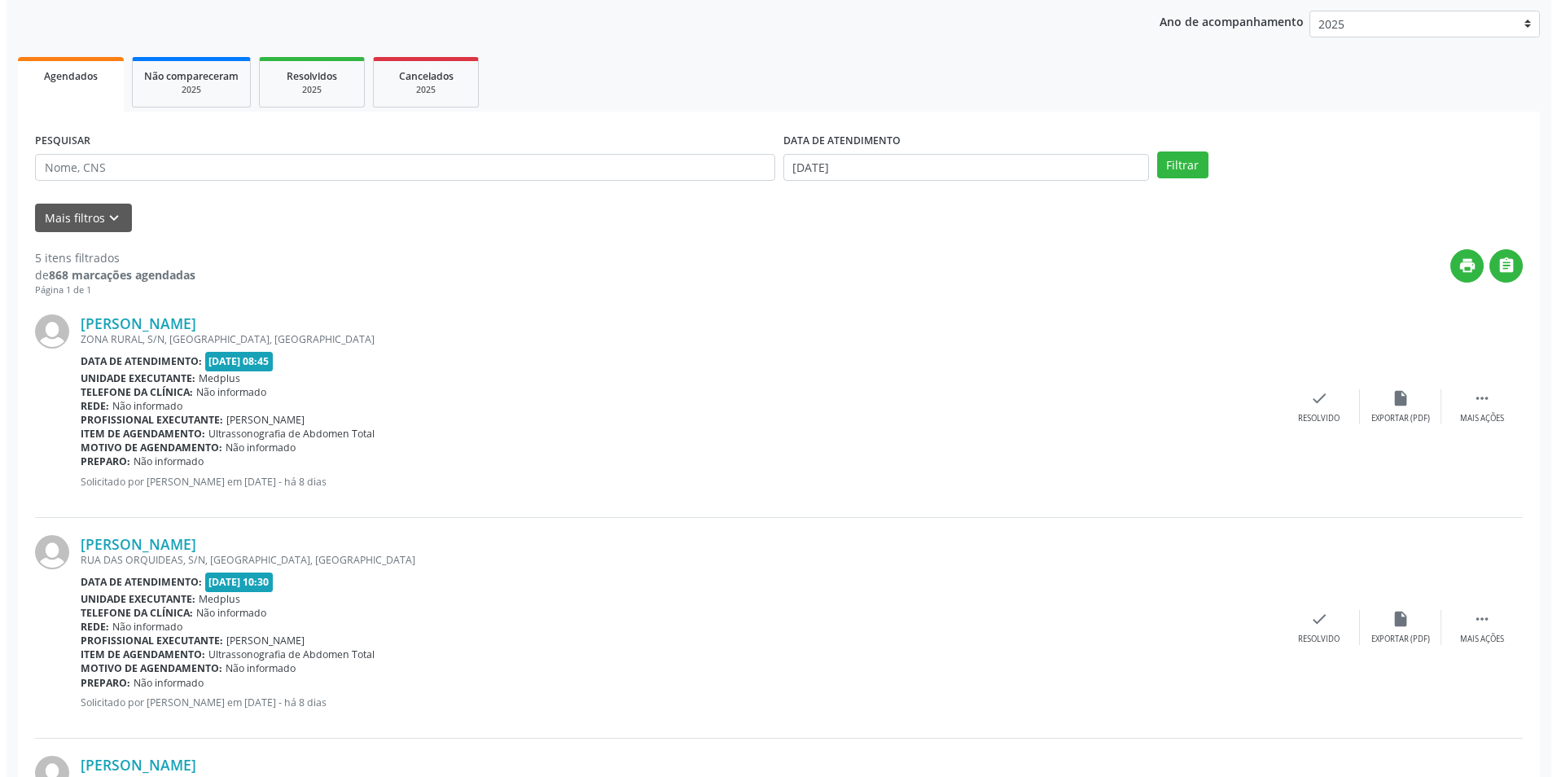
scroll to position [244, 0]
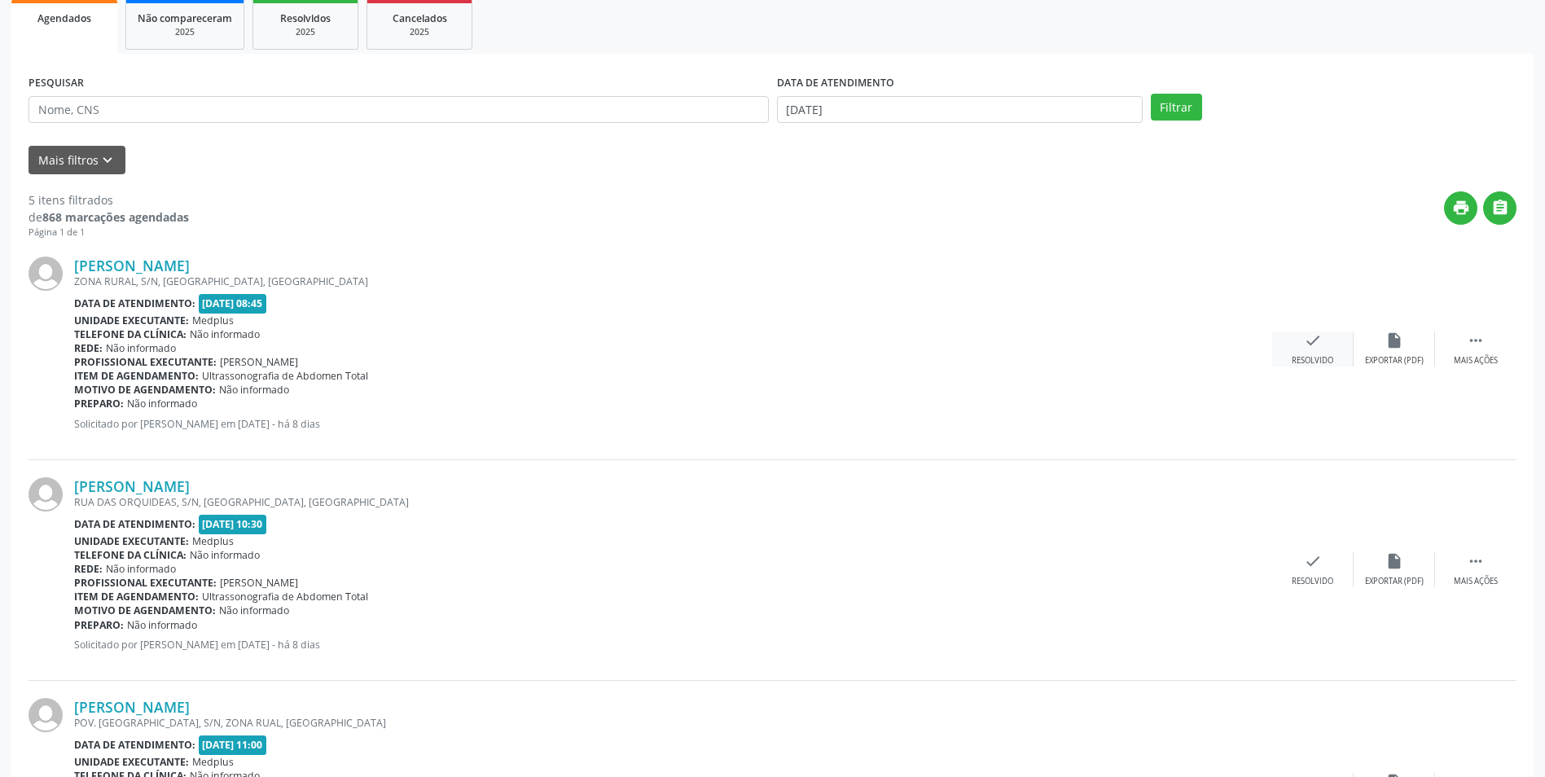
click at [1315, 347] on icon "check" at bounding box center [1313, 340] width 18 height 18
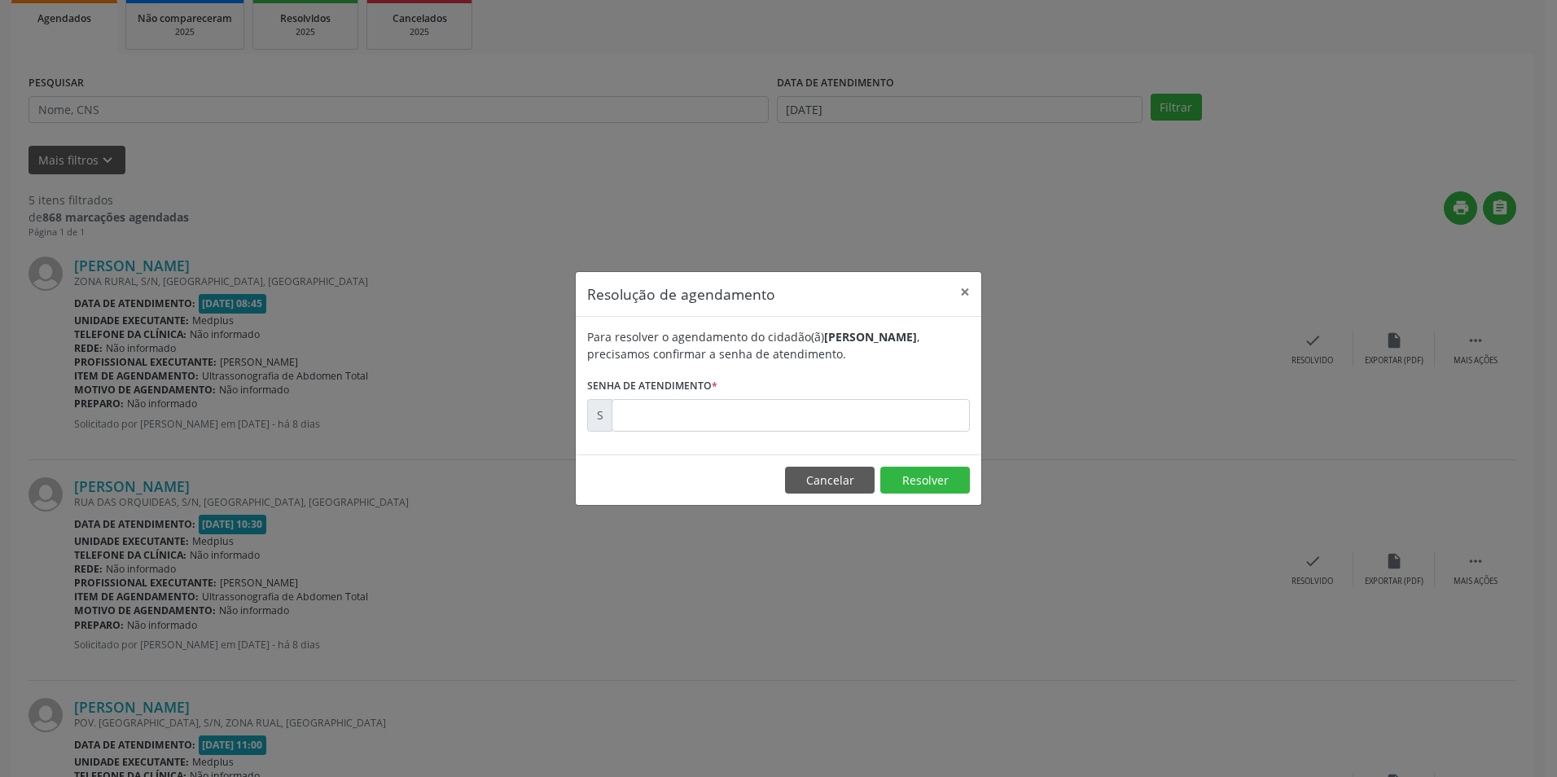
click at [753, 437] on div "Para resolver o agendamento do cidadão(ã) [PERSON_NAME] , precisamos confirmar …" at bounding box center [779, 386] width 406 height 138
click at [746, 423] on input "text" at bounding box center [791, 415] width 358 height 33
type input "00171108"
click at [928, 471] on button "Resolver" at bounding box center [925, 481] width 90 height 28
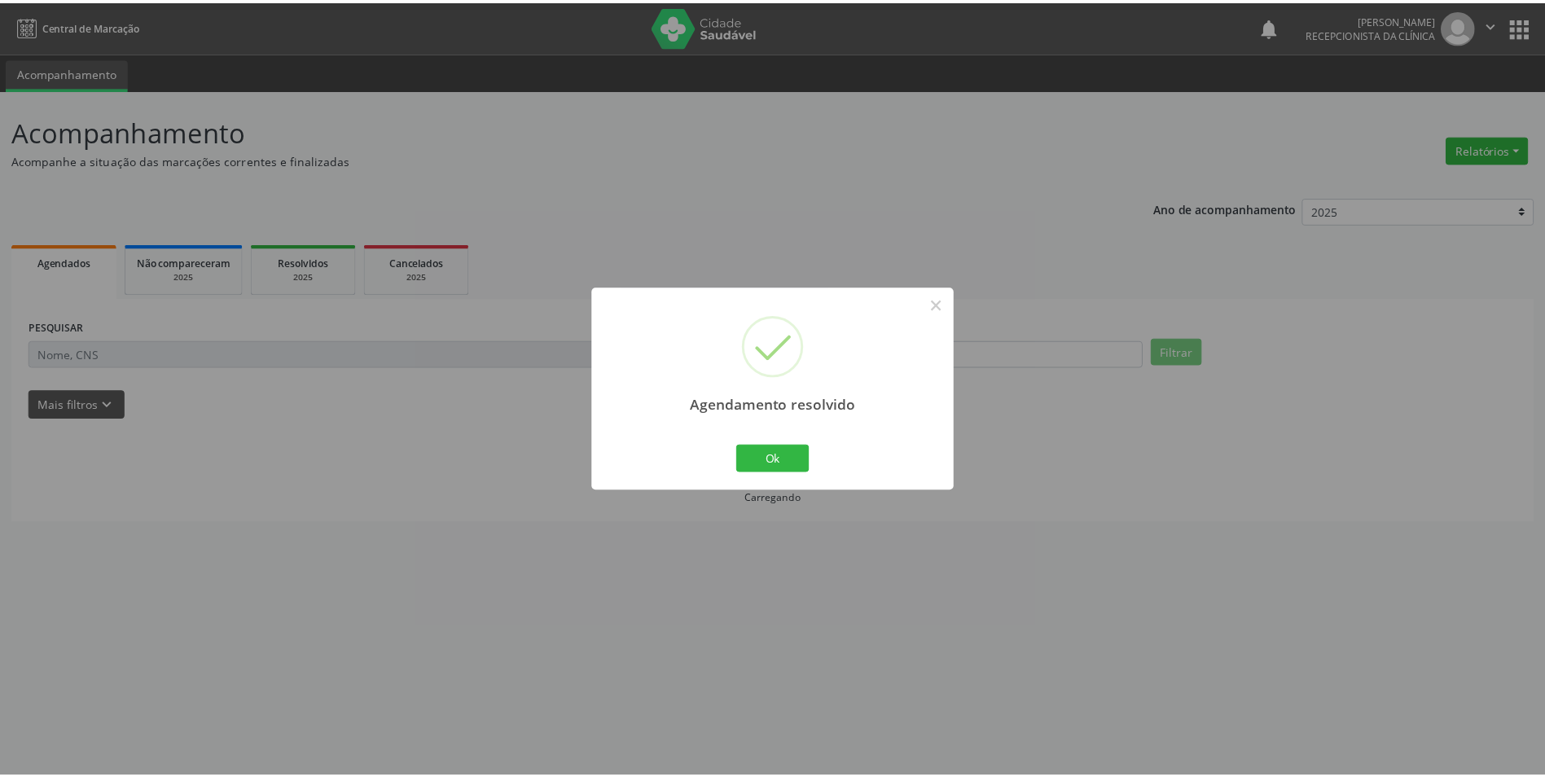
scroll to position [0, 0]
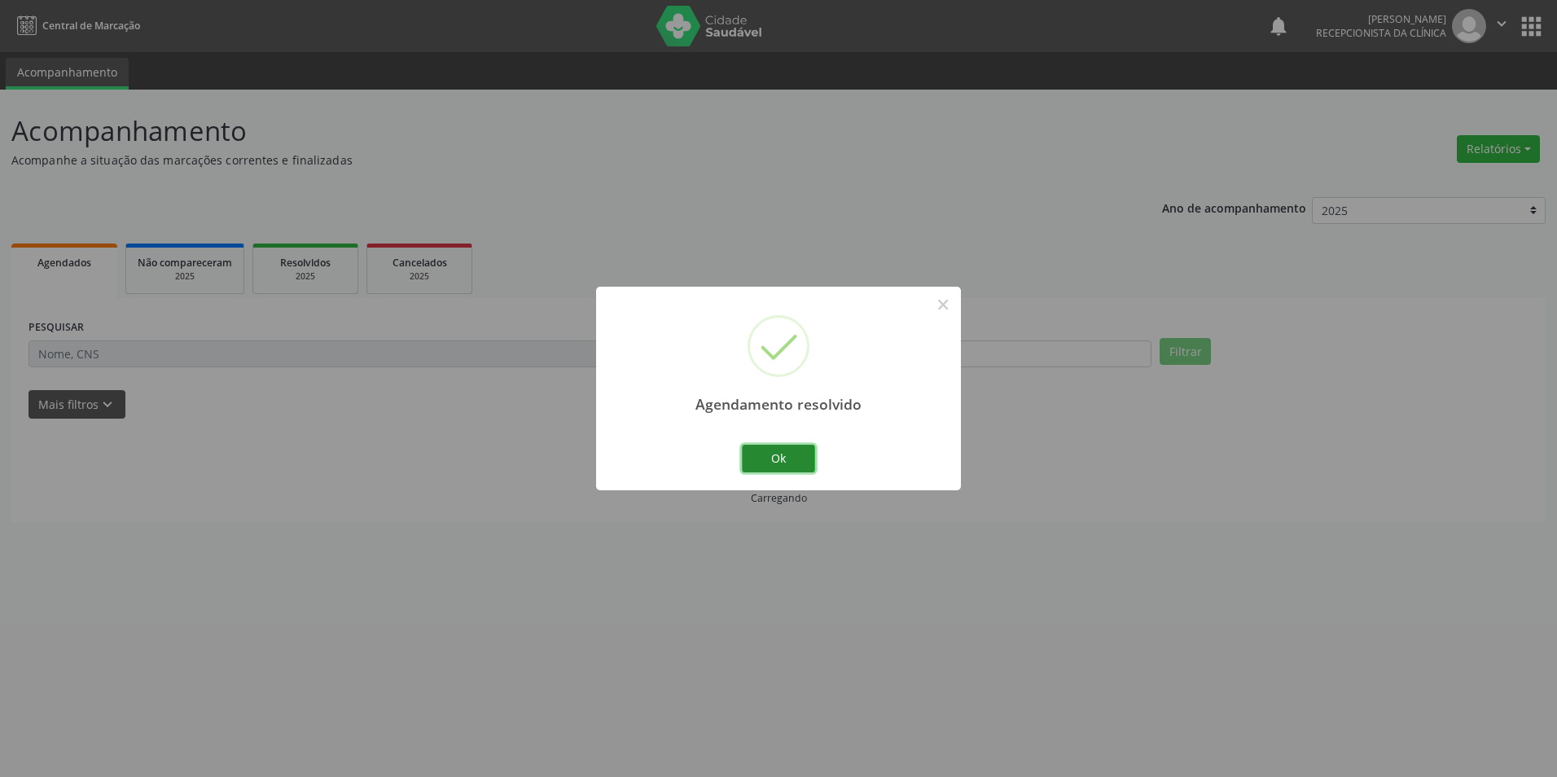
click at [783, 459] on button "Ok" at bounding box center [778, 459] width 73 height 28
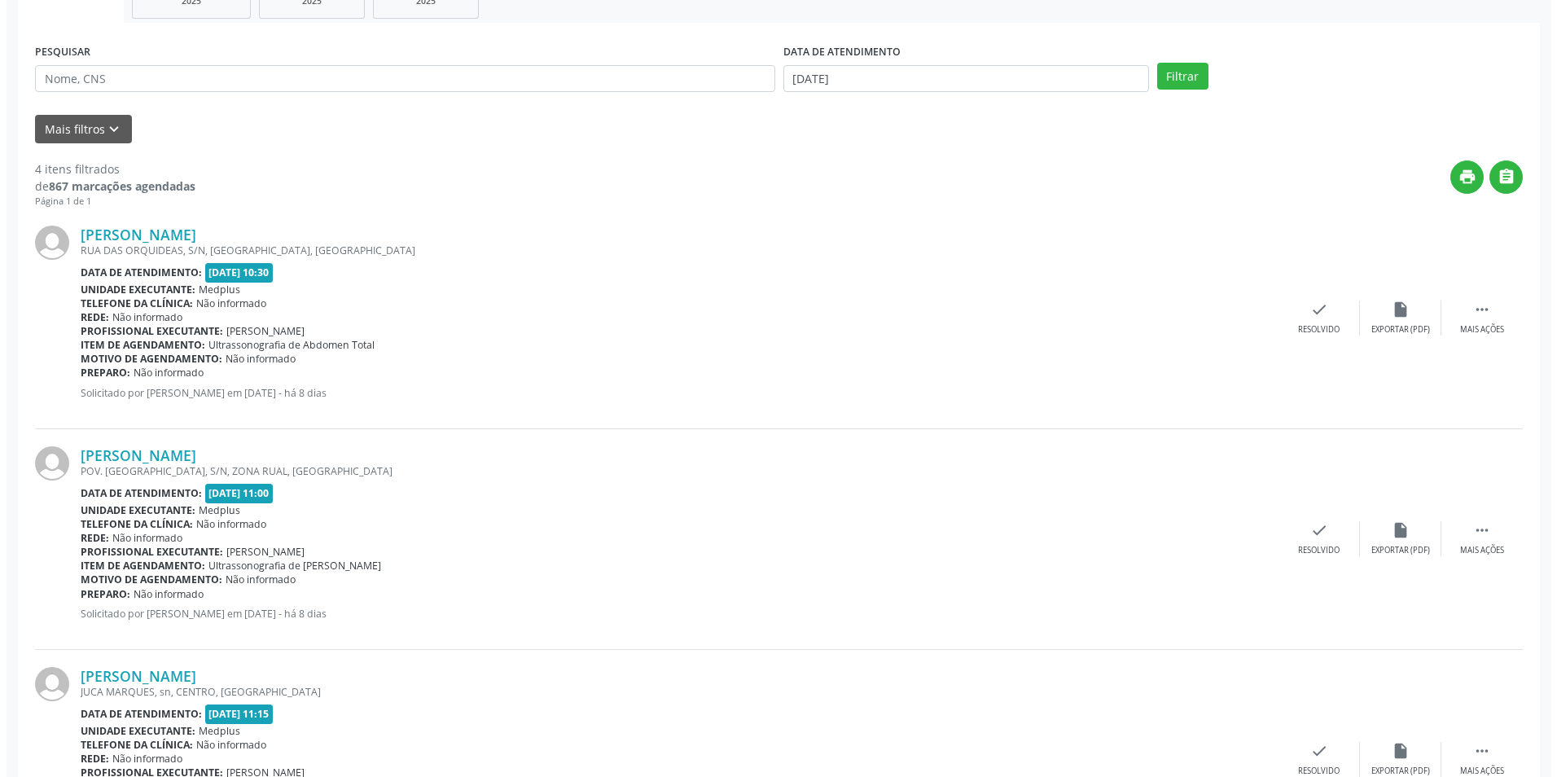
scroll to position [326, 0]
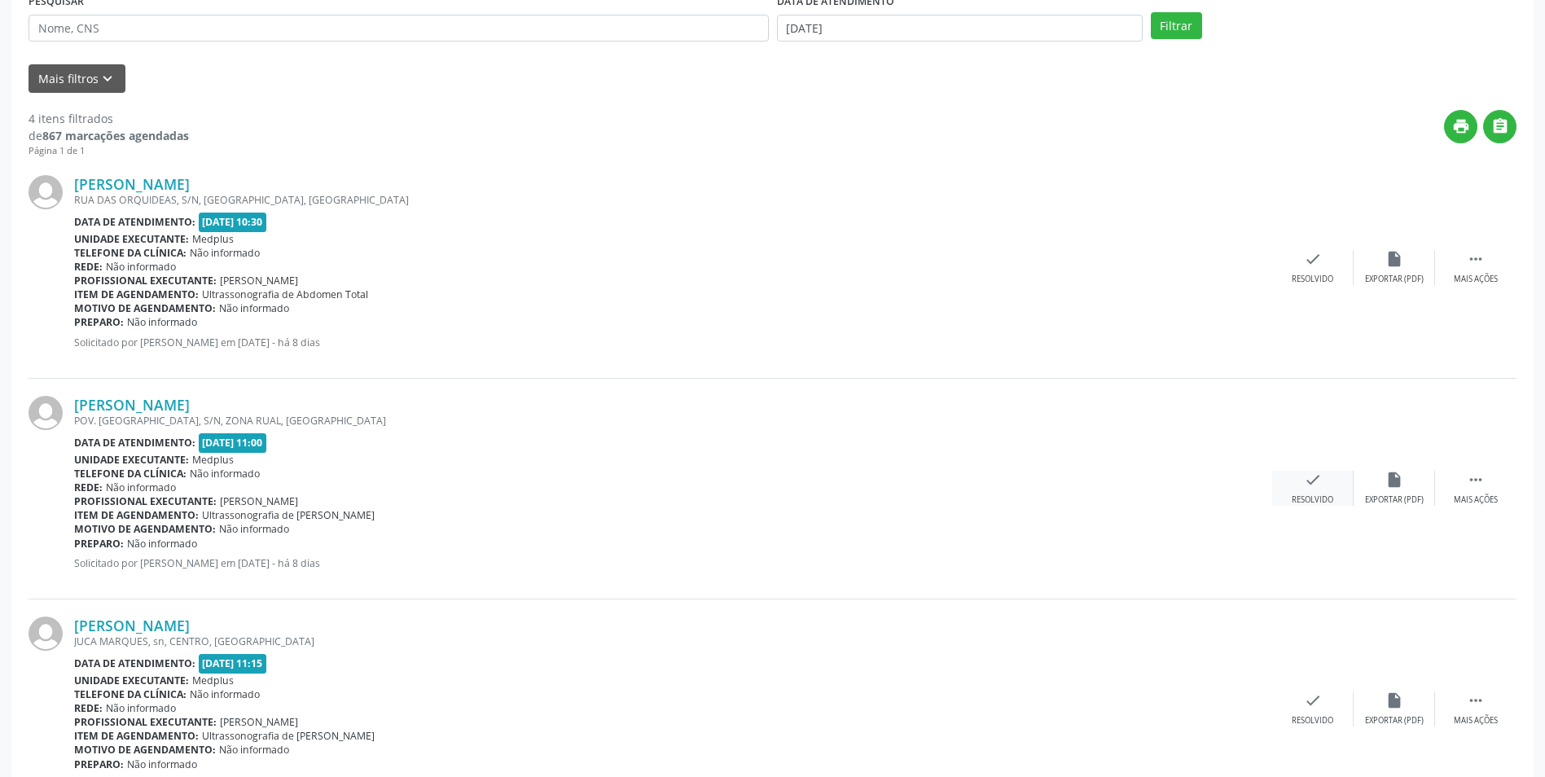
click at [1318, 485] on icon "check" at bounding box center [1313, 480] width 18 height 18
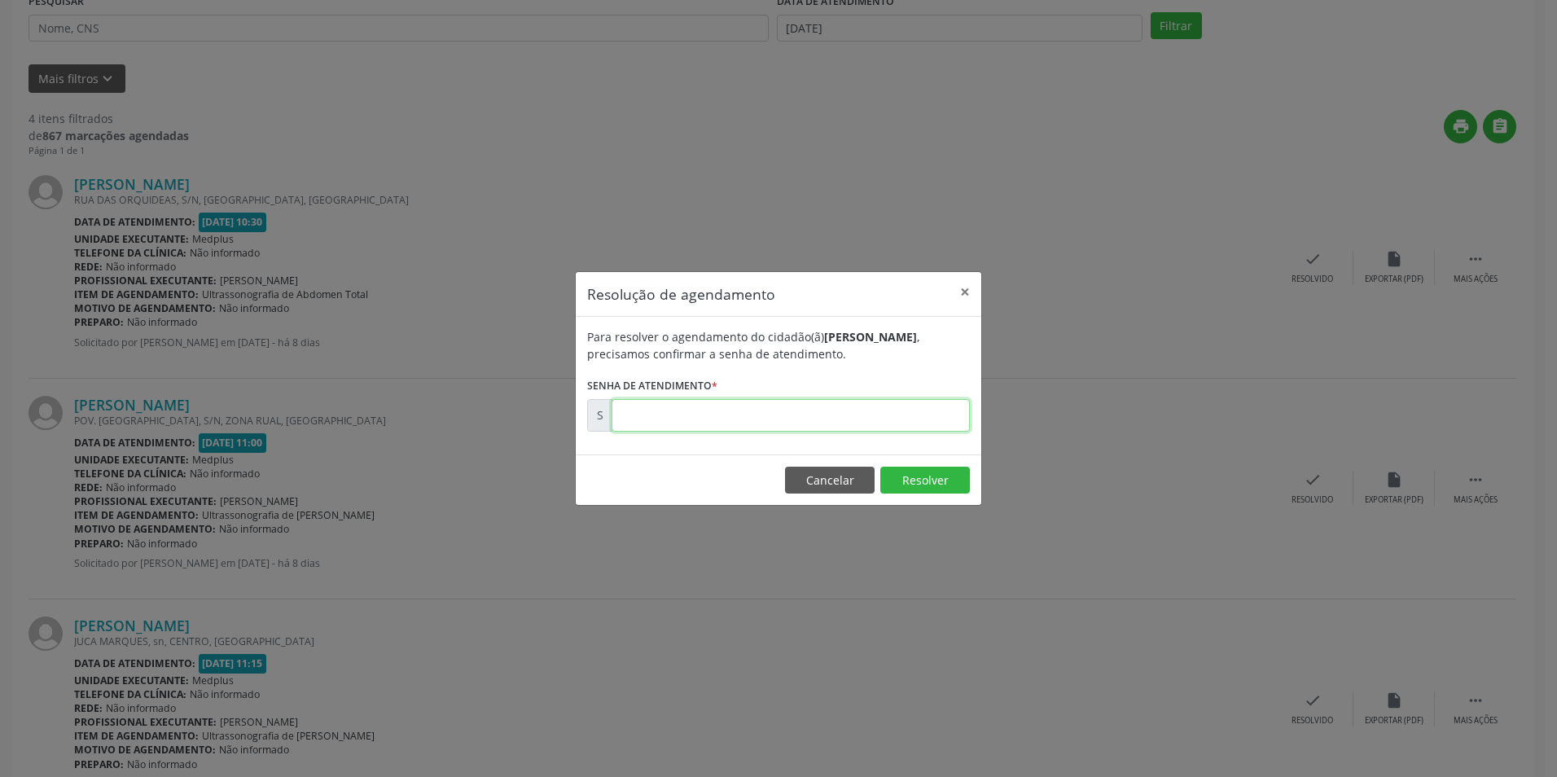
click at [693, 421] on input "text" at bounding box center [791, 415] width 358 height 33
type input "00171120"
click at [927, 476] on button "Resolver" at bounding box center [925, 481] width 90 height 28
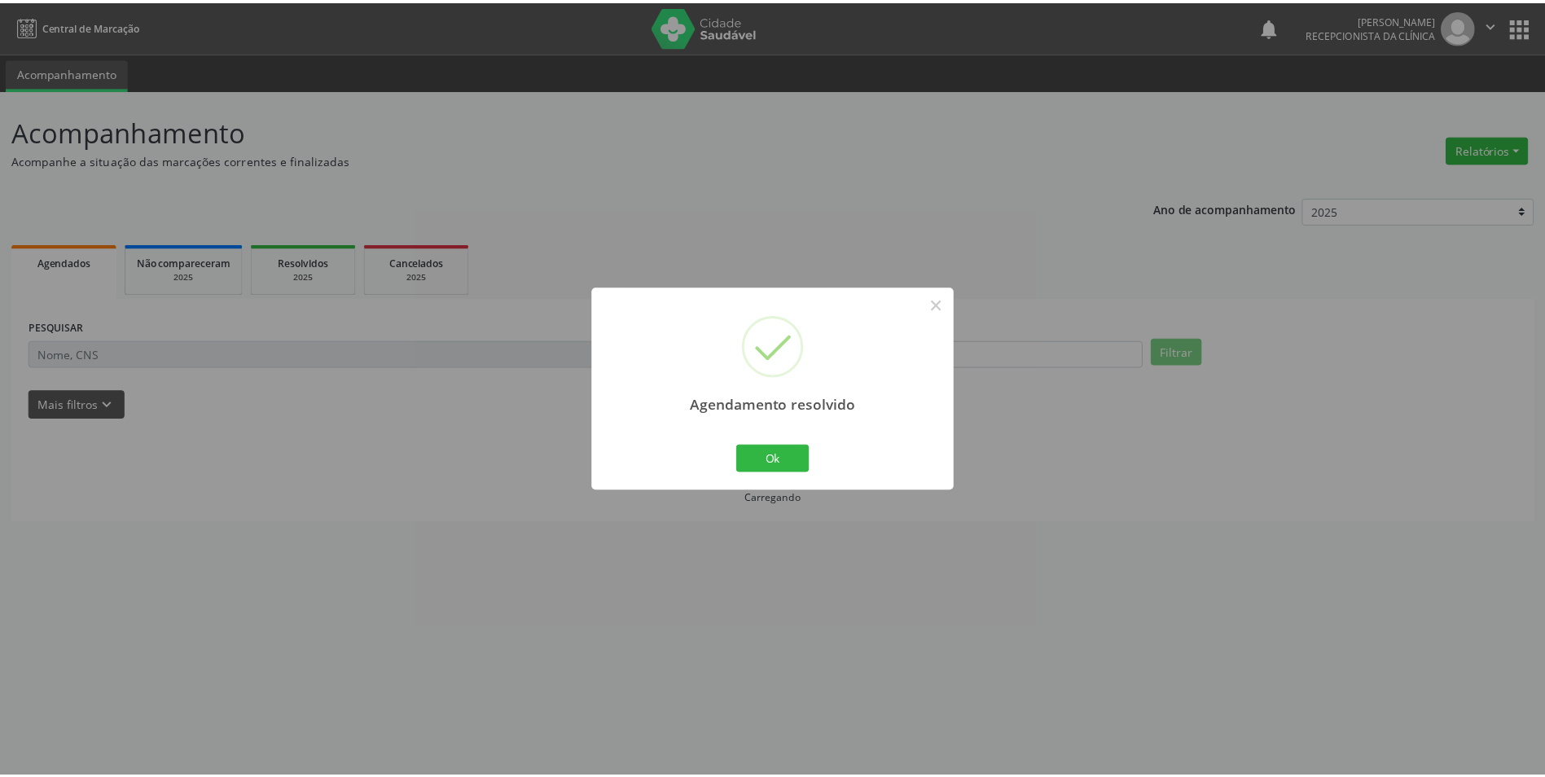
scroll to position [0, 0]
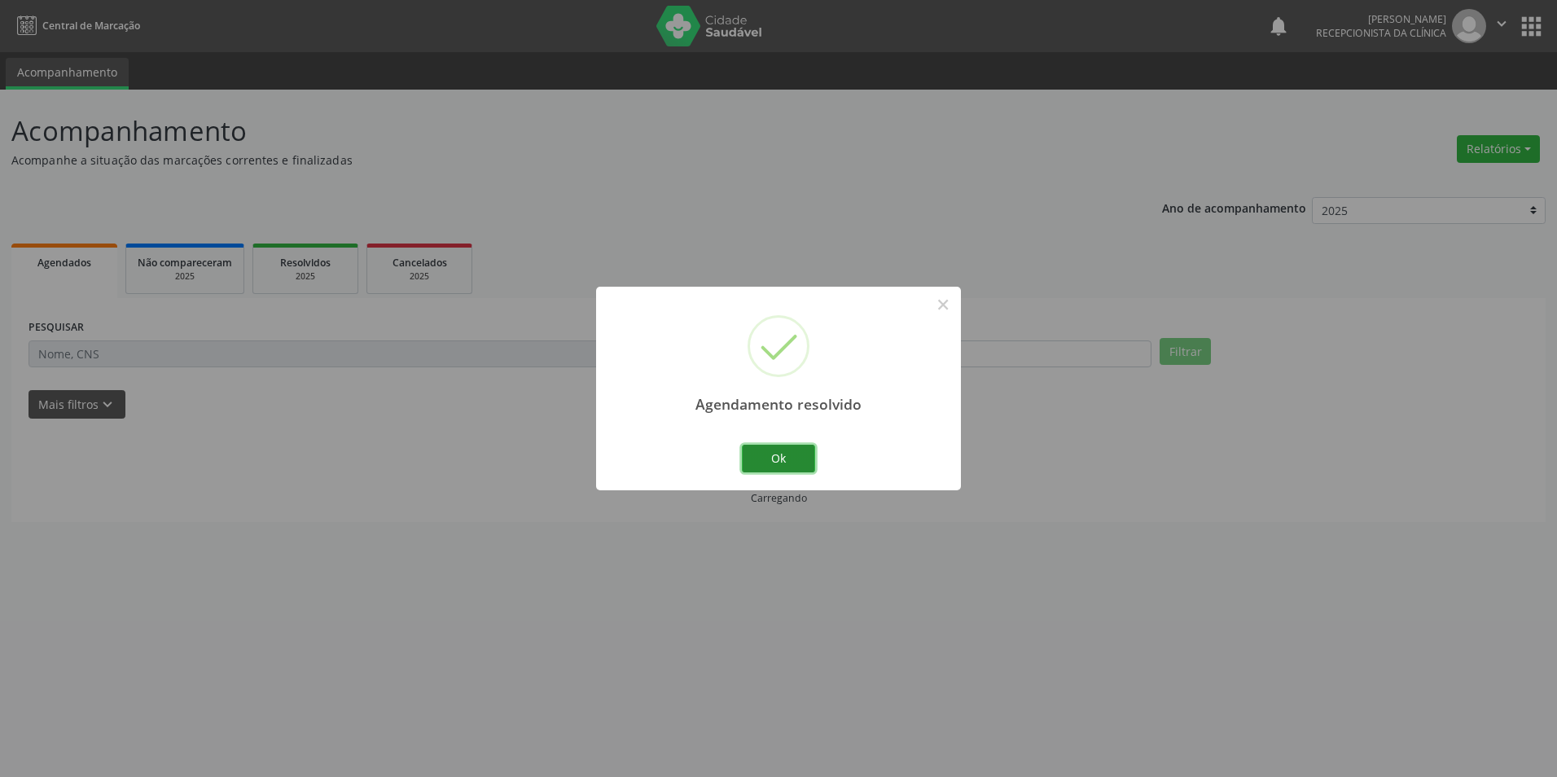
click at [744, 457] on button "Ok" at bounding box center [778, 459] width 73 height 28
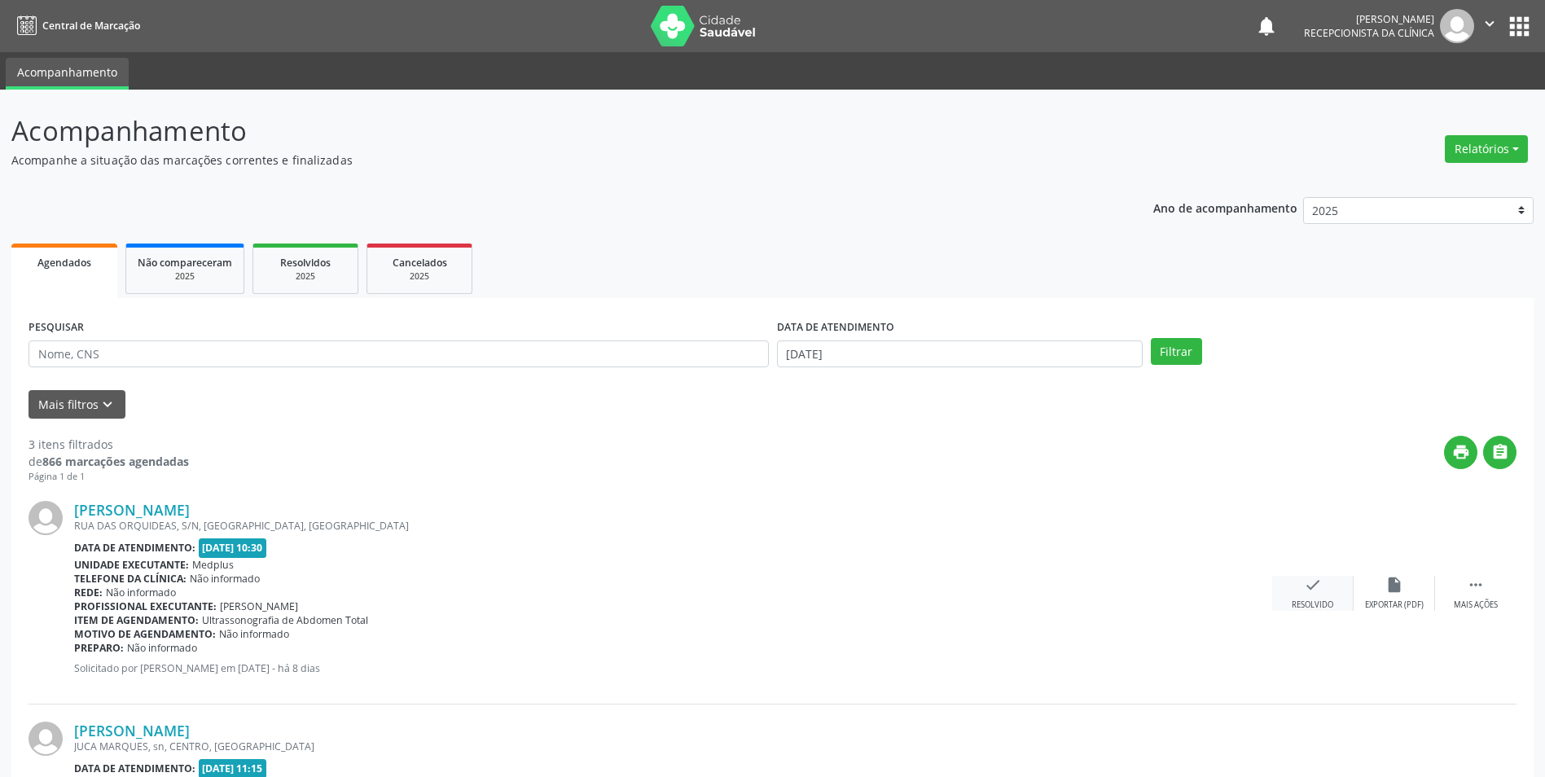
click at [1301, 595] on div "check Resolvido" at bounding box center [1312, 593] width 81 height 35
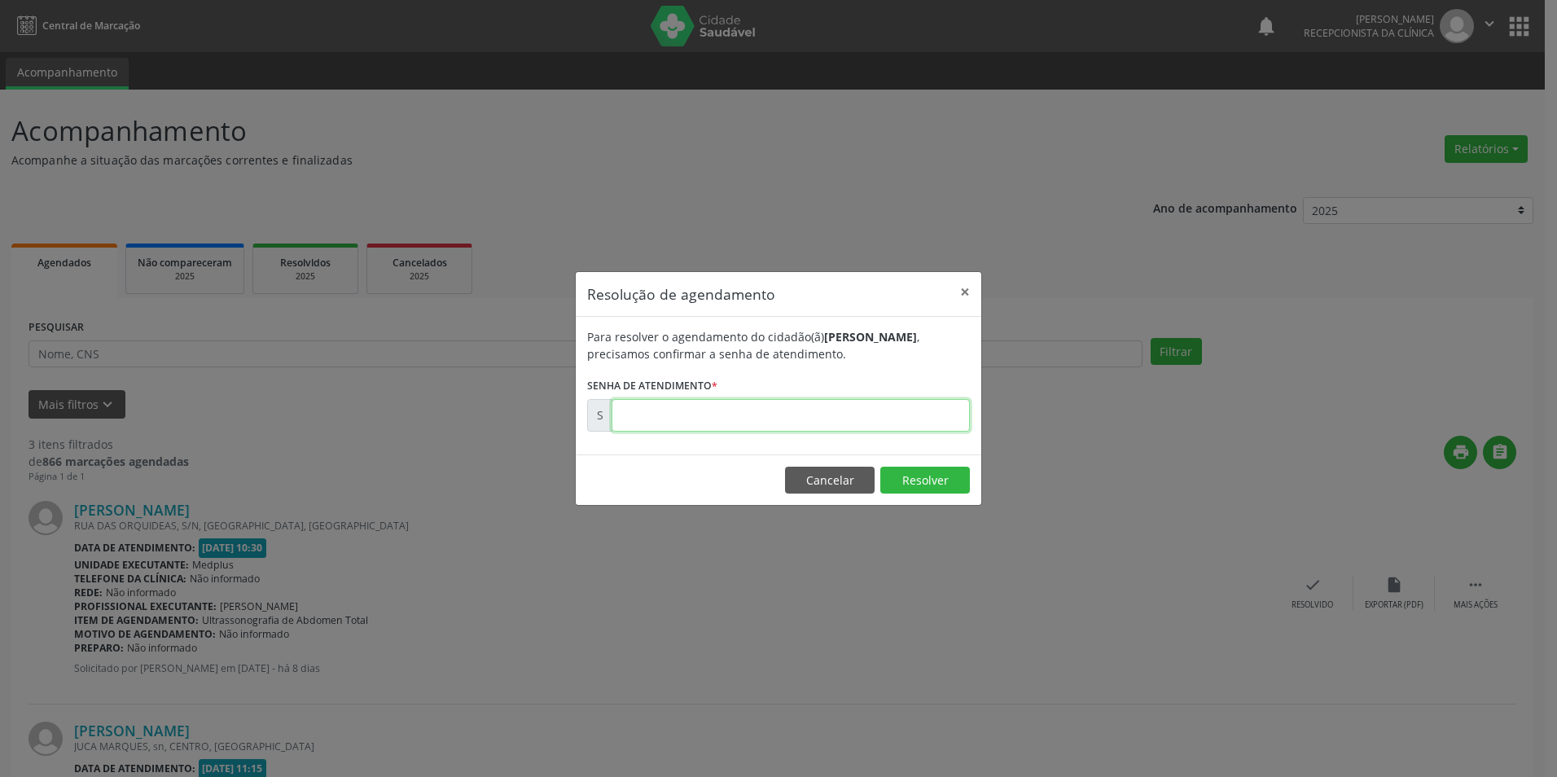
click at [669, 413] on input "text" at bounding box center [791, 415] width 358 height 33
type input "00171126"
click at [921, 467] on button "Resolver" at bounding box center [925, 481] width 90 height 28
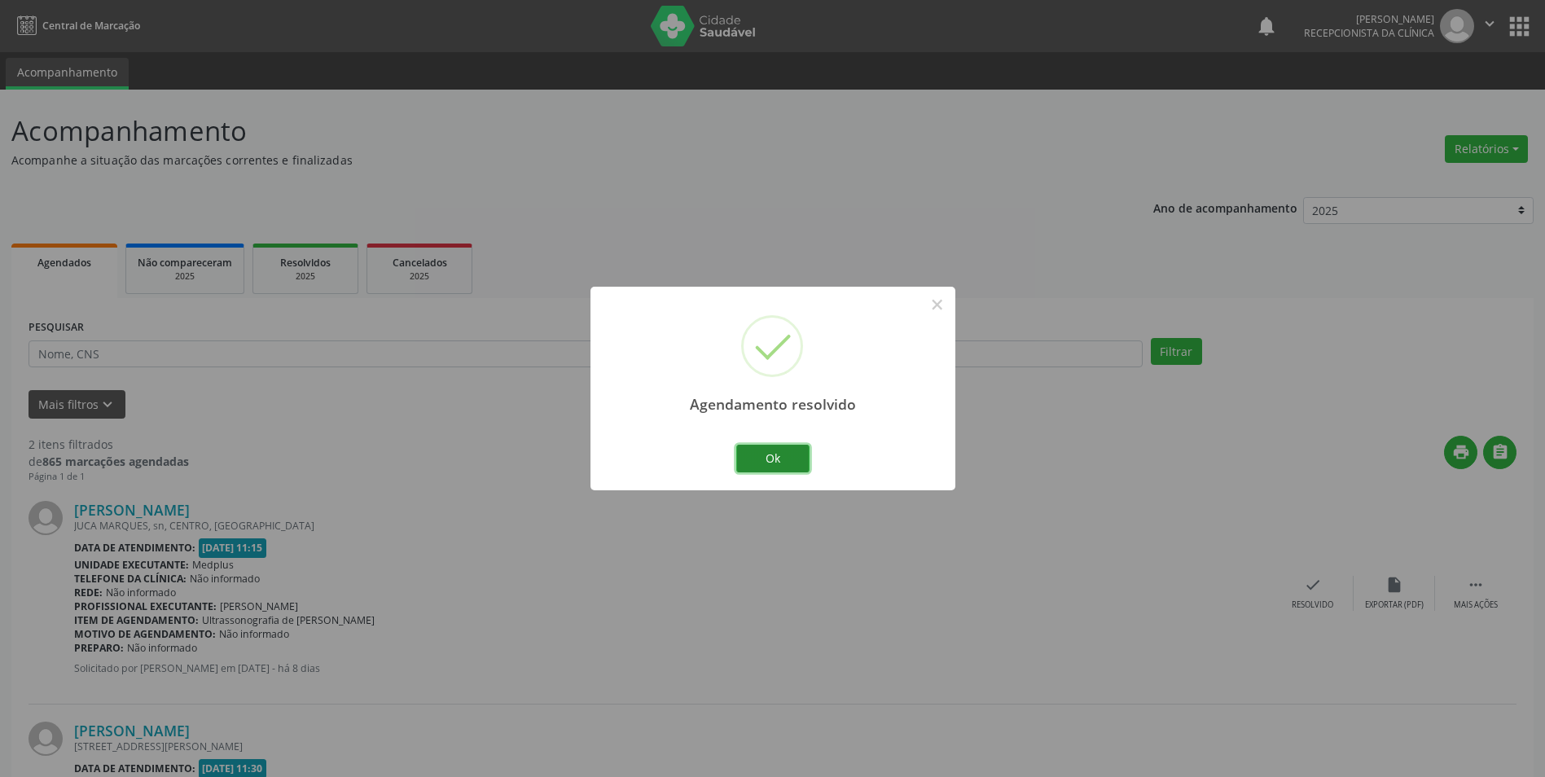
click at [775, 456] on button "Ok" at bounding box center [772, 459] width 73 height 28
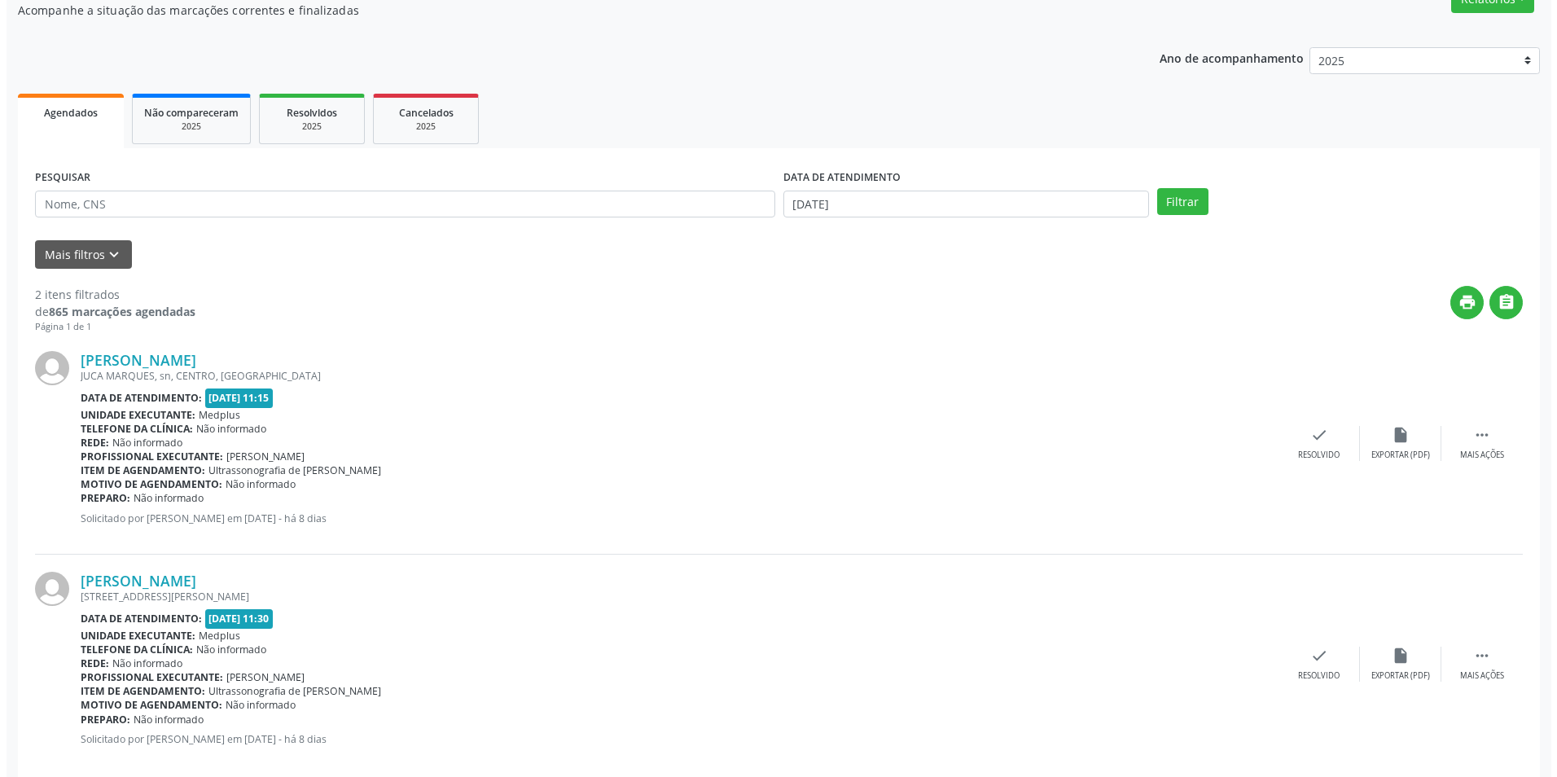
scroll to position [163, 0]
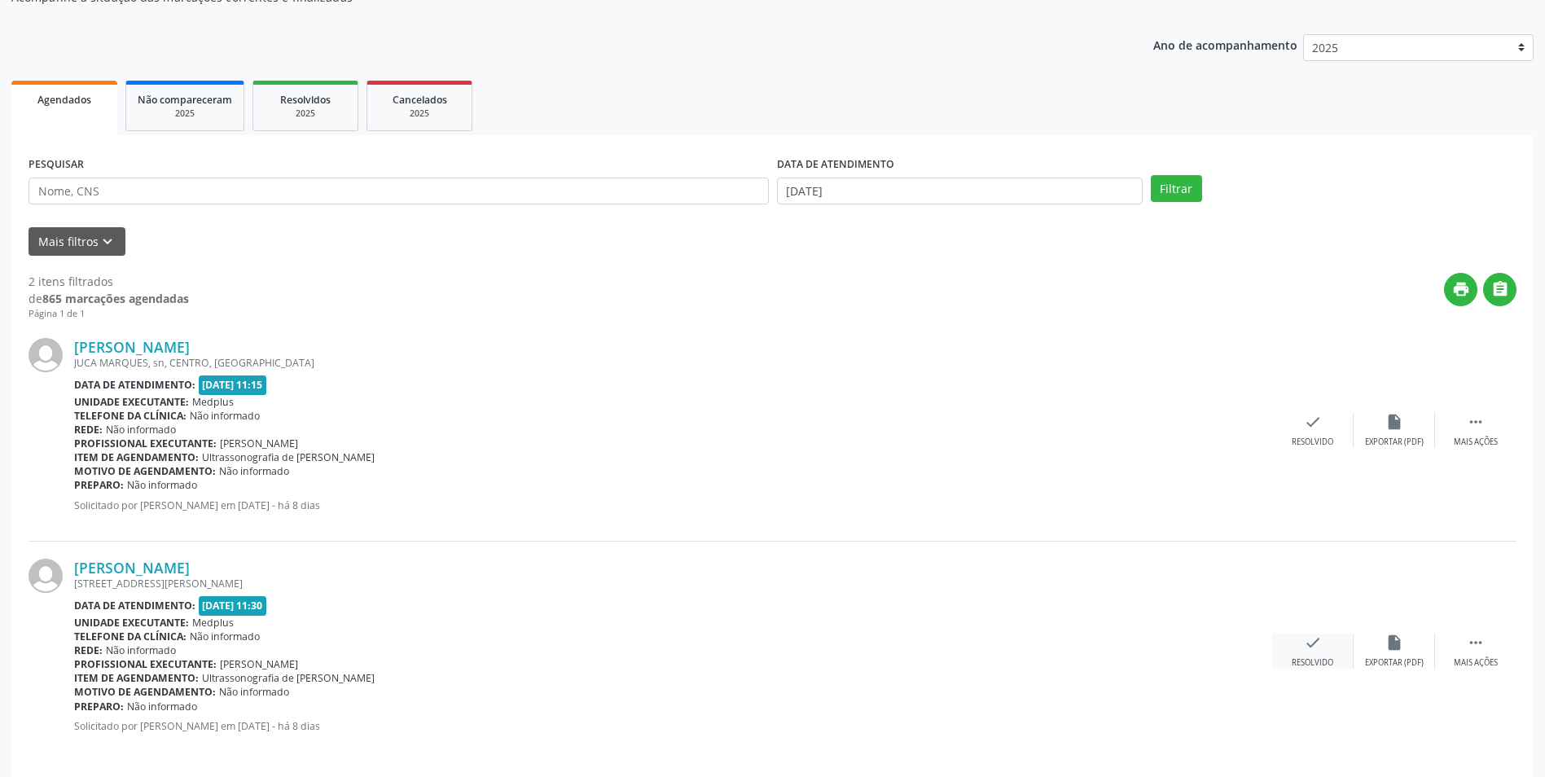
click at [1313, 660] on div "Resolvido" at bounding box center [1313, 662] width 42 height 11
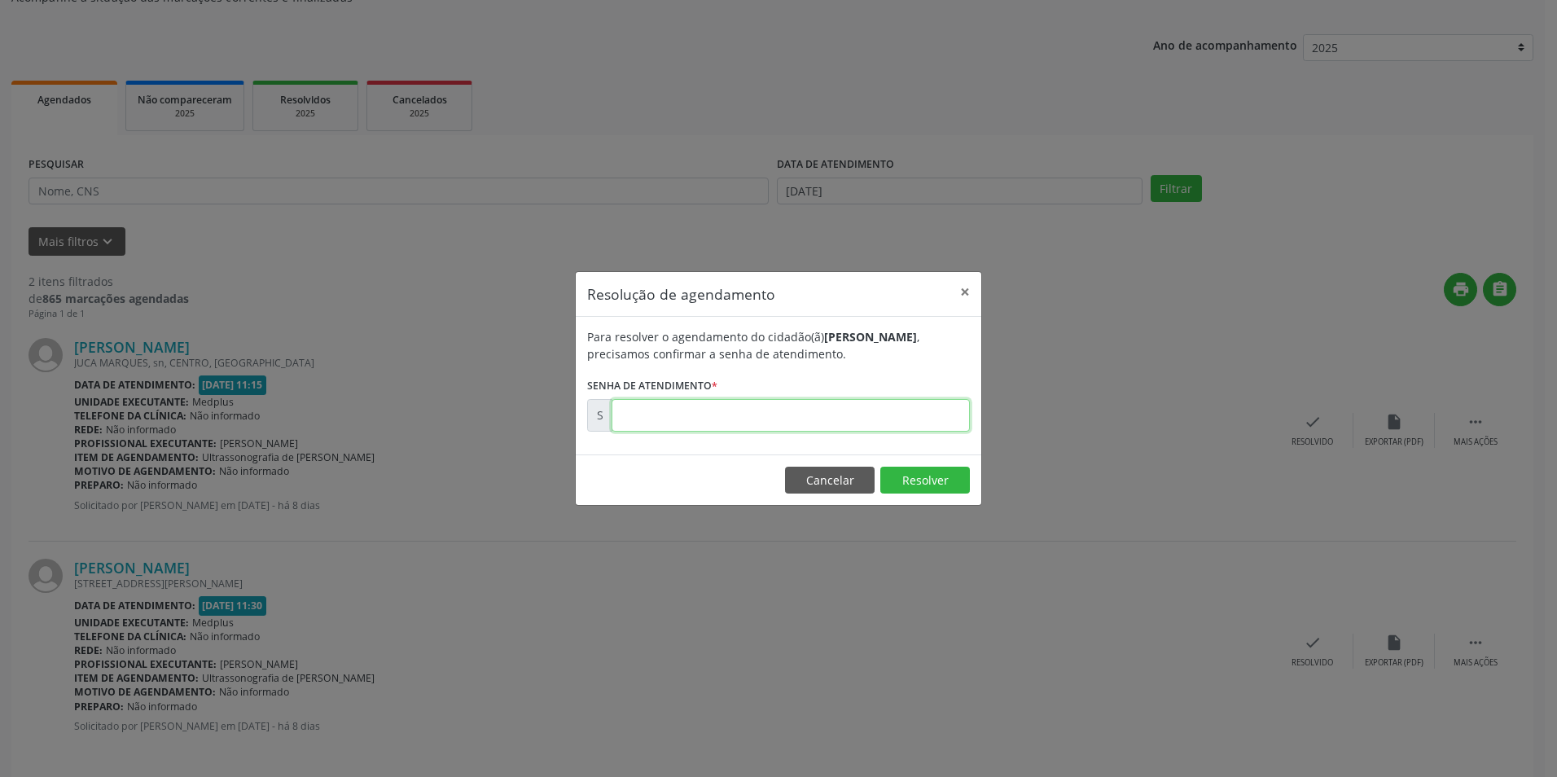
click at [690, 419] on input "text" at bounding box center [791, 415] width 358 height 33
type input "00171111"
click at [950, 487] on button "Resolver" at bounding box center [925, 481] width 90 height 28
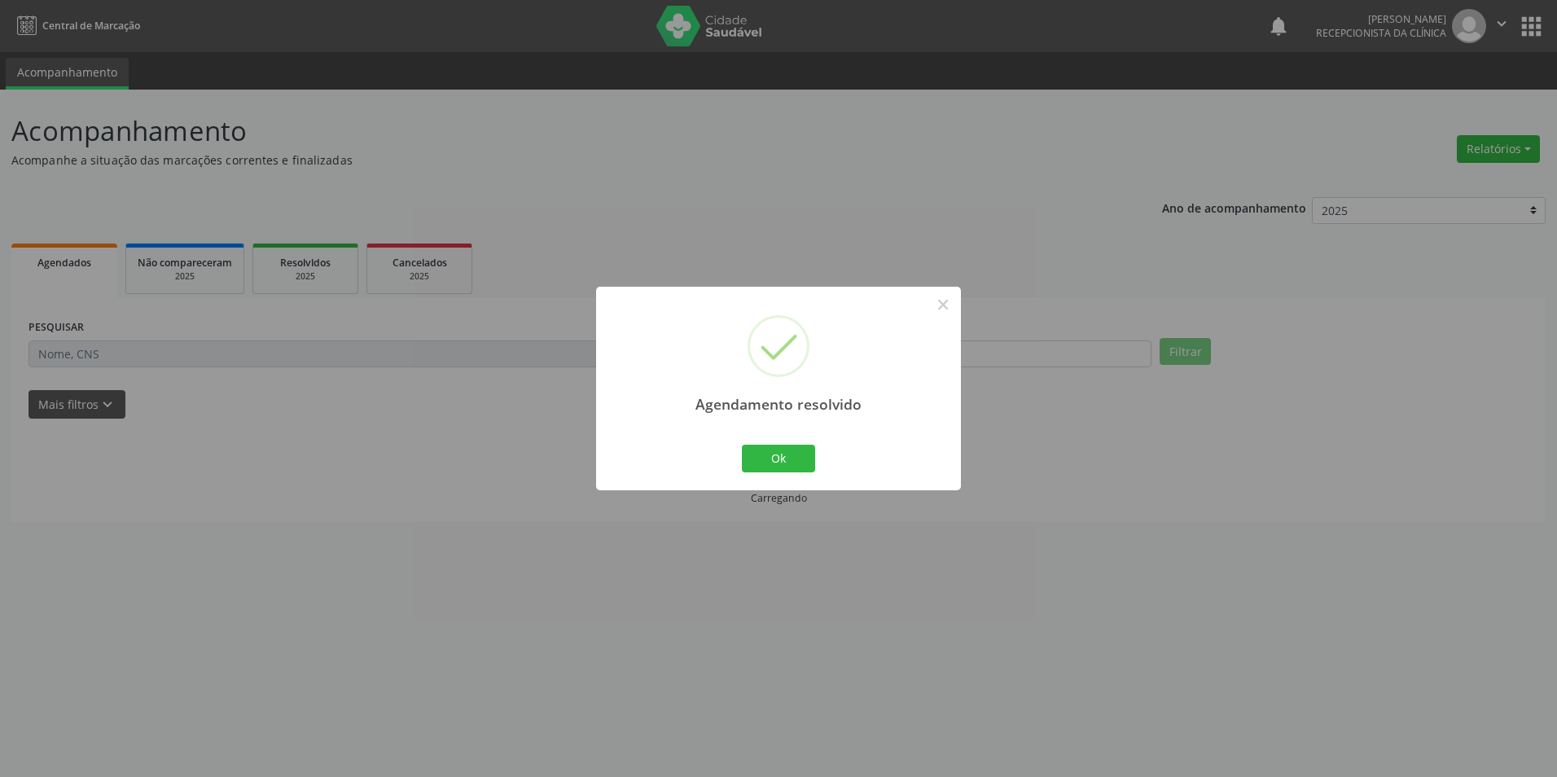
scroll to position [0, 0]
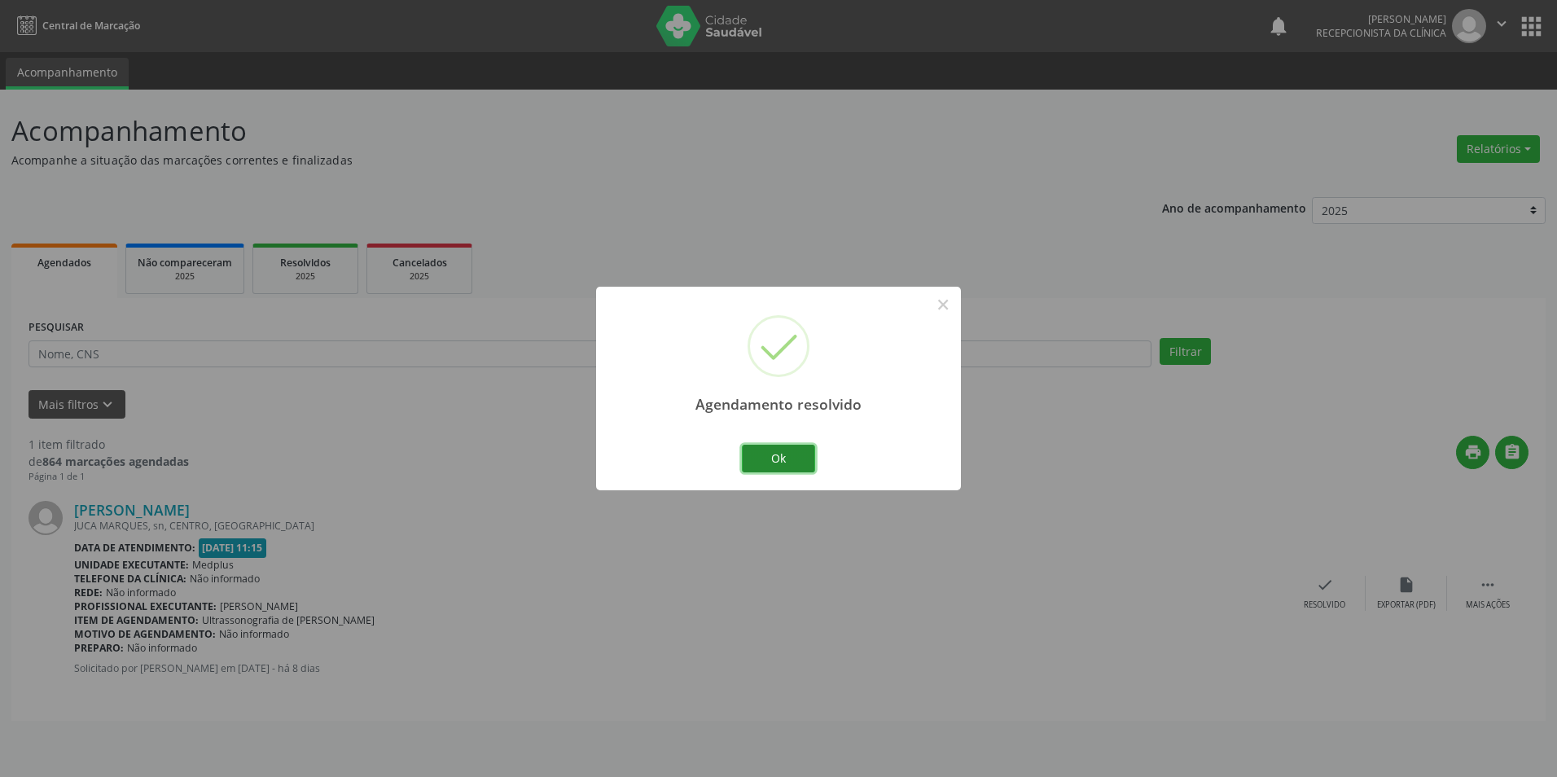
click at [788, 458] on button "Ok" at bounding box center [778, 459] width 73 height 28
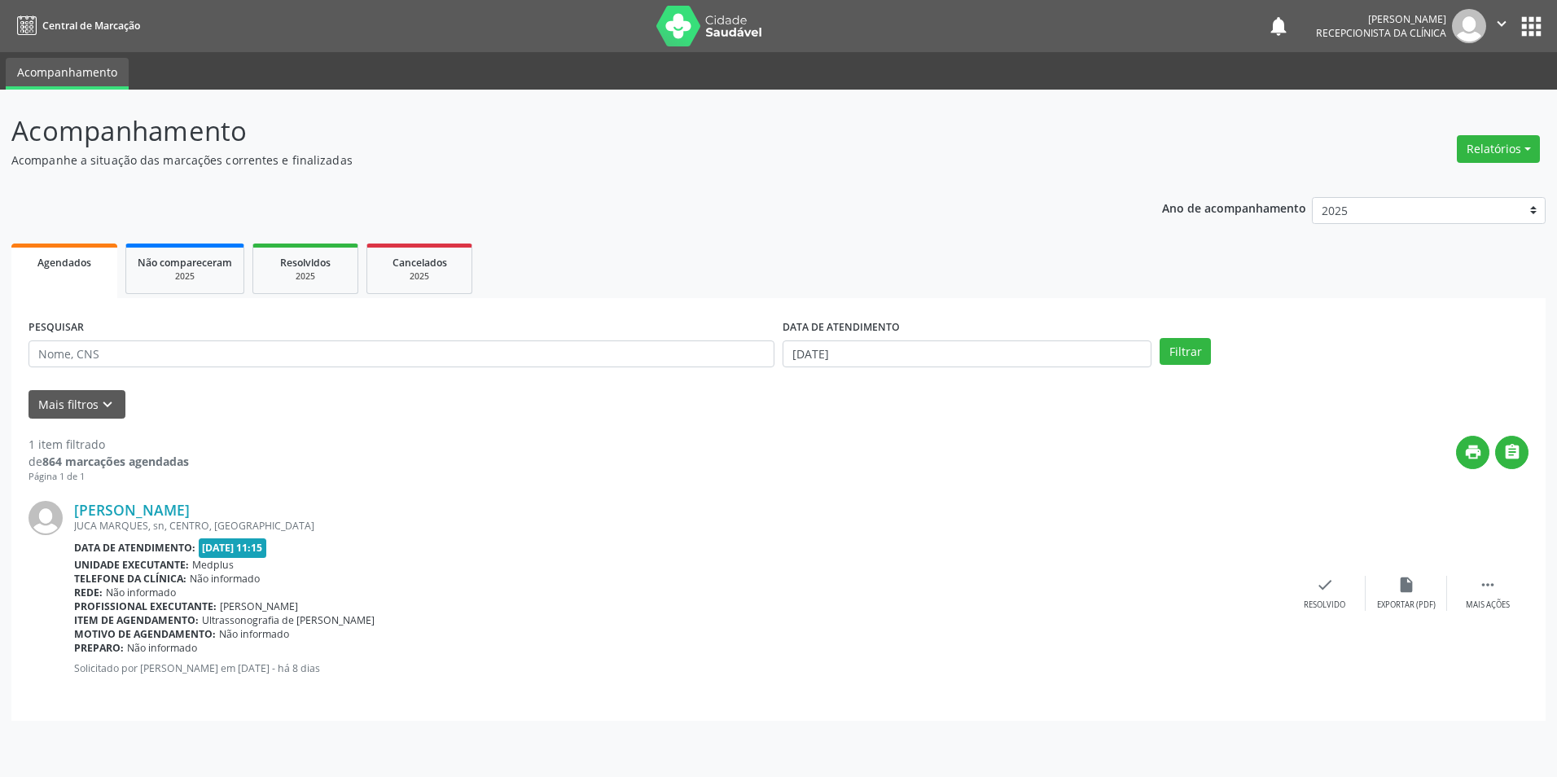
click at [172, 497] on div "[PERSON_NAME] [GEOGRAPHIC_DATA], sn, CENTRO, [GEOGRAPHIC_DATA] Data de atendime…" at bounding box center [779, 594] width 1500 height 220
click at [169, 509] on link "[PERSON_NAME]" at bounding box center [132, 510] width 116 height 18
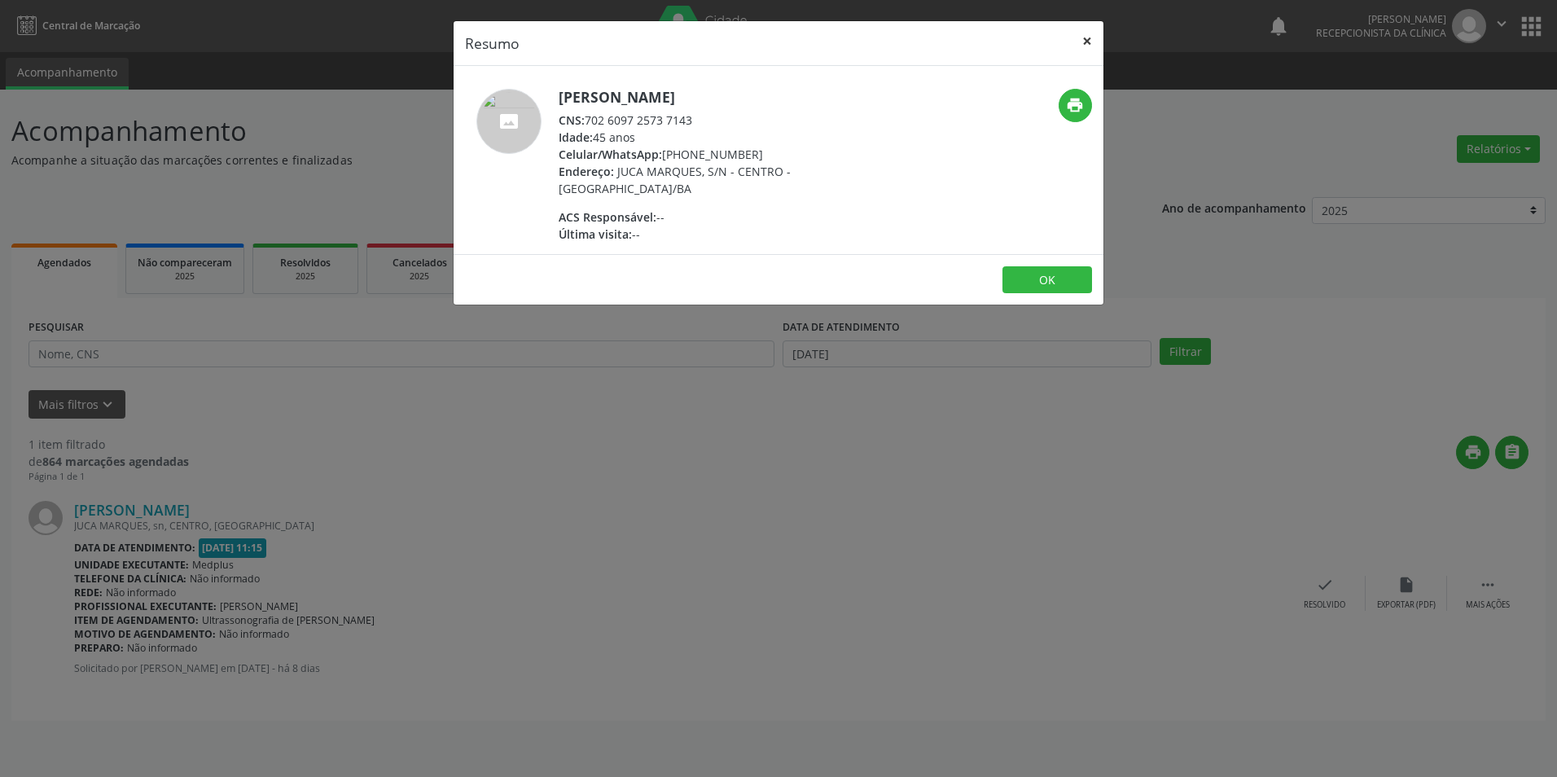
click at [1089, 42] on button "×" at bounding box center [1087, 41] width 33 height 40
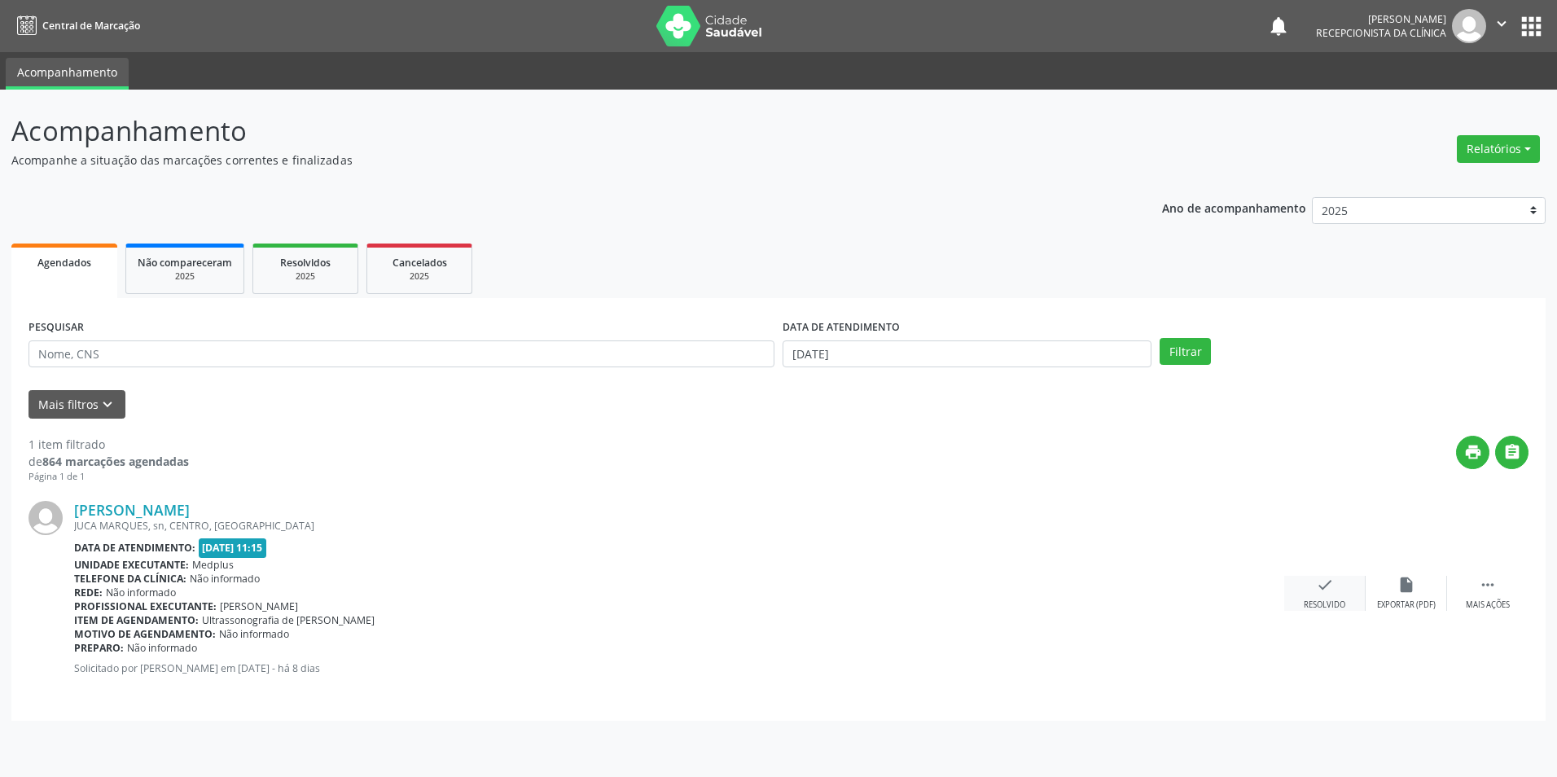
click at [1316, 588] on icon "check" at bounding box center [1325, 585] width 18 height 18
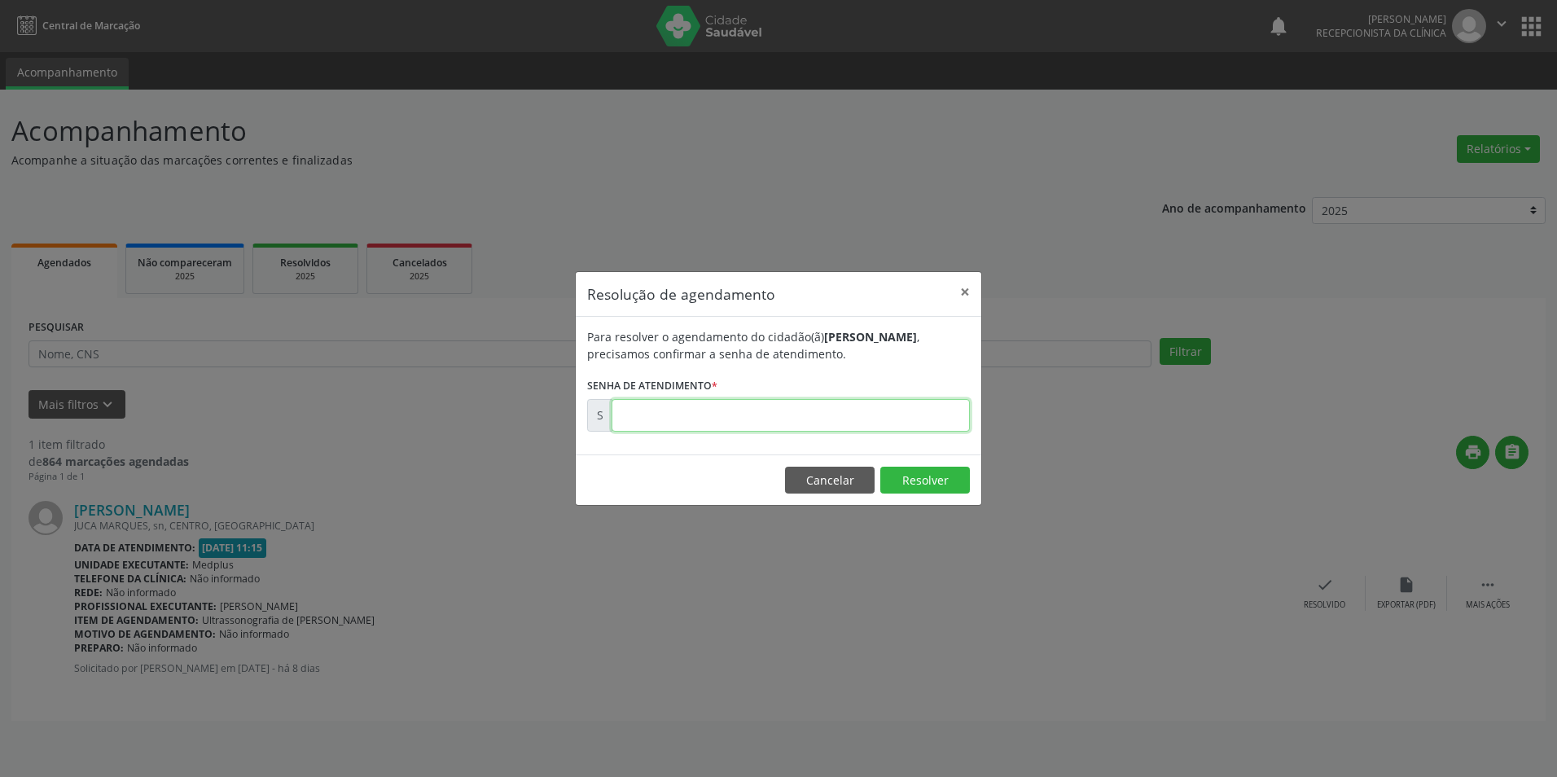
click at [617, 418] on input "text" at bounding box center [791, 415] width 358 height 33
type input "00171114"
click at [912, 483] on button "Resolver" at bounding box center [925, 481] width 90 height 28
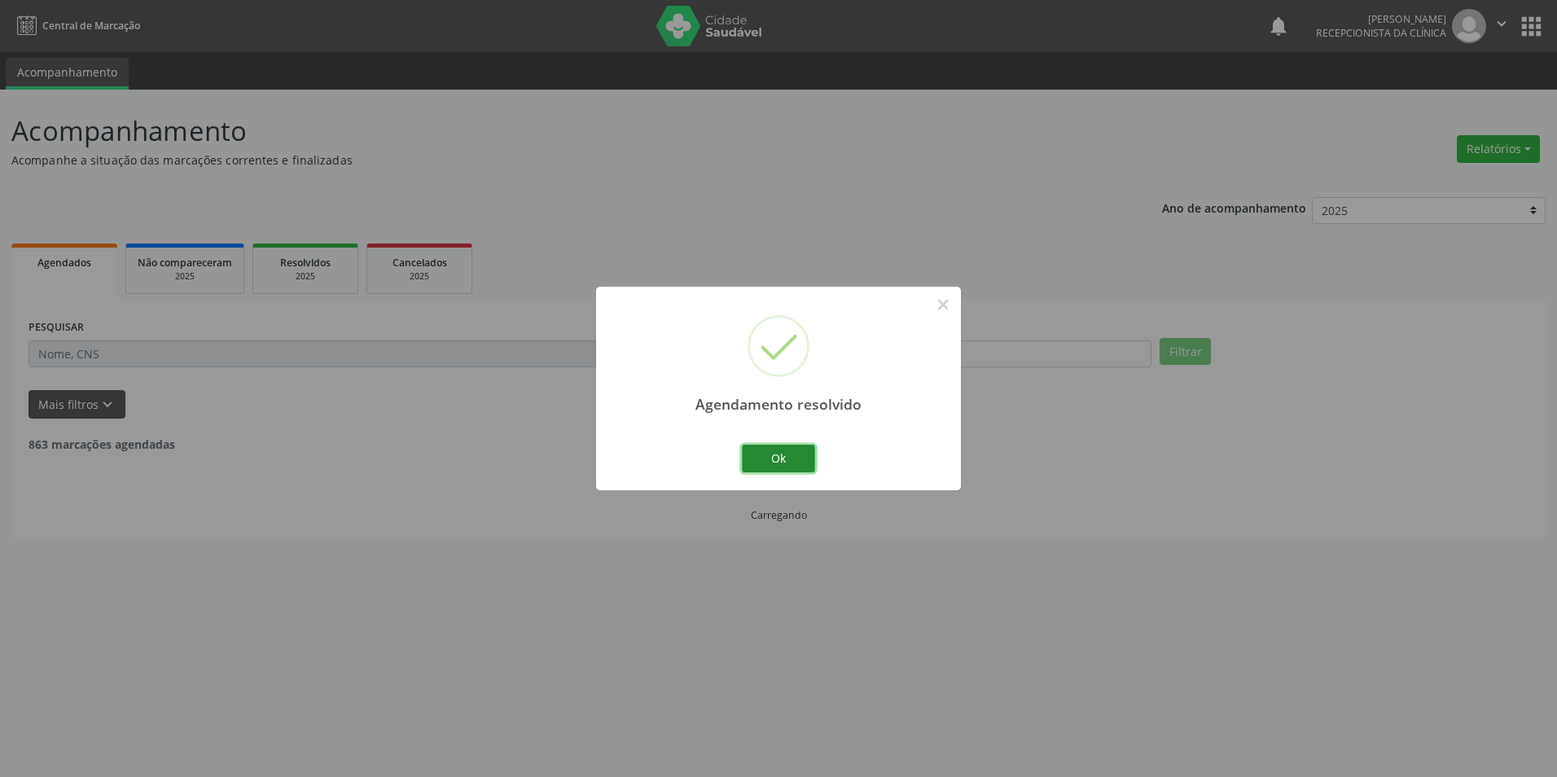
click at [801, 464] on button "Ok" at bounding box center [778, 459] width 73 height 28
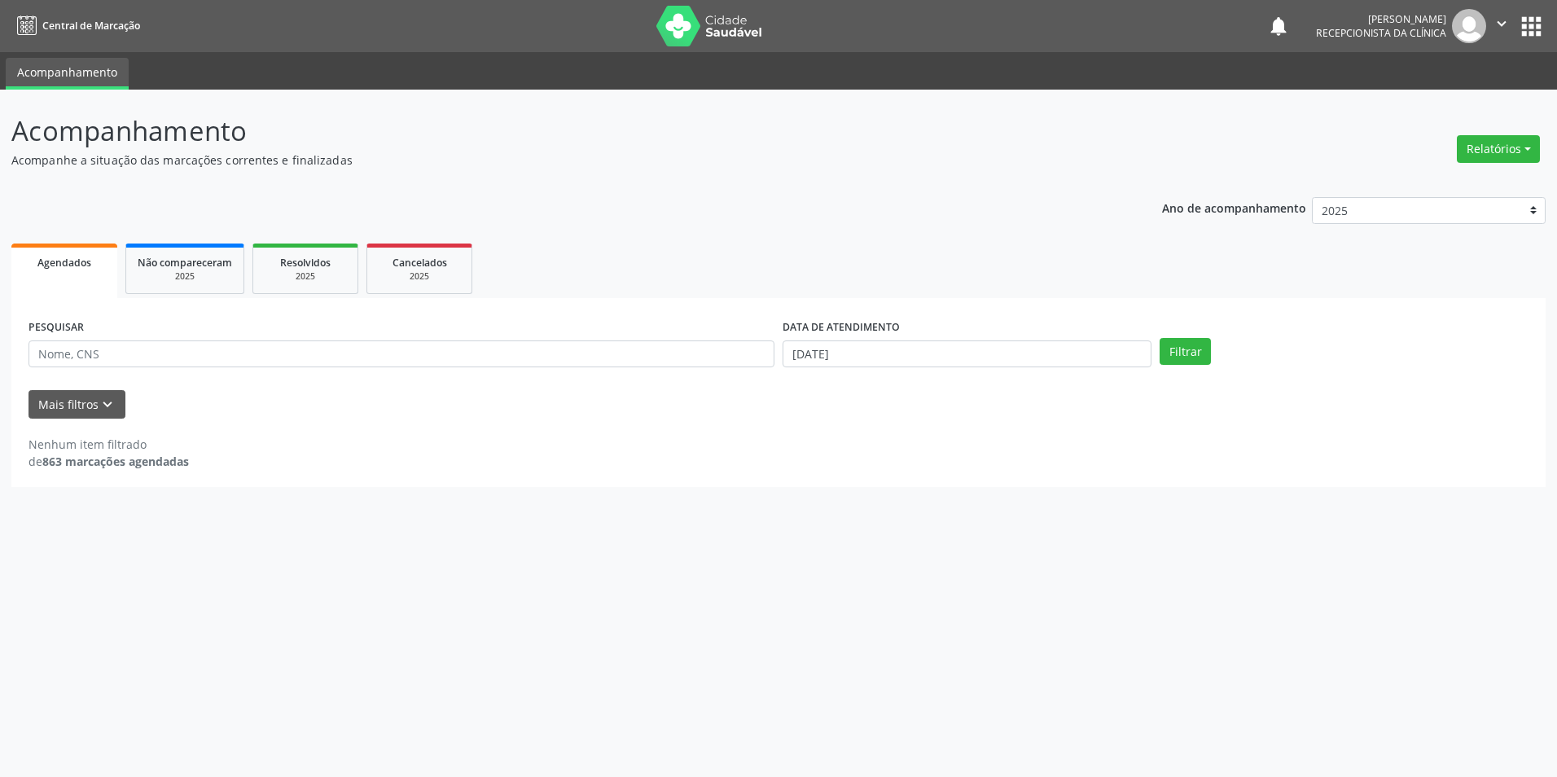
click at [1059, 636] on div "Acompanhamento Acompanhe a situação das marcações correntes e finalizadas Relat…" at bounding box center [778, 433] width 1557 height 687
